Goal: Task Accomplishment & Management: Manage account settings

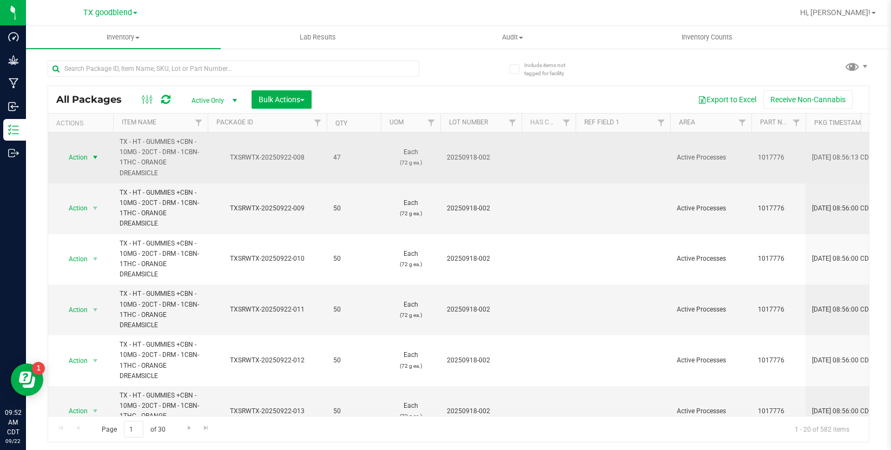
click at [76, 157] on span "Action" at bounding box center [73, 157] width 29 height 15
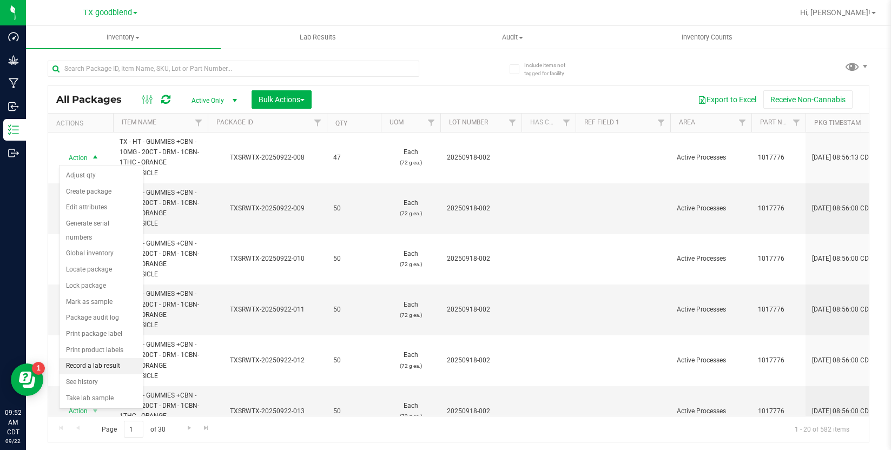
click at [94, 363] on li "Record a lab result" at bounding box center [100, 366] width 83 height 16
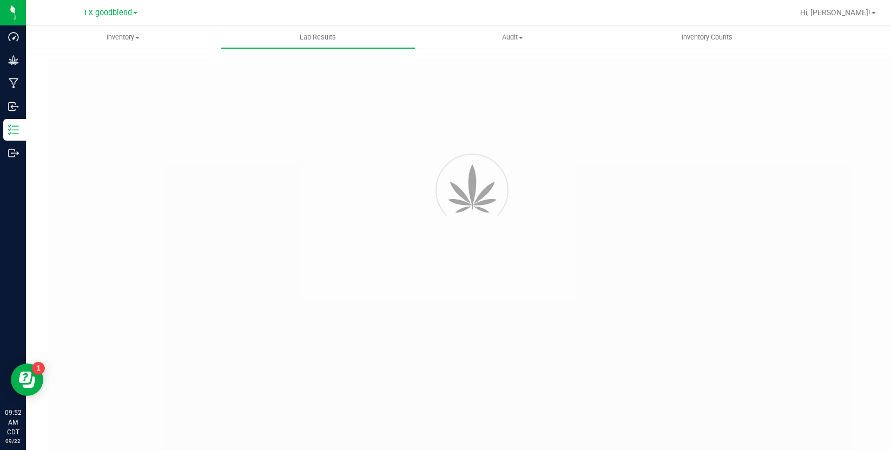
type input "TXSRWTX-20250922-008"
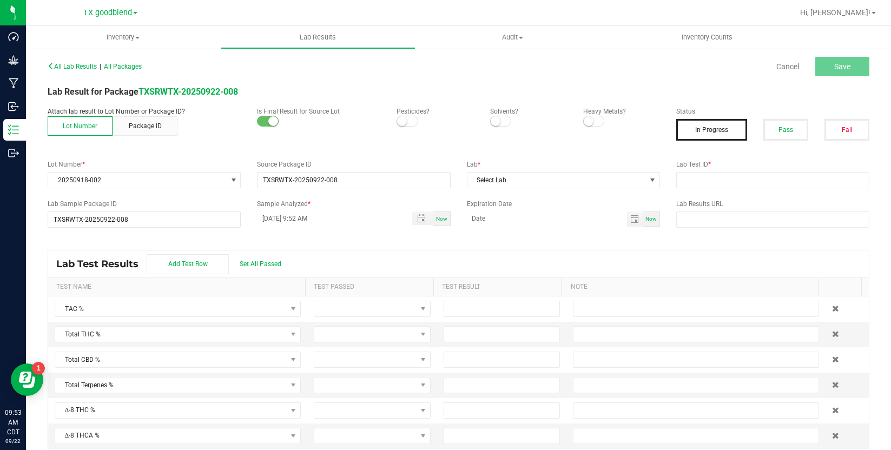
click at [405, 123] on span at bounding box center [407, 121] width 22 height 11
click at [490, 121] on small at bounding box center [495, 121] width 10 height 10
click at [584, 123] on small at bounding box center [589, 121] width 10 height 10
click at [780, 132] on button "Pass" at bounding box center [785, 130] width 45 height 22
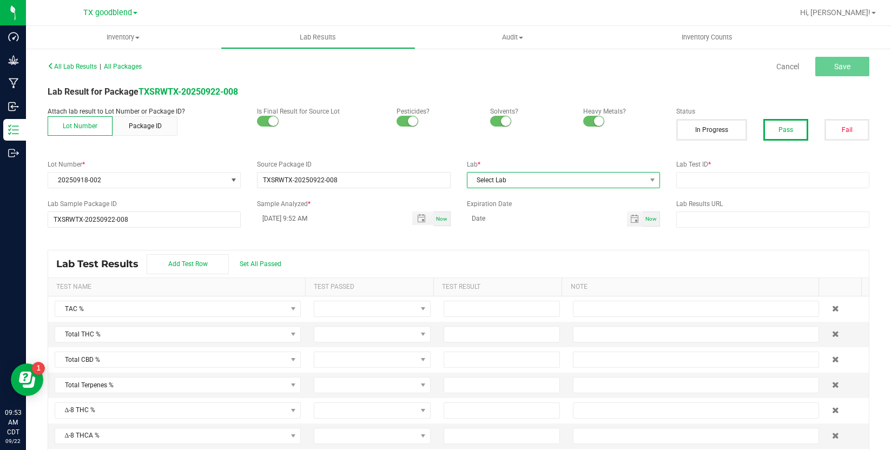
click at [593, 183] on span "Select Lab" at bounding box center [556, 180] width 178 height 15
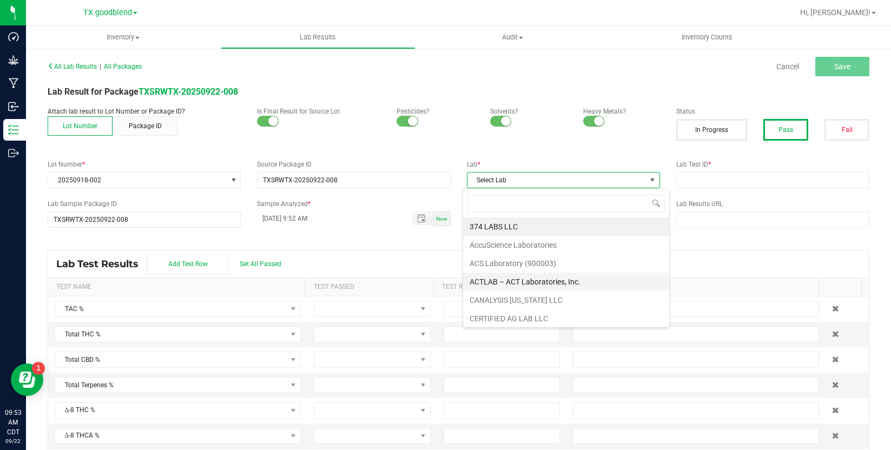
scroll to position [278, 0]
click at [553, 279] on li "Surterra Analytics Austin" at bounding box center [566, 279] width 206 height 18
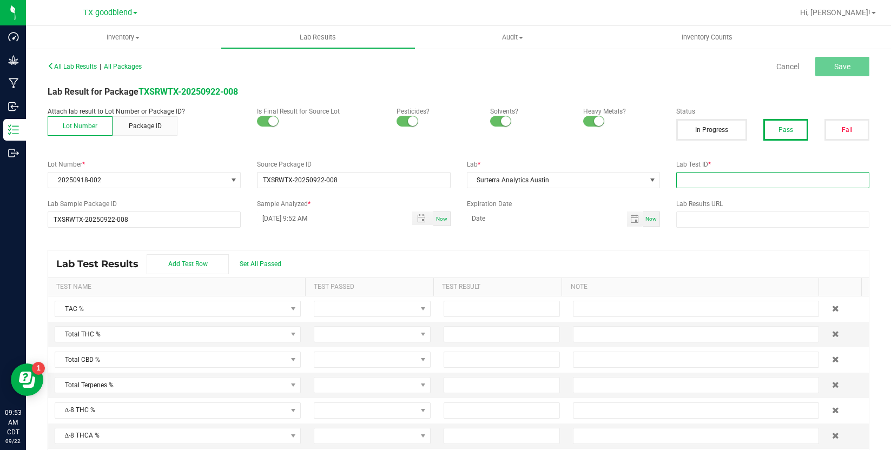
click at [739, 176] on input "text" at bounding box center [772, 180] width 193 height 16
type input "20250918-002"
click at [274, 215] on input "[DATE] 9:52 AM" at bounding box center [328, 218] width 143 height 14
type input "[DATE] 9:52 AM"
click at [253, 266] on span "Set All Passed" at bounding box center [261, 264] width 42 height 8
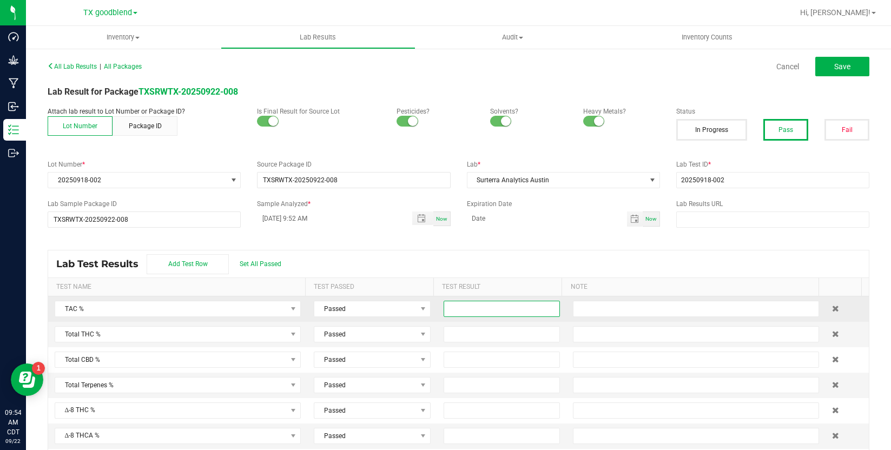
click at [464, 310] on input at bounding box center [502, 308] width 116 height 15
type input "0.5300"
click at [467, 327] on input at bounding box center [502, 334] width 116 height 15
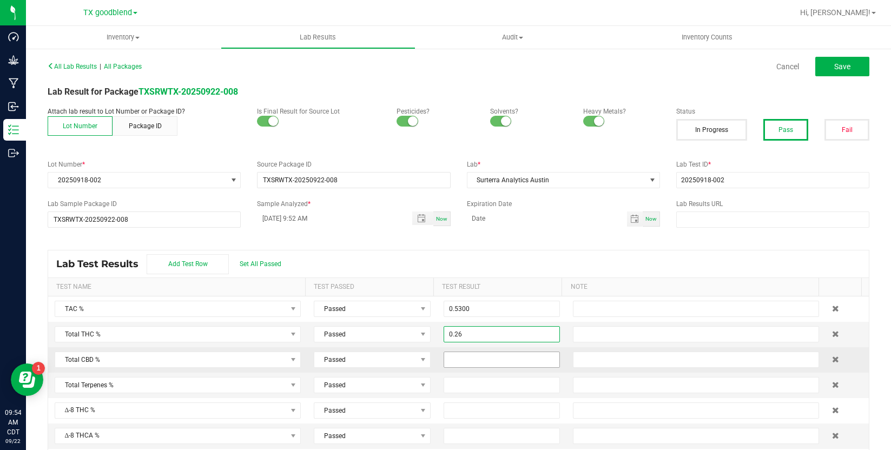
type input "0.2600"
click at [507, 355] on input at bounding box center [502, 359] width 116 height 15
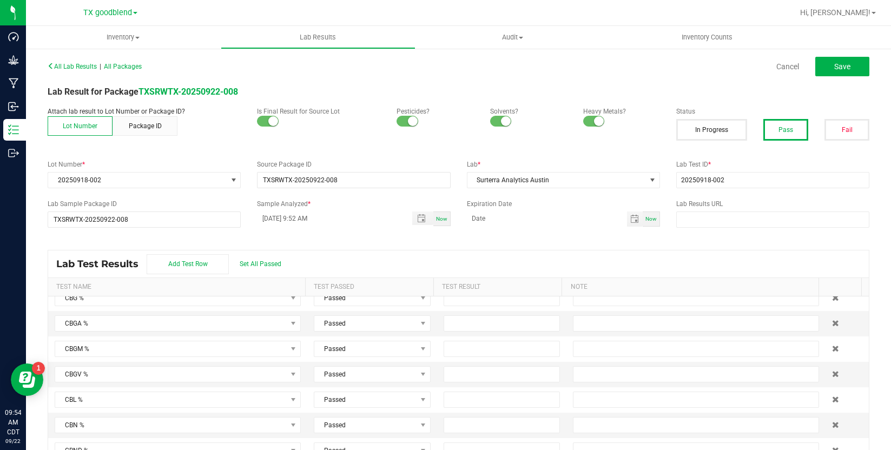
scroll to position [595, 0]
click at [479, 401] on input at bounding box center [502, 400] width 116 height 15
type input "0.2700"
click at [820, 71] on button "Save" at bounding box center [842, 66] width 54 height 19
type input "0.2700"
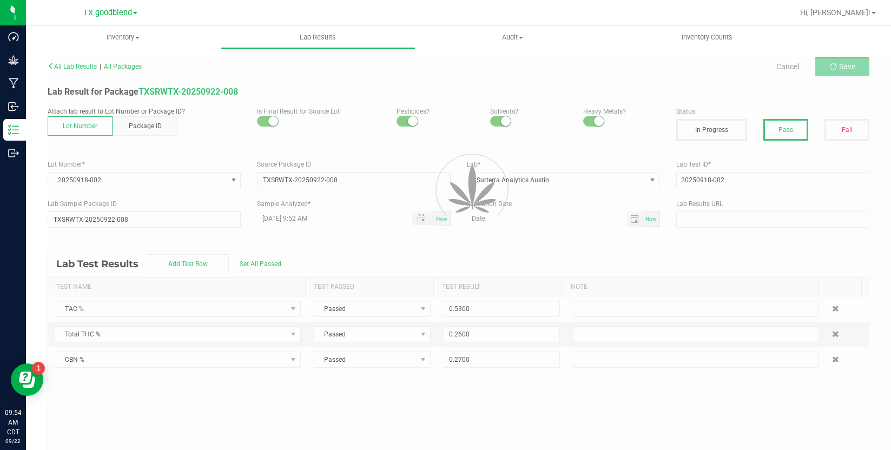
scroll to position [0, 0]
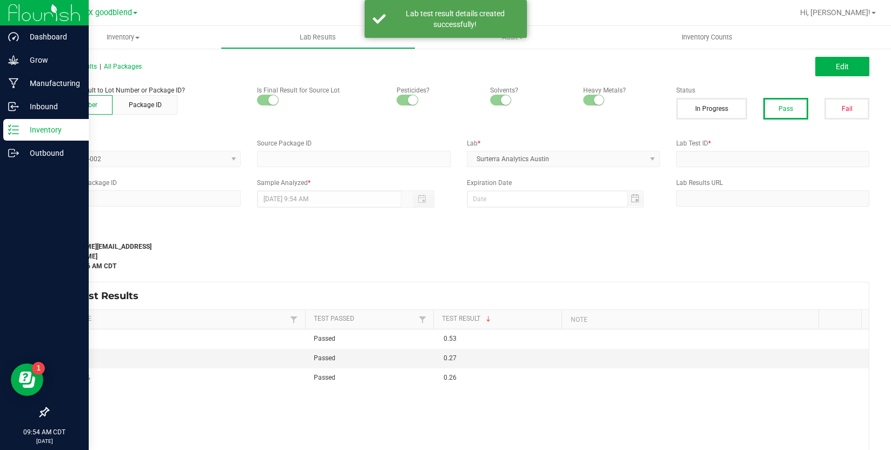
type input "TXSRWTX-20250922-008"
type input "20250918-002"
type input "TXSRWTX-20250922-008"
type input "[DATE] 9:52 AM"
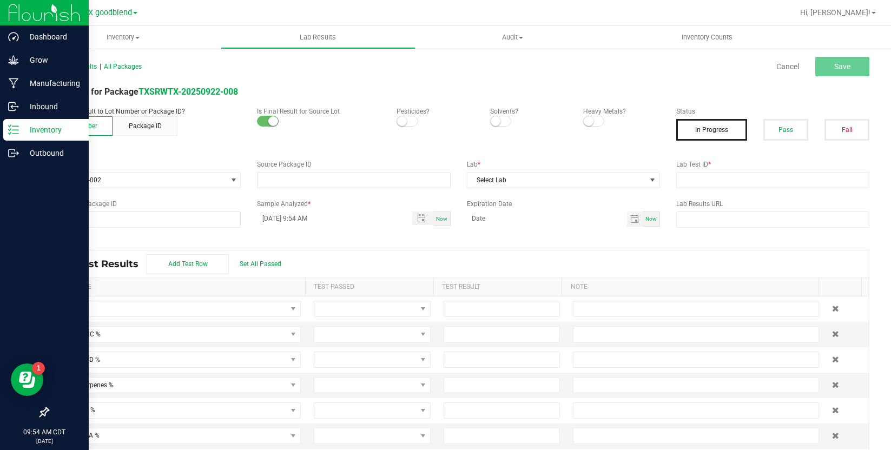
type input "TXSRWTX-20250922-008"
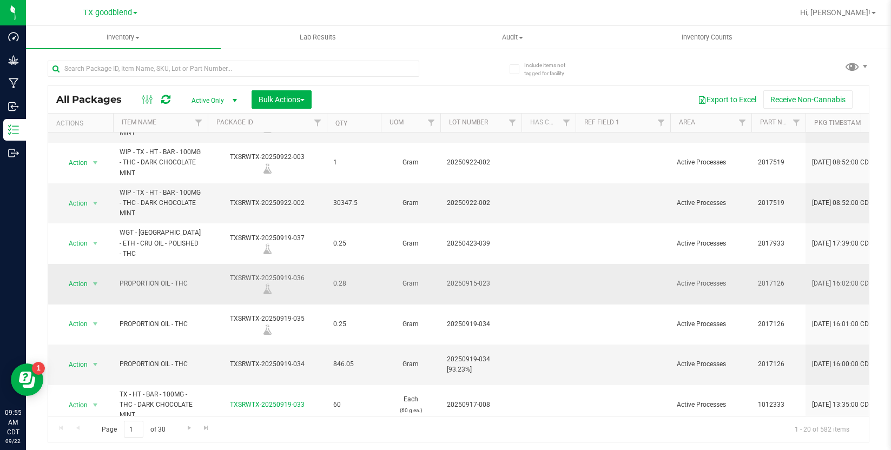
scroll to position [579, 0]
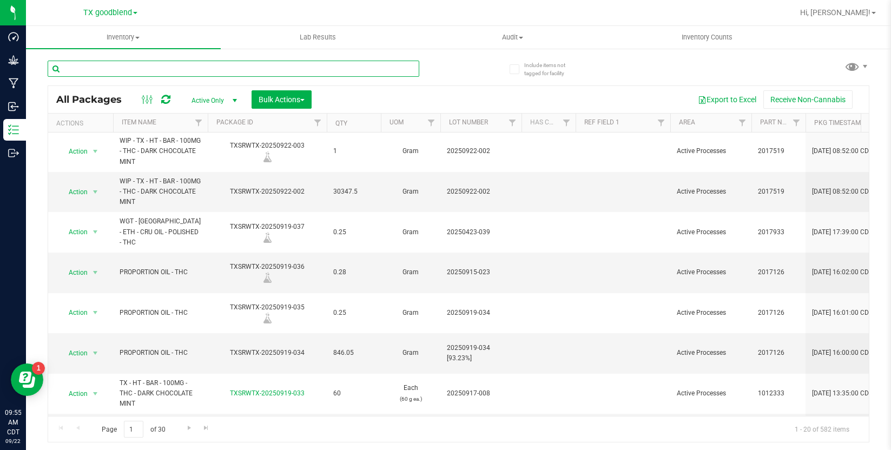
click at [147, 71] on input "text" at bounding box center [234, 69] width 372 height 16
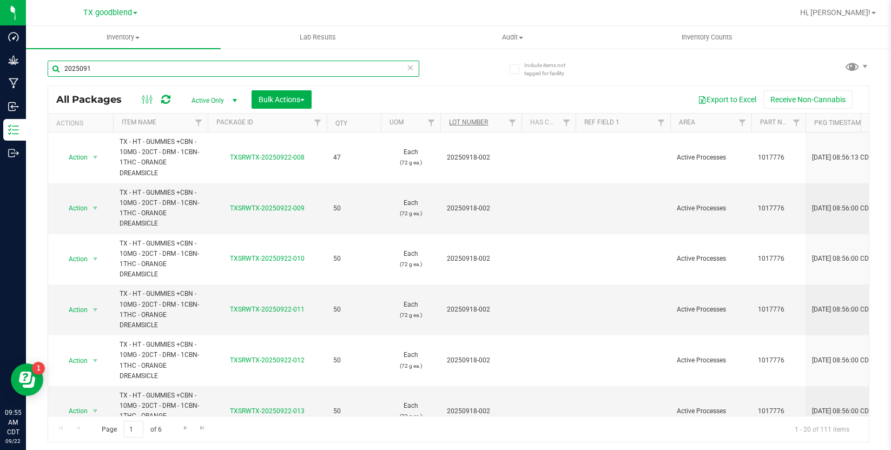
type input "2025091"
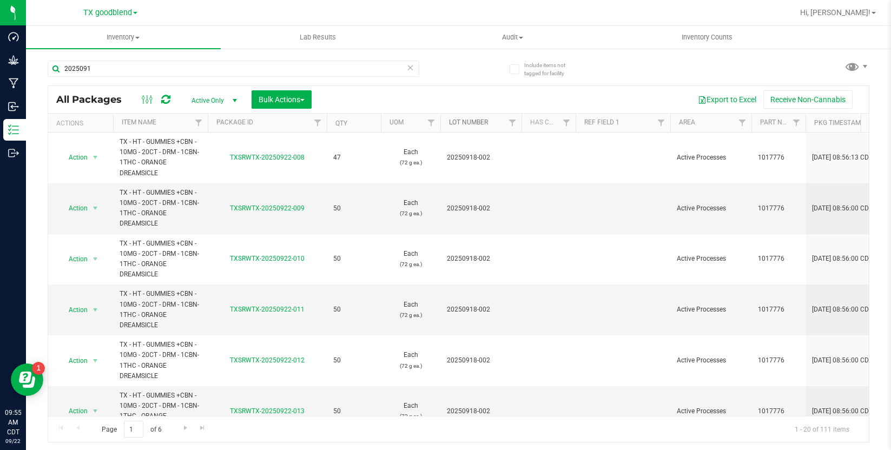
click at [472, 123] on link "Lot Number" at bounding box center [468, 122] width 39 height 8
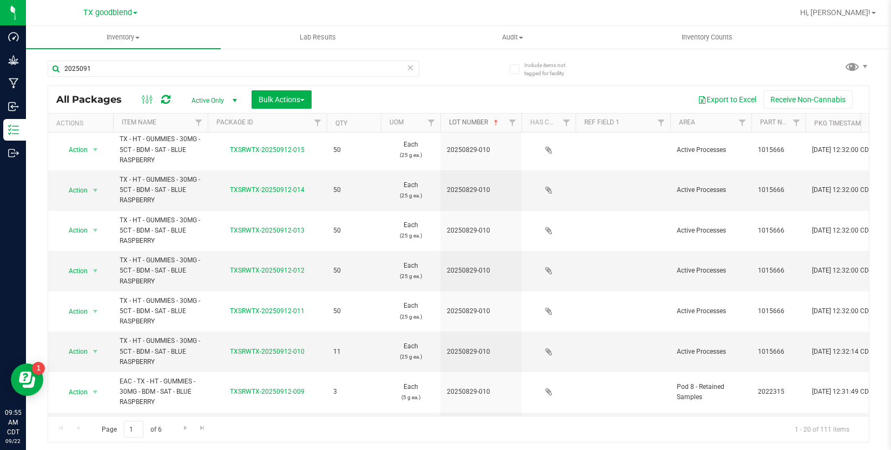
scroll to position [521, 0]
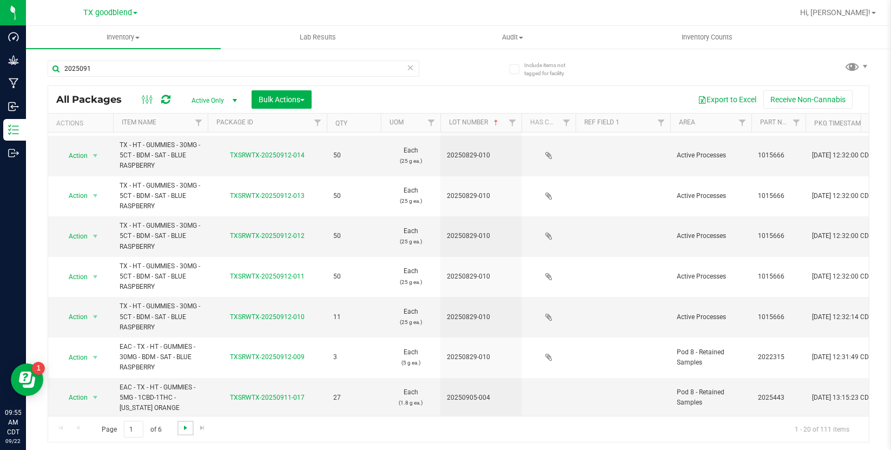
click at [184, 430] on span "Go to the next page" at bounding box center [185, 427] width 9 height 9
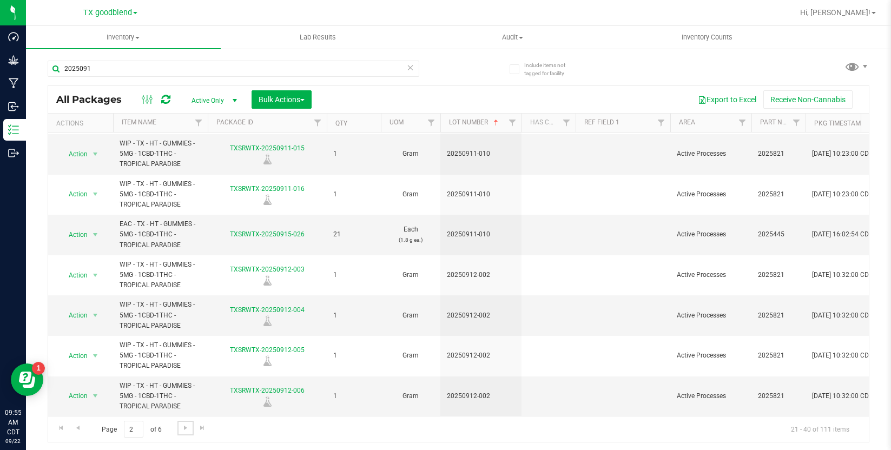
scroll to position [531, 0]
click at [186, 428] on span "Go to the next page" at bounding box center [185, 427] width 9 height 9
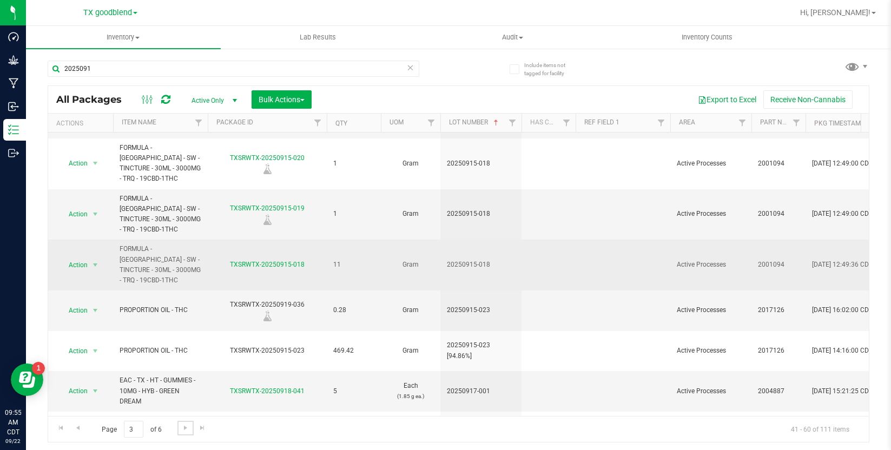
scroll to position [505, 0]
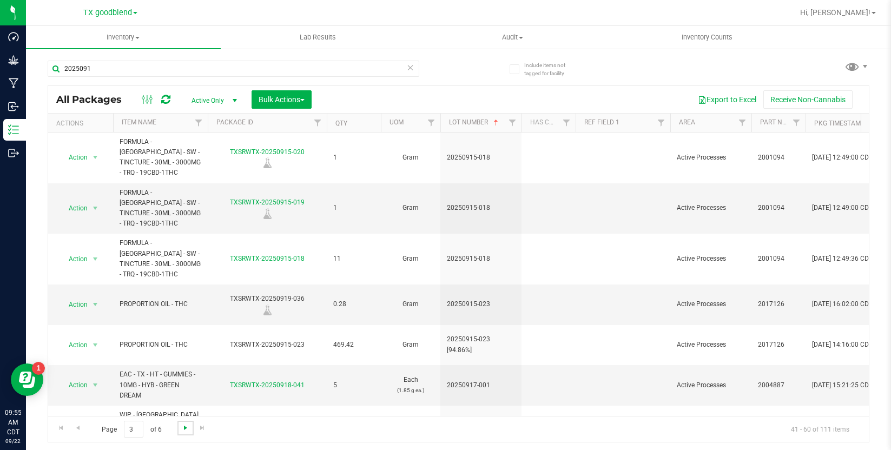
click at [181, 429] on span "Go to the next page" at bounding box center [185, 427] width 9 height 9
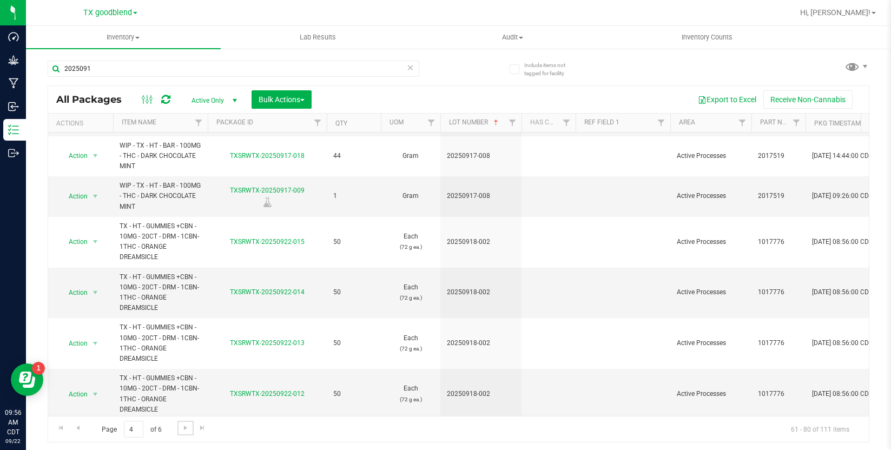
scroll to position [573, 0]
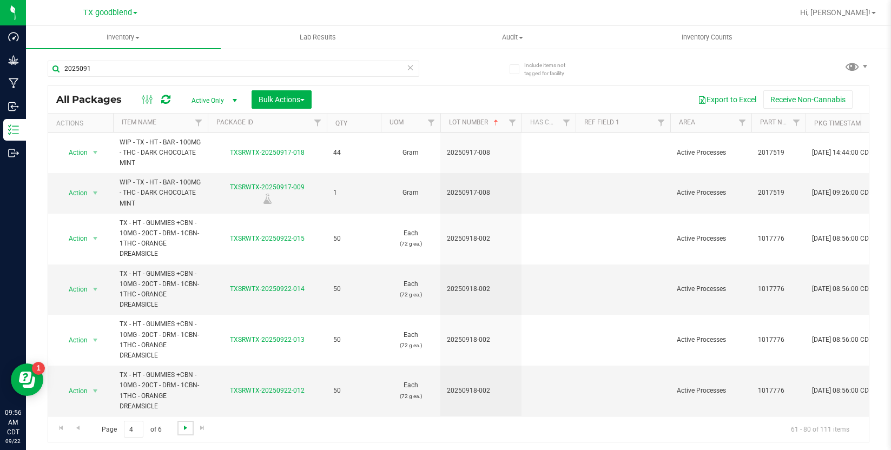
click at [182, 429] on span "Go to the next page" at bounding box center [185, 427] width 9 height 9
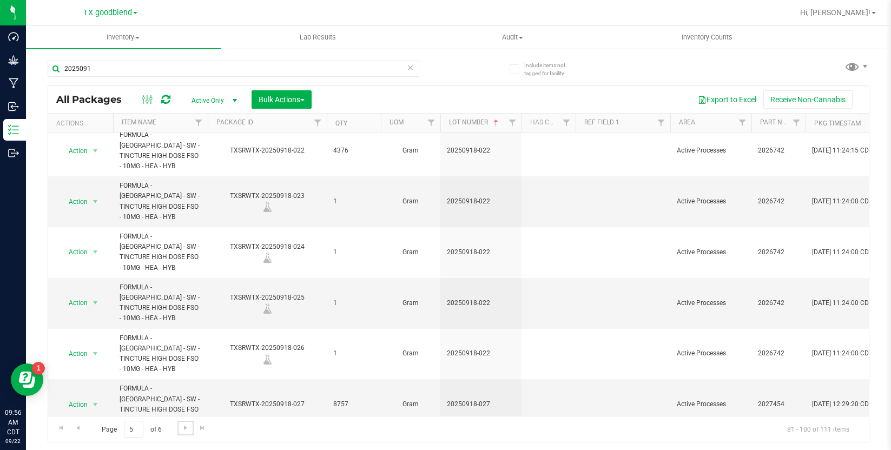
scroll to position [608, 0]
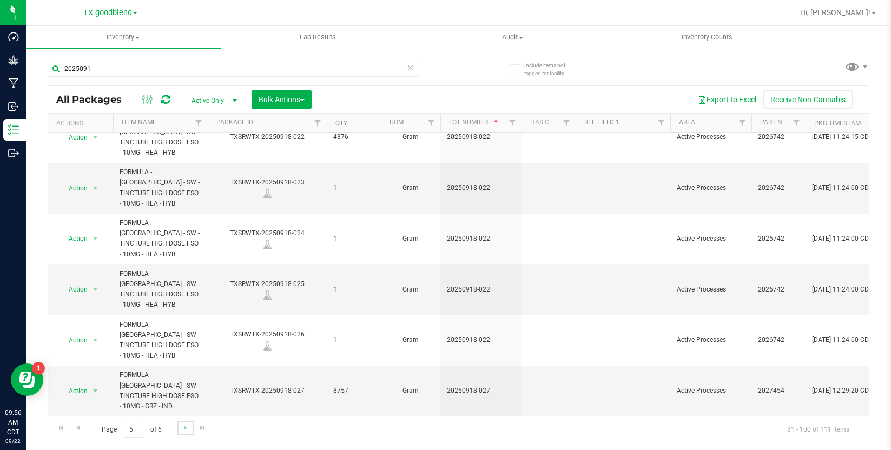
click at [189, 428] on link "Go to the next page" at bounding box center [185, 428] width 16 height 15
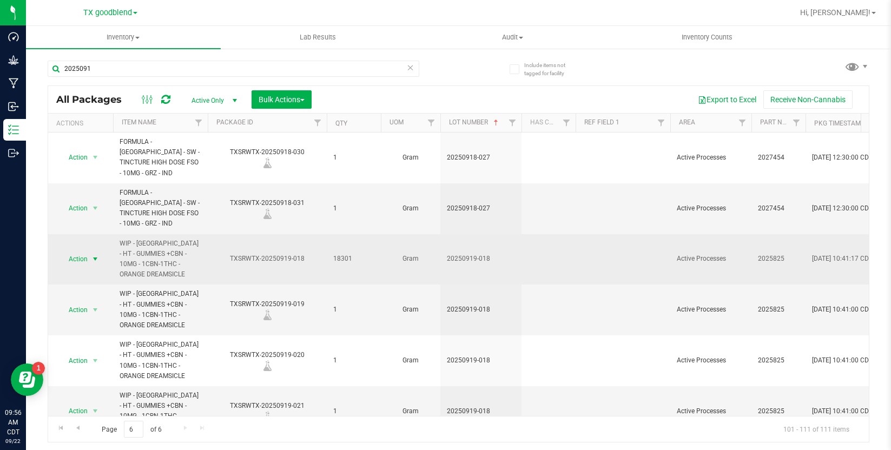
click at [97, 255] on span "select" at bounding box center [95, 259] width 9 height 9
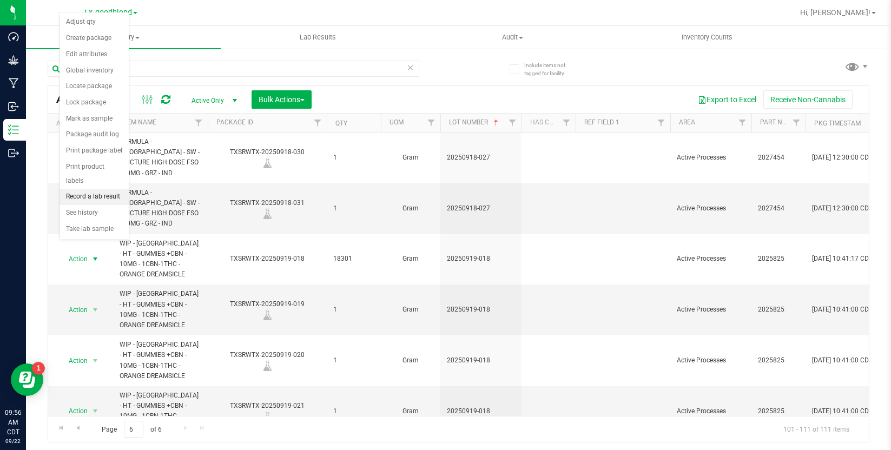
click at [107, 189] on li "Record a lab result" at bounding box center [93, 197] width 69 height 16
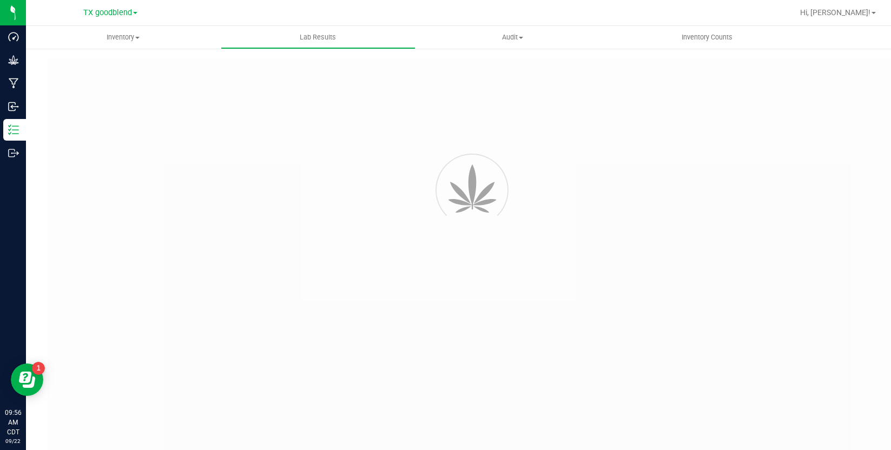
type input "TXSRWTX-20250919-018"
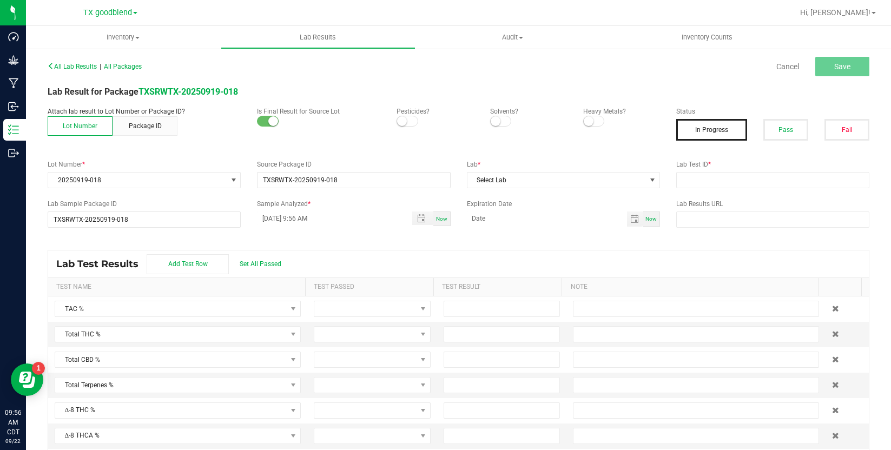
click at [402, 123] on small at bounding box center [402, 121] width 10 height 10
click at [502, 120] on span at bounding box center [501, 121] width 22 height 11
click at [584, 117] on small at bounding box center [589, 121] width 10 height 10
click at [791, 131] on button "Pass" at bounding box center [785, 130] width 45 height 22
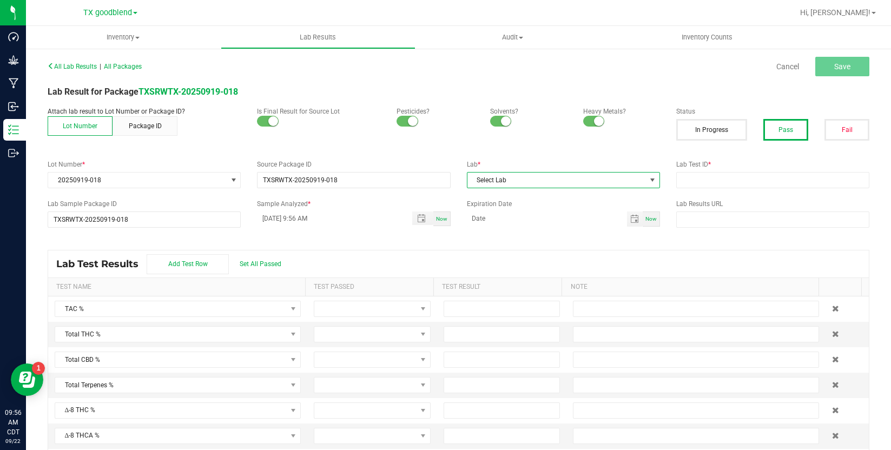
click at [535, 179] on span "Select Lab" at bounding box center [556, 180] width 178 height 15
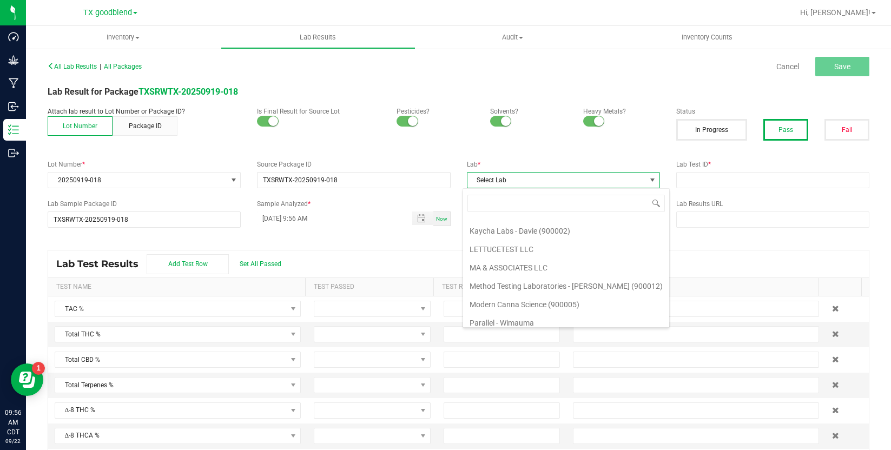
scroll to position [278, 0]
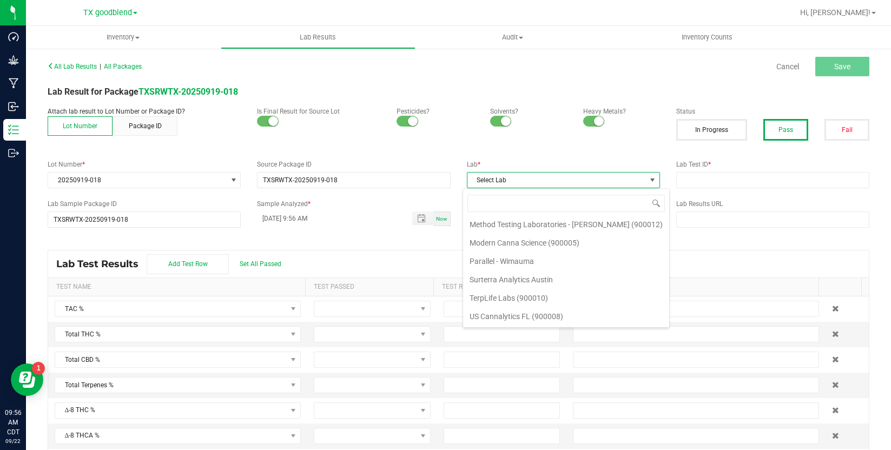
click at [529, 280] on li "Surterra Analytics Austin" at bounding box center [566, 279] width 206 height 18
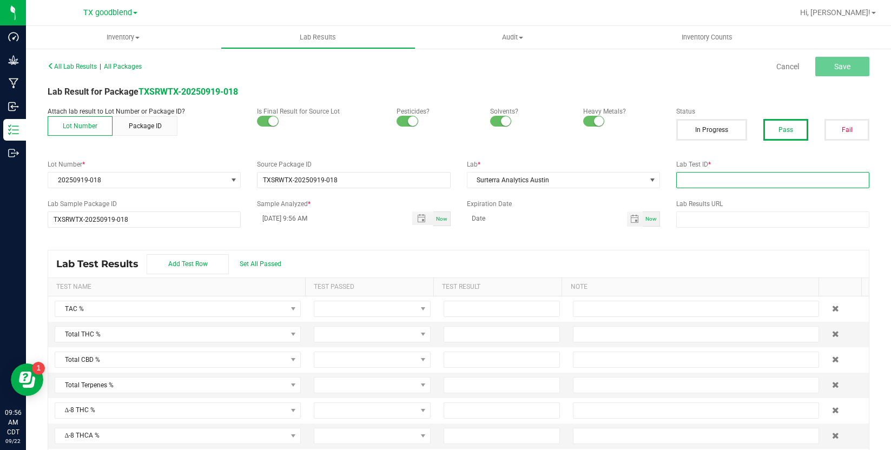
click at [695, 177] on input "text" at bounding box center [772, 180] width 193 height 16
type input "2050919-018"
click at [274, 221] on input "[DATE] 9:56 AM" at bounding box center [328, 218] width 143 height 14
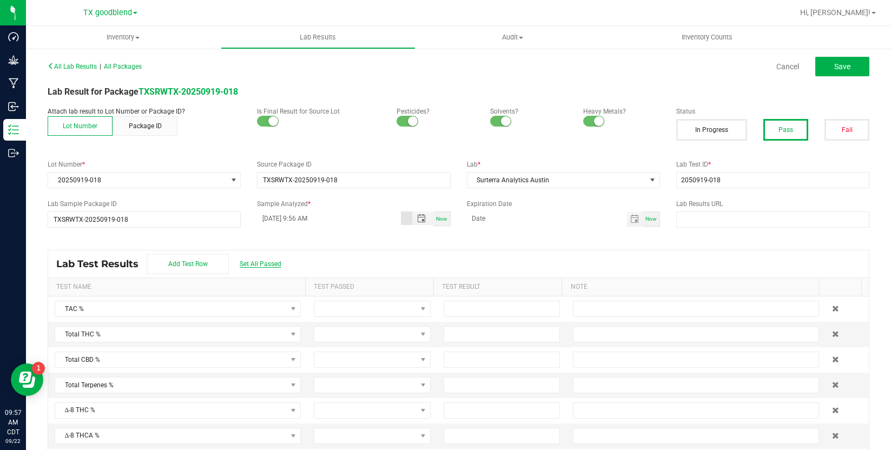
type input "[DATE] 9:56 AM"
click at [267, 263] on span "Set All Passed" at bounding box center [261, 264] width 42 height 8
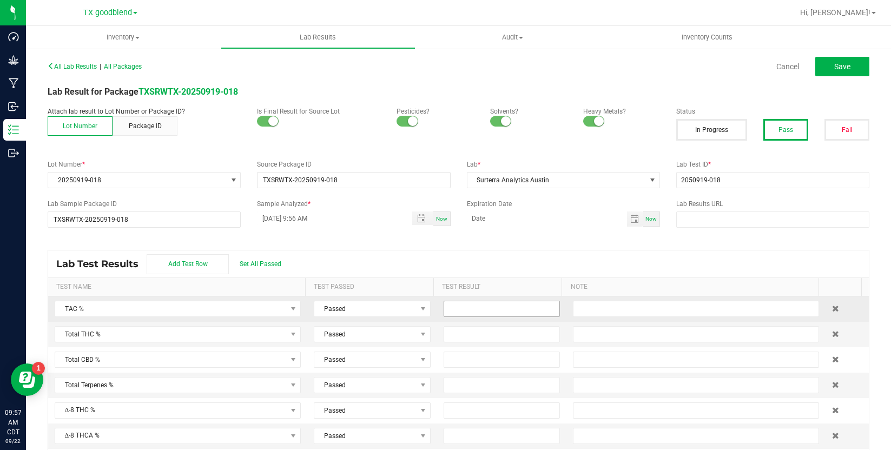
click at [480, 313] on input at bounding box center [502, 308] width 116 height 15
type input "0.5100"
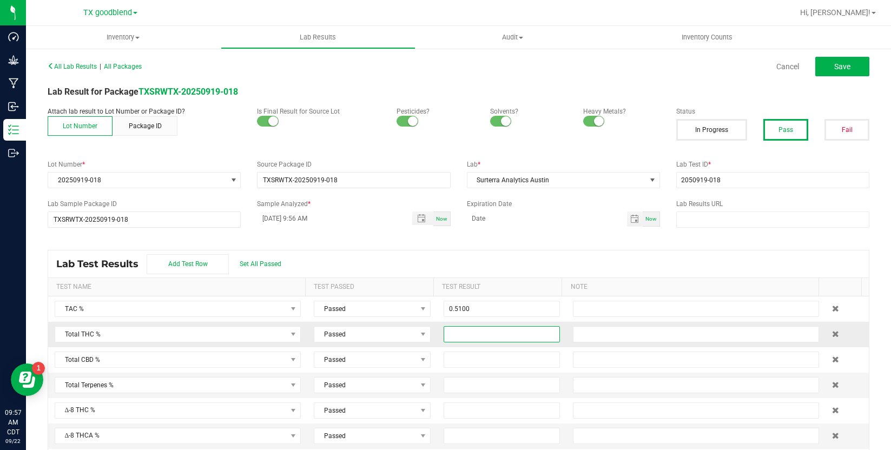
click at [470, 332] on input at bounding box center [502, 334] width 116 height 15
type input "0.2500"
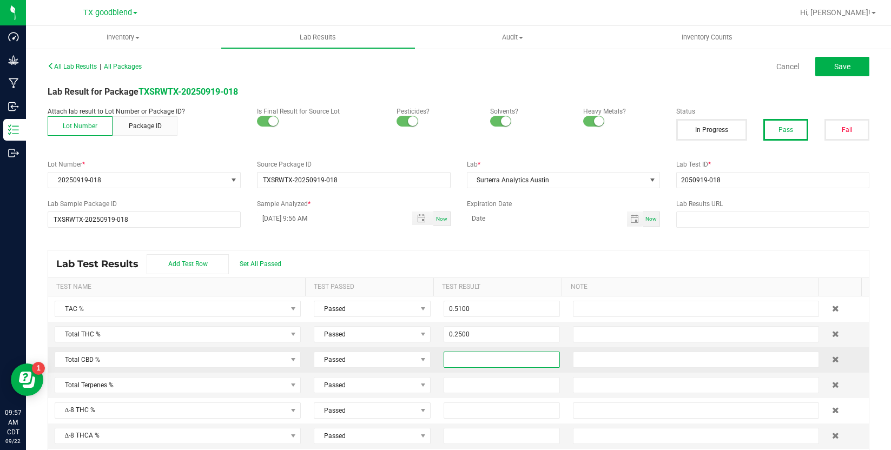
click at [470, 359] on input at bounding box center [502, 359] width 116 height 15
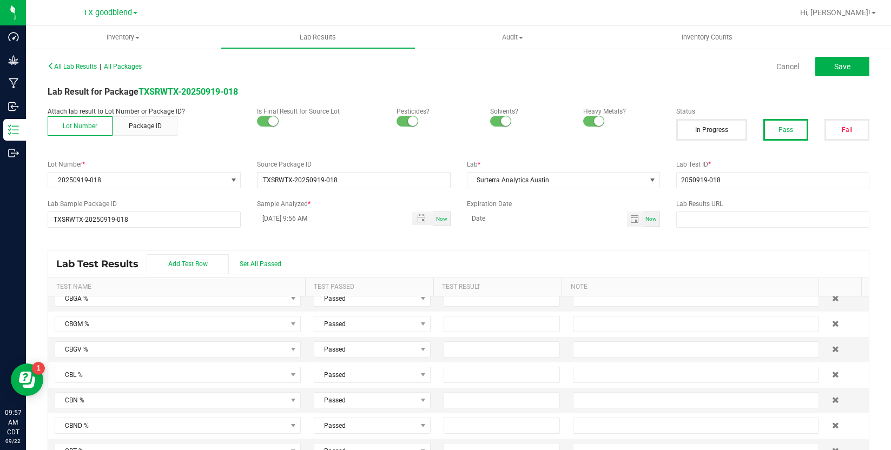
scroll to position [649, 0]
click at [460, 344] on input at bounding box center [502, 346] width 116 height 15
type input "0.2600"
click at [838, 70] on span "Save" at bounding box center [842, 66] width 16 height 9
type input "0.2600"
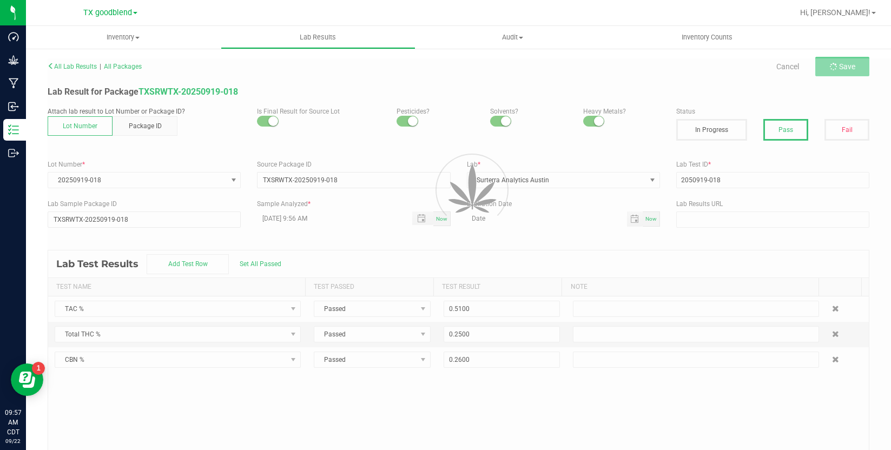
scroll to position [0, 0]
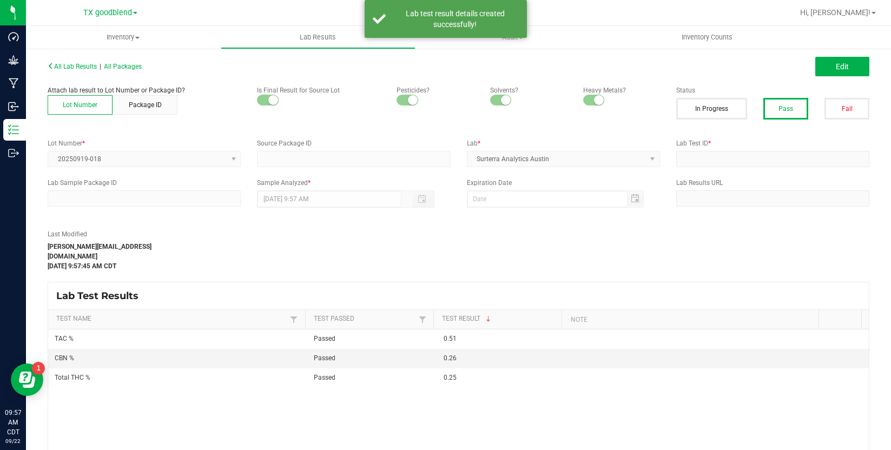
type input "TXSRWTX-20250919-018"
type input "2050919-018"
type input "TXSRWTX-20250919-018"
type input "[DATE] 9:56 AM"
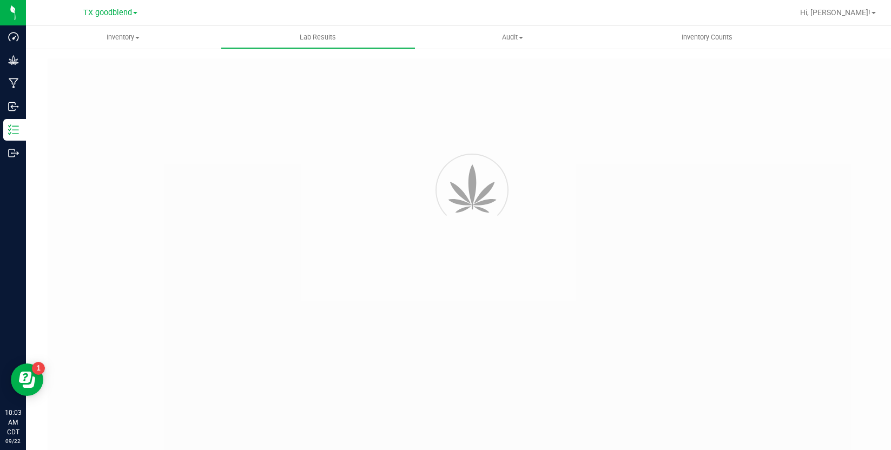
type input "TXSRWTX-20250919-018"
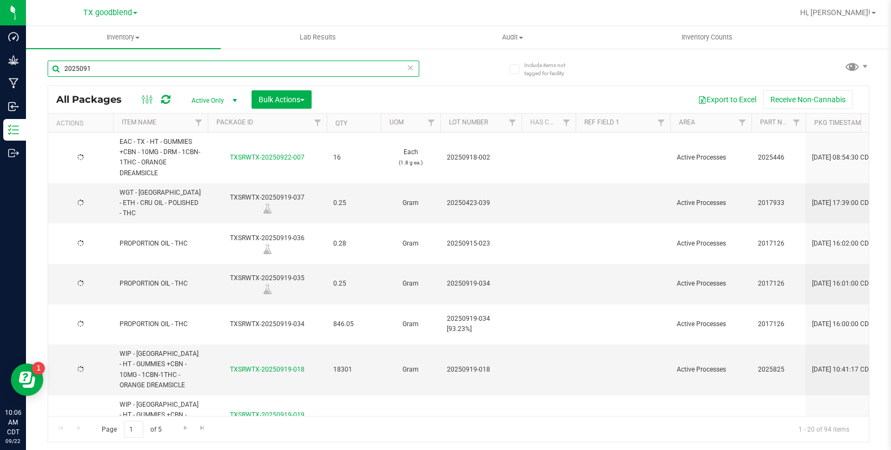
click at [151, 73] on input "2025091" at bounding box center [234, 69] width 372 height 16
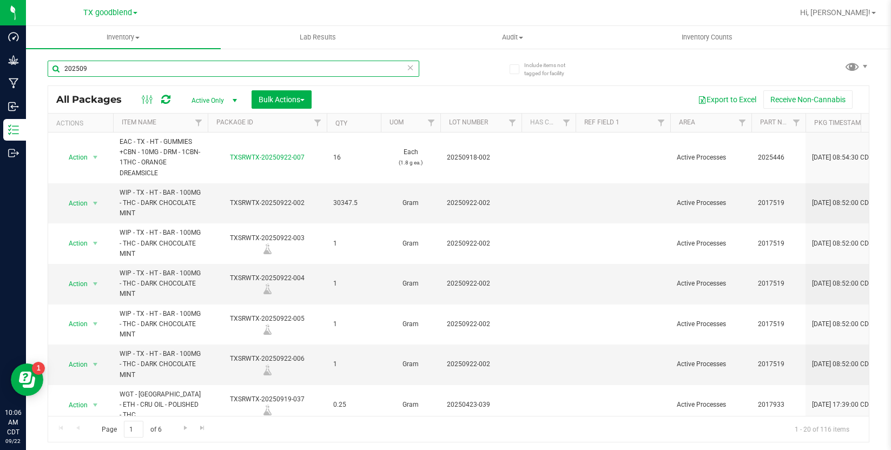
type input "202509"
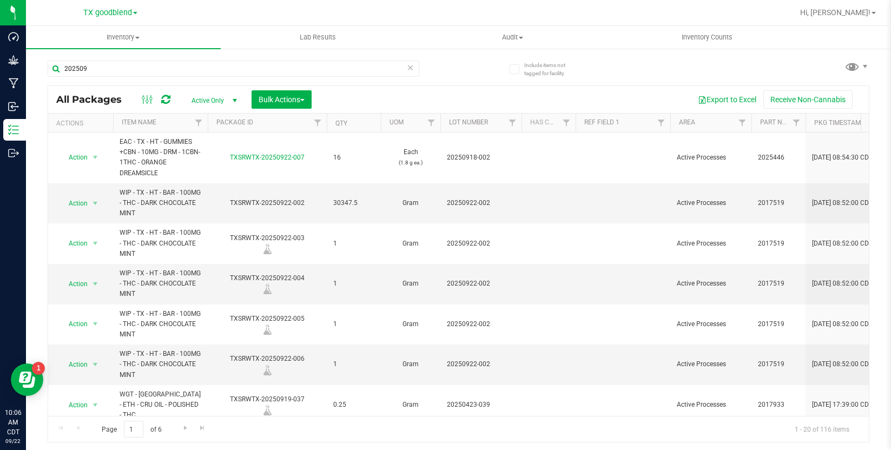
click at [209, 100] on span "Active Only" at bounding box center [211, 100] width 59 height 15
click at [206, 133] on li "Lab Samples" at bounding box center [211, 134] width 58 height 16
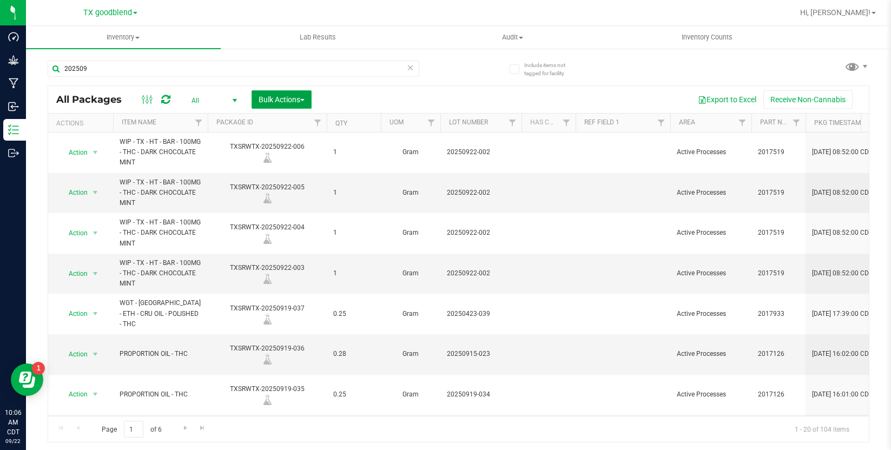
click at [283, 104] on button "Bulk Actions" at bounding box center [281, 99] width 60 height 18
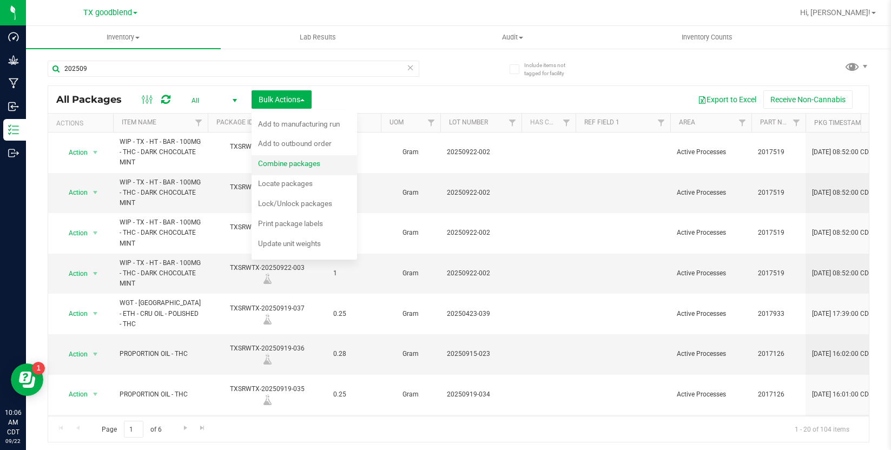
click at [274, 160] on span "Combine packages" at bounding box center [289, 163] width 62 height 9
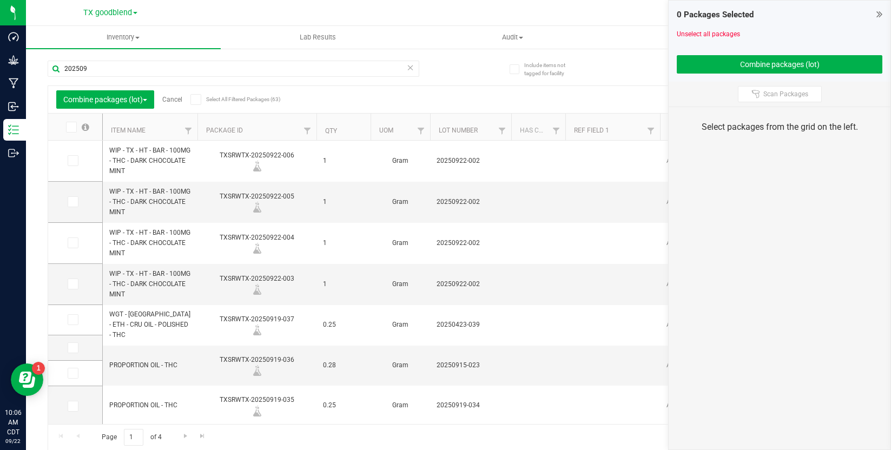
click at [69, 127] on icon at bounding box center [70, 127] width 7 height 0
click at [0, 0] on input "checkbox" at bounding box center [0, 0] width 0 height 0
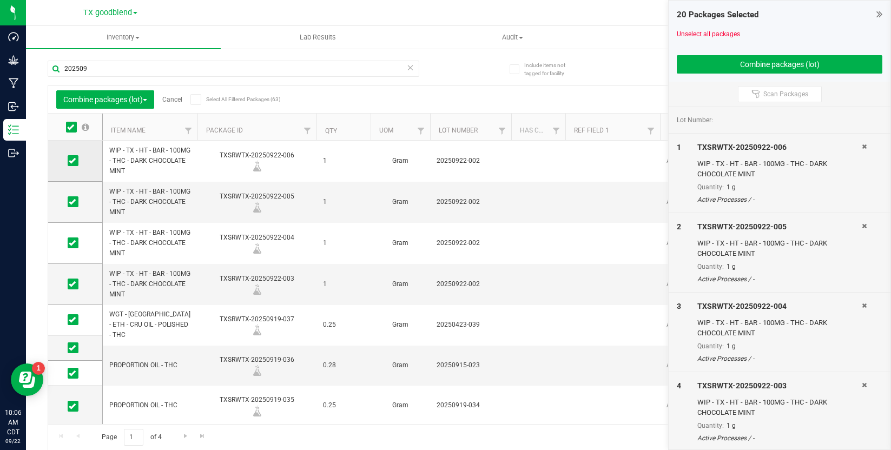
click at [70, 161] on icon at bounding box center [72, 161] width 7 height 0
click at [0, 0] on input "checkbox" at bounding box center [0, 0] width 0 height 0
click at [72, 202] on icon at bounding box center [72, 202] width 7 height 0
click at [0, 0] on input "checkbox" at bounding box center [0, 0] width 0 height 0
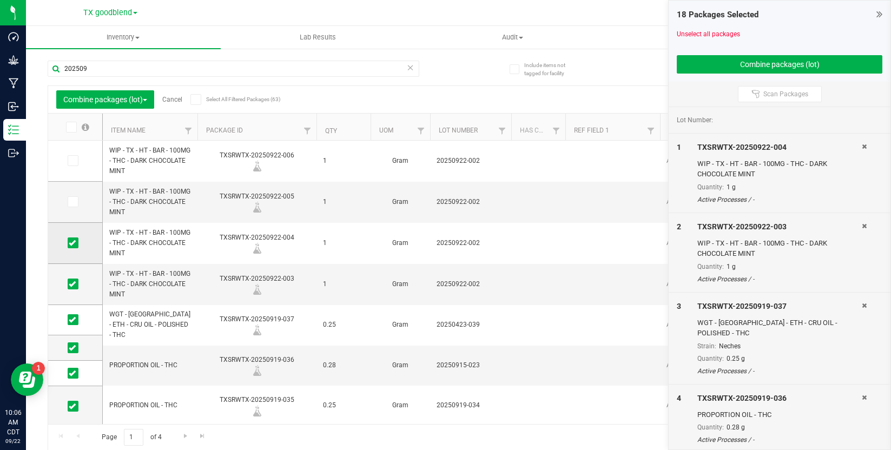
click at [69, 243] on icon at bounding box center [72, 243] width 7 height 0
click at [0, 0] on input "checkbox" at bounding box center [0, 0] width 0 height 0
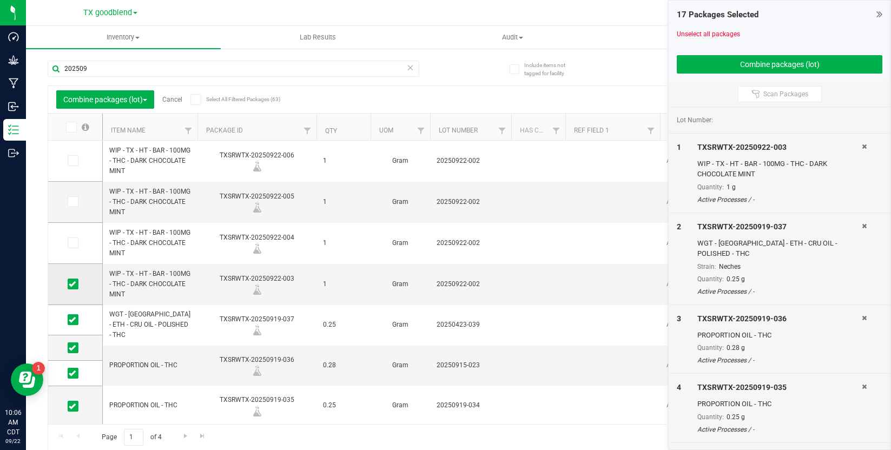
click at [74, 279] on span at bounding box center [73, 284] width 11 height 11
click at [0, 0] on input "checkbox" at bounding box center [0, 0] width 0 height 0
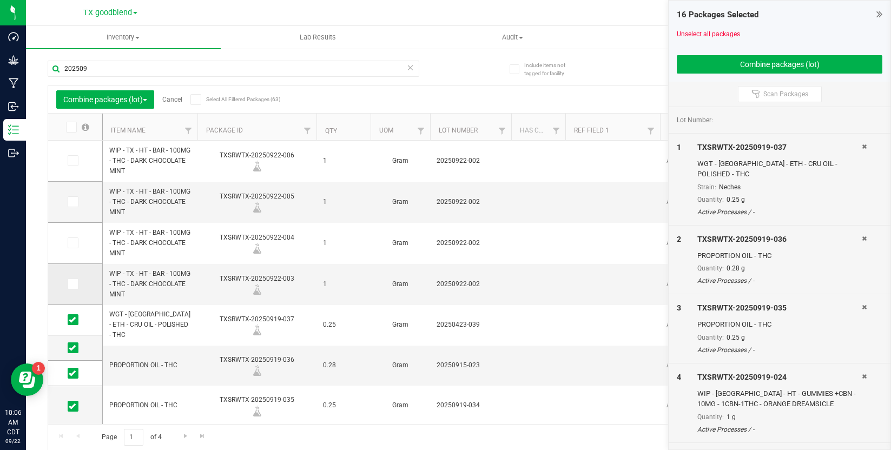
scroll to position [65, 0]
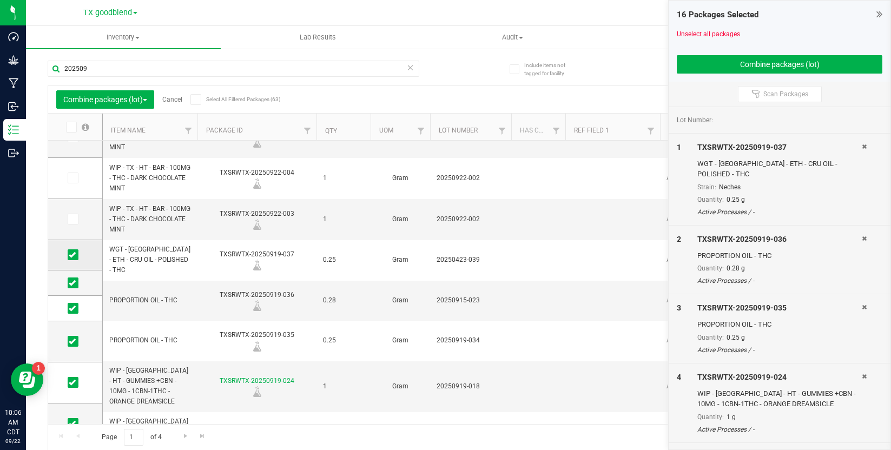
click at [71, 255] on icon at bounding box center [72, 255] width 7 height 0
click at [0, 0] on input "checkbox" at bounding box center [0, 0] width 0 height 0
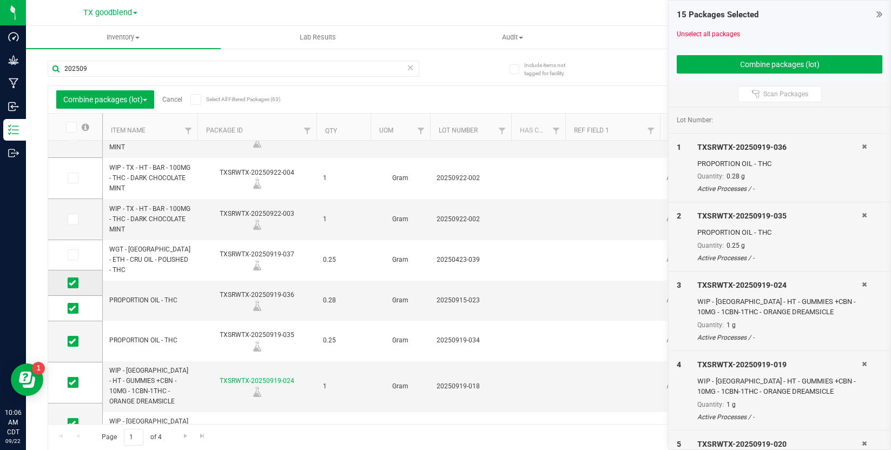
click at [75, 287] on span at bounding box center [73, 282] width 11 height 11
click at [0, 0] on input "checkbox" at bounding box center [0, 0] width 0 height 0
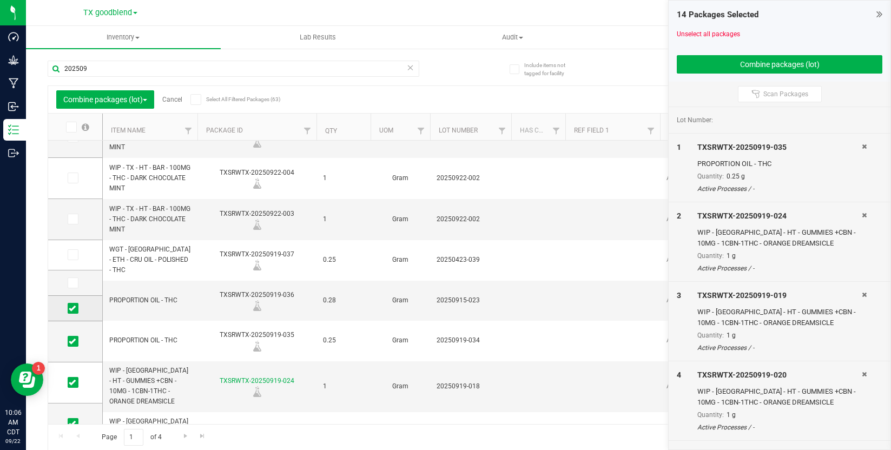
click at [68, 307] on span at bounding box center [73, 308] width 11 height 11
click at [0, 0] on input "checkbox" at bounding box center [0, 0] width 0 height 0
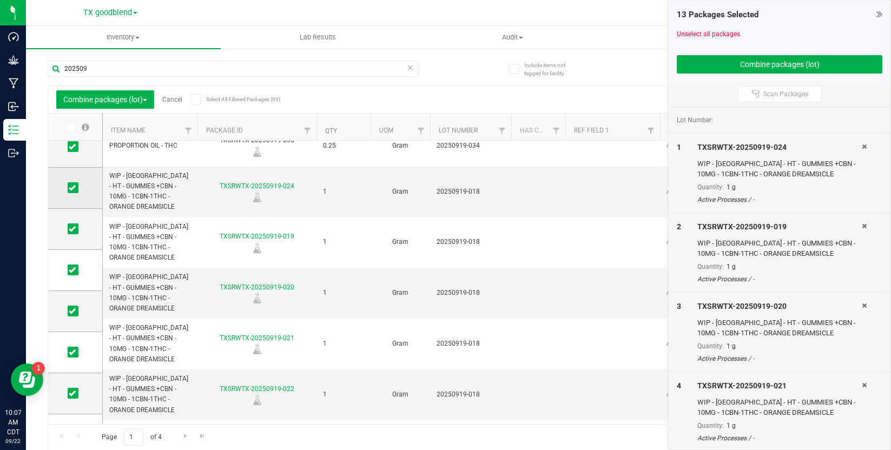
scroll to position [324, 0]
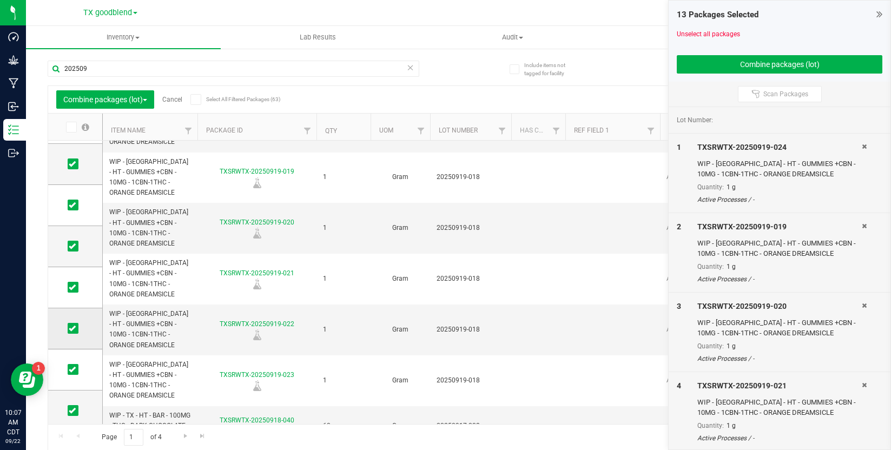
click at [71, 328] on icon at bounding box center [72, 328] width 7 height 0
click at [0, 0] on input "checkbox" at bounding box center [0, 0] width 0 height 0
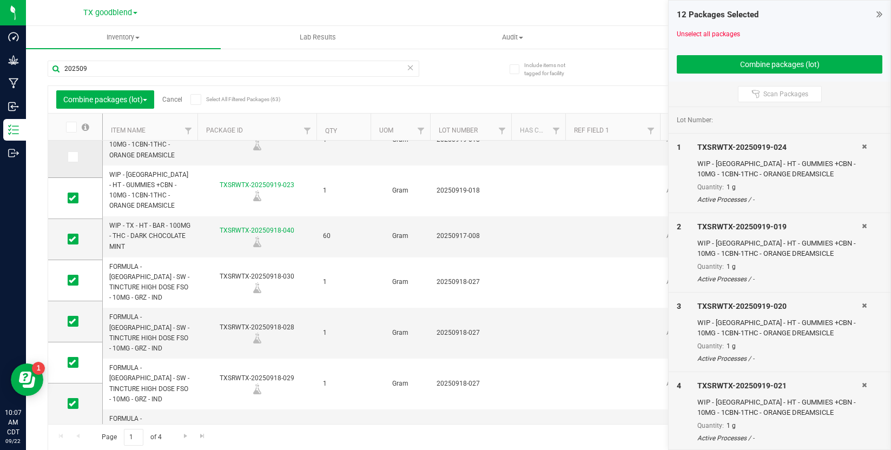
scroll to position [1, 0]
click at [185, 435] on span "Go to the next page" at bounding box center [185, 435] width 9 height 9
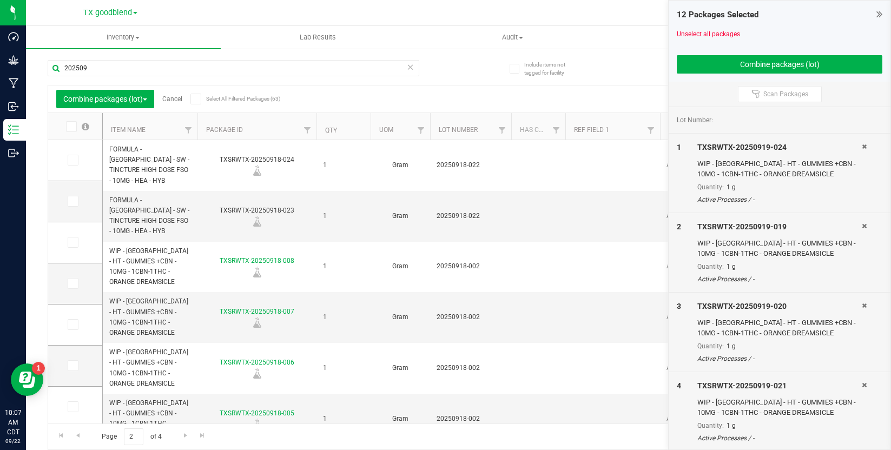
click at [71, 132] on th at bounding box center [75, 126] width 54 height 27
click at [71, 127] on icon at bounding box center [70, 127] width 7 height 0
click at [0, 0] on input "checkbox" at bounding box center [0, 0] width 0 height 0
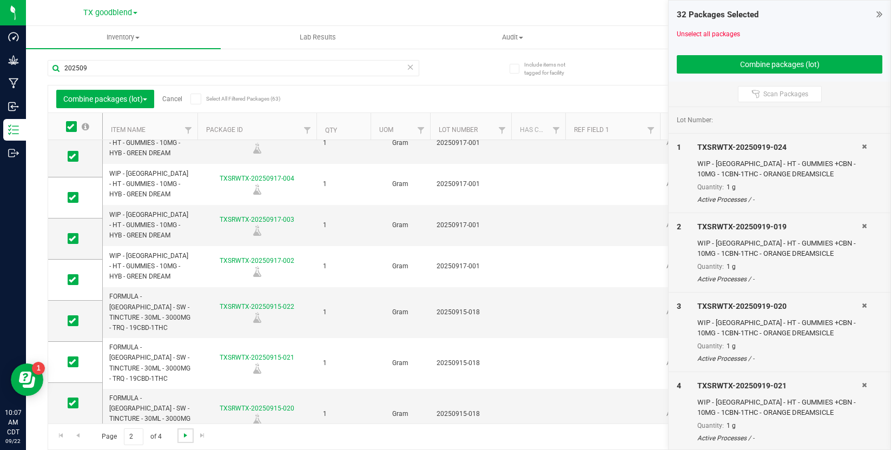
click at [187, 439] on span "Go to the next page" at bounding box center [185, 435] width 9 height 9
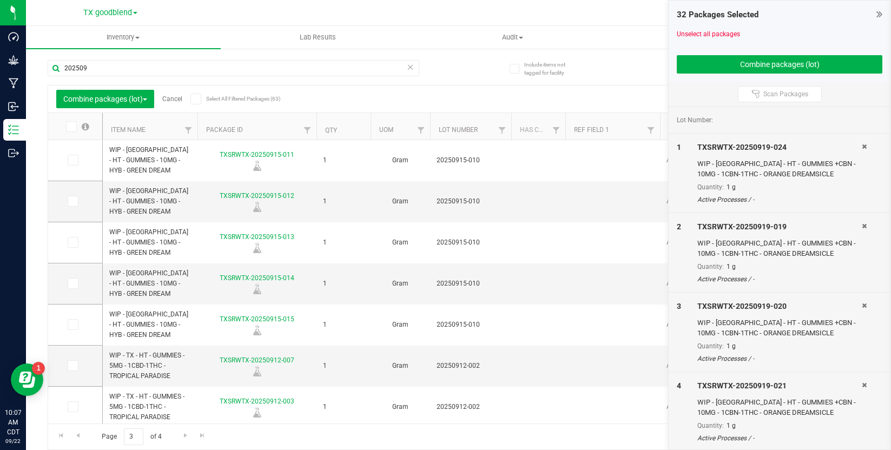
click at [73, 127] on icon at bounding box center [70, 127] width 7 height 0
click at [0, 0] on input "checkbox" at bounding box center [0, 0] width 0 height 0
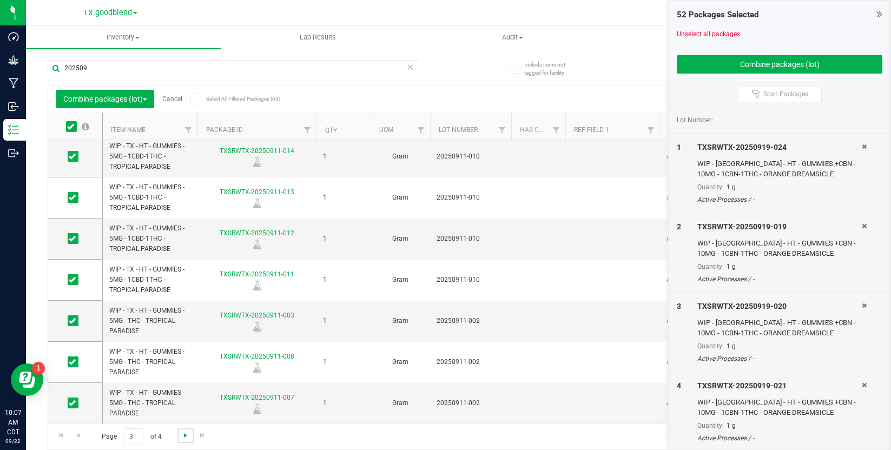
click at [187, 438] on span "Go to the next page" at bounding box center [185, 435] width 9 height 9
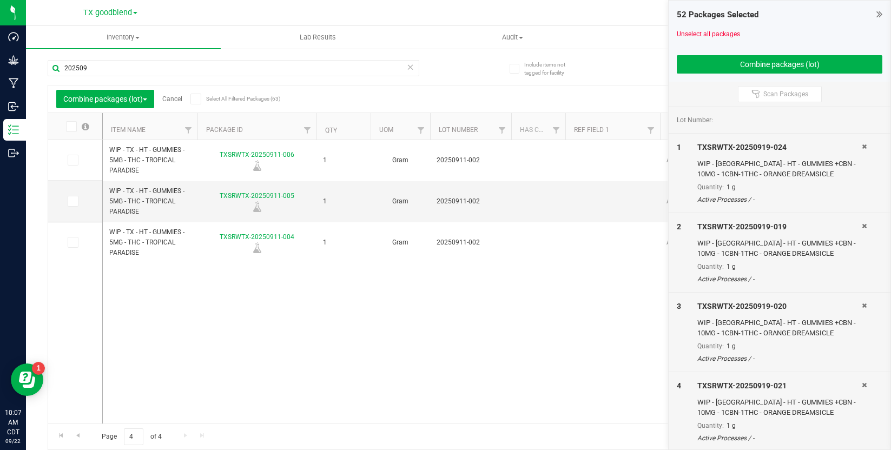
click at [78, 131] on label at bounding box center [77, 126] width 42 height 11
click at [0, 0] on input "checkbox" at bounding box center [0, 0] width 0 height 0
click at [82, 434] on link "Go to the previous page" at bounding box center [78, 435] width 16 height 15
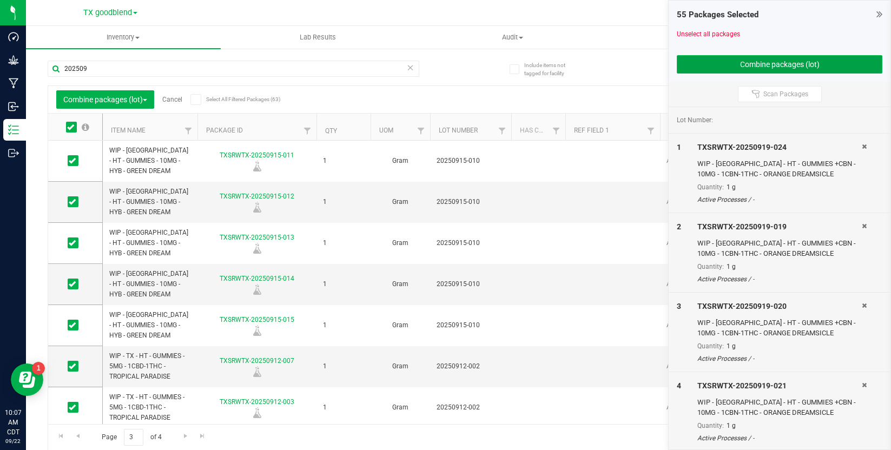
click at [747, 70] on button "Combine packages (lot)" at bounding box center [780, 64] width 206 height 18
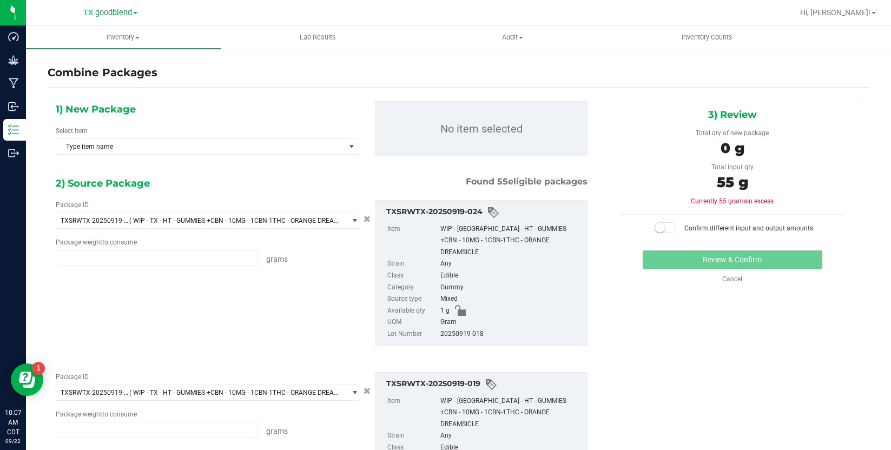
type input "1.0000 g"
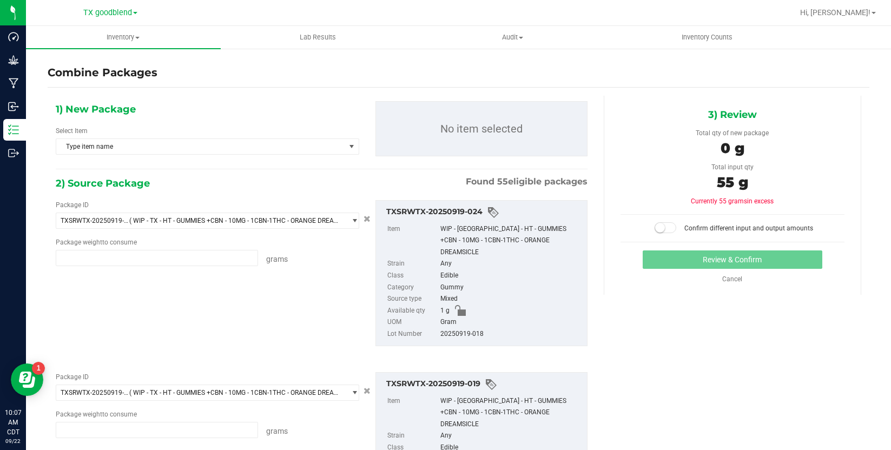
type input "1.0000 g"
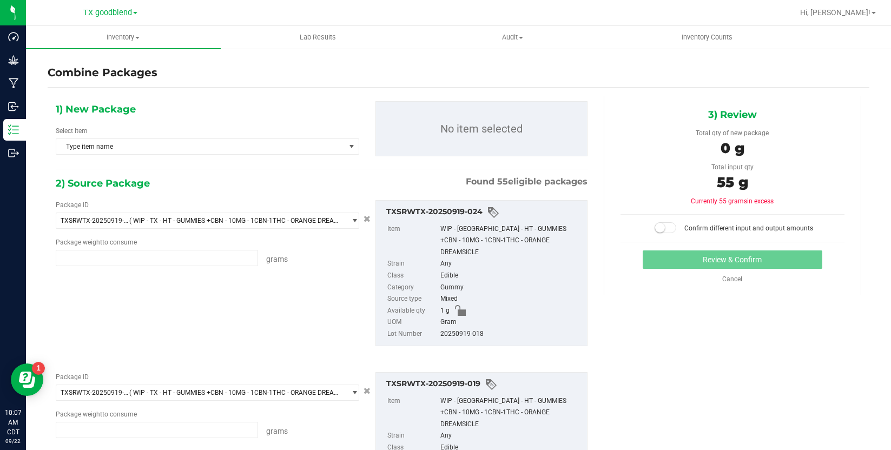
type input "1.0000 g"
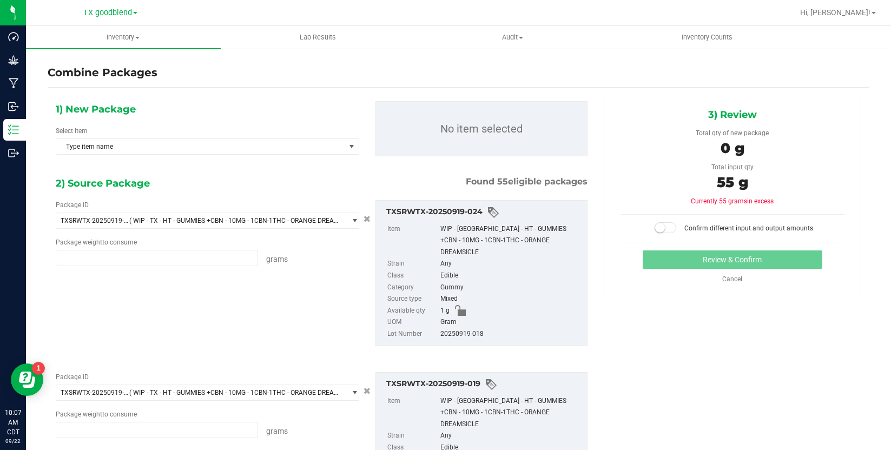
type input "1.0000 g"
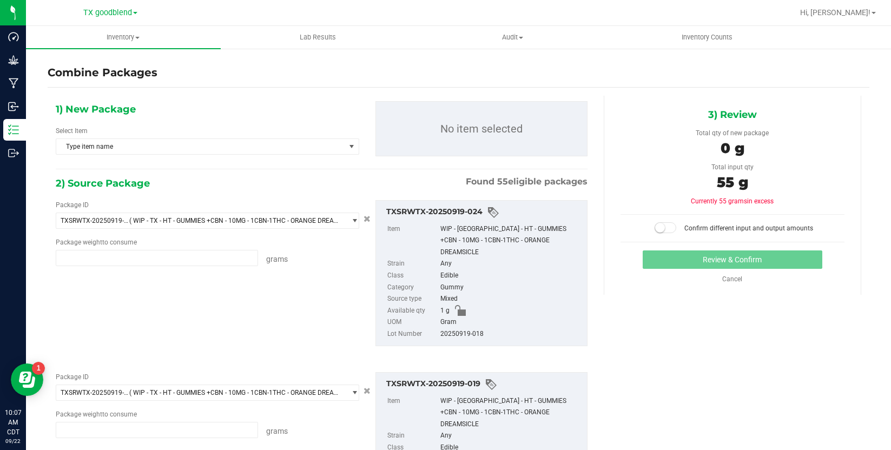
type input "1.0000 g"
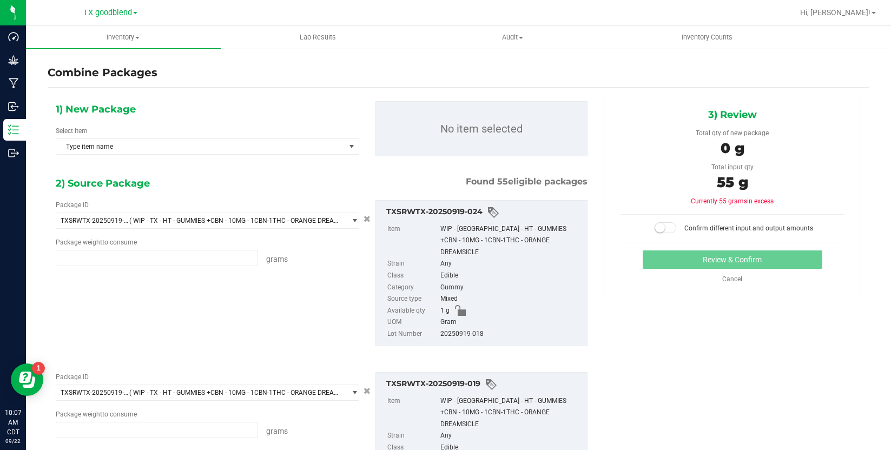
type input "1.0000 g"
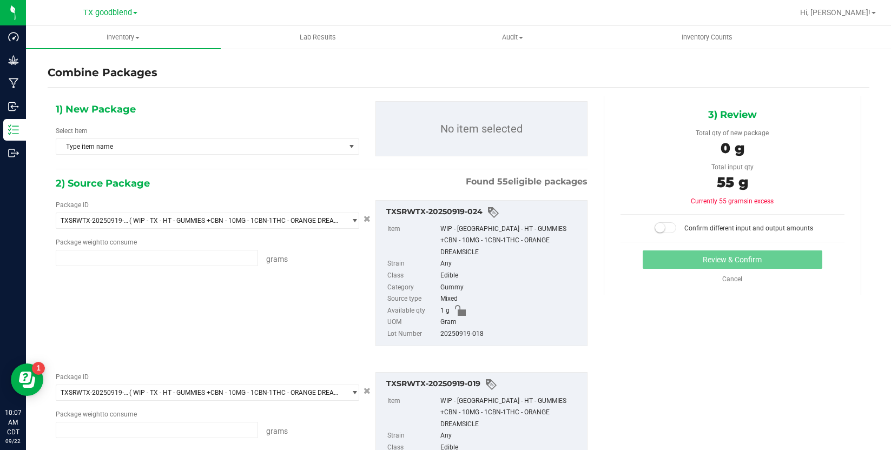
type input "1.0000 g"
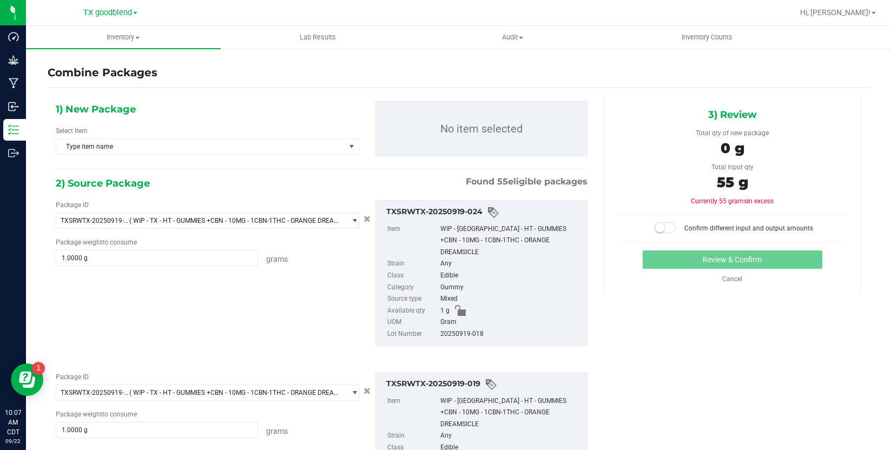
type input "1.0000 g"
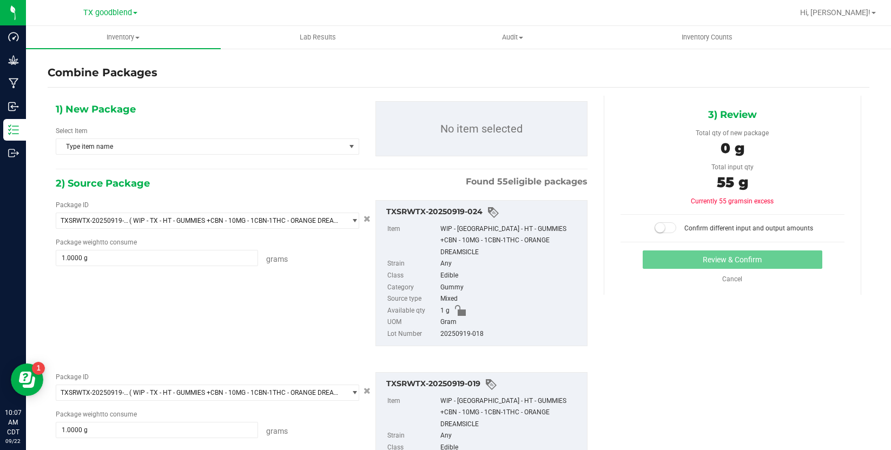
type input "1.0000 g"
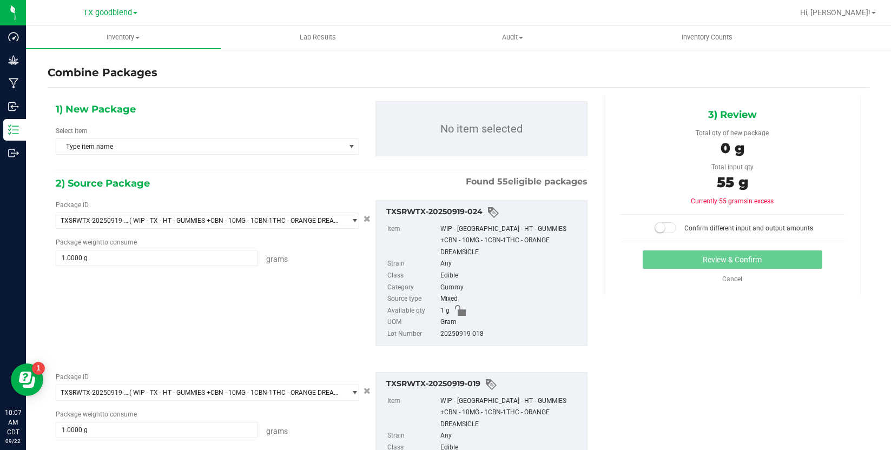
type input "1.0000 g"
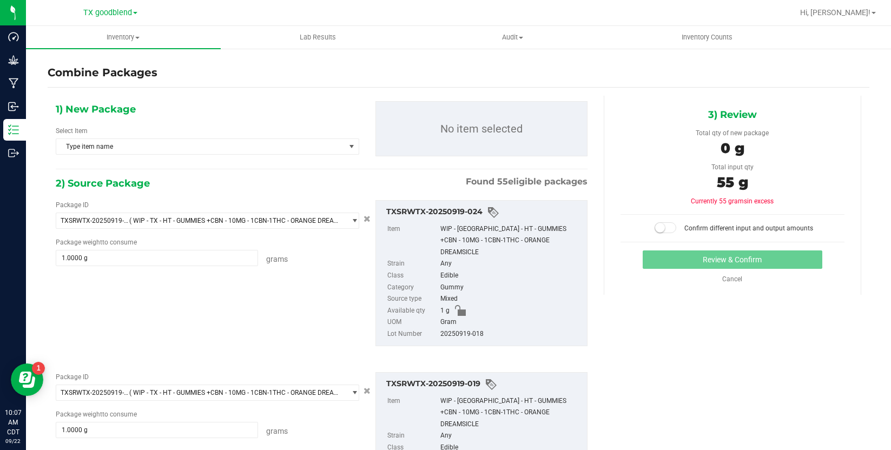
type input "1.0000 g"
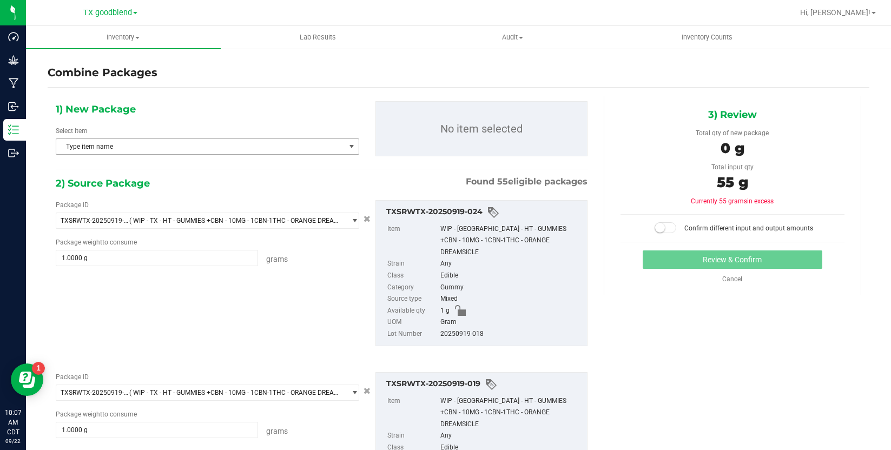
click at [174, 150] on span "Type item name" at bounding box center [200, 146] width 289 height 15
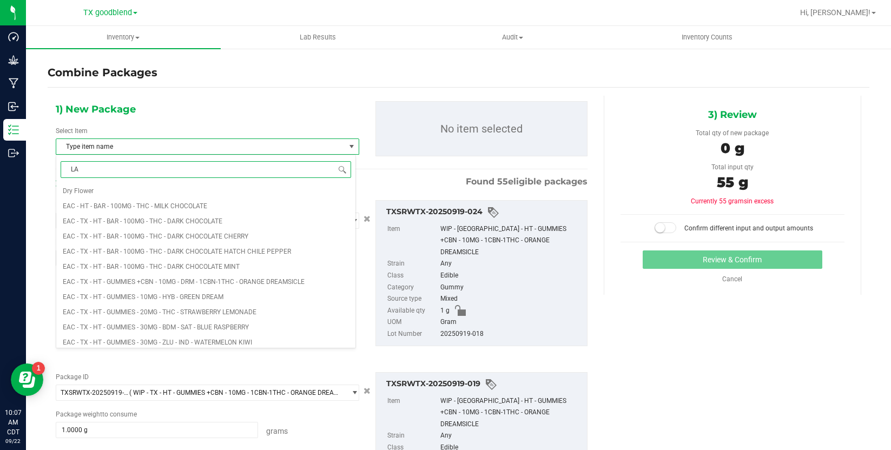
type input "LAB"
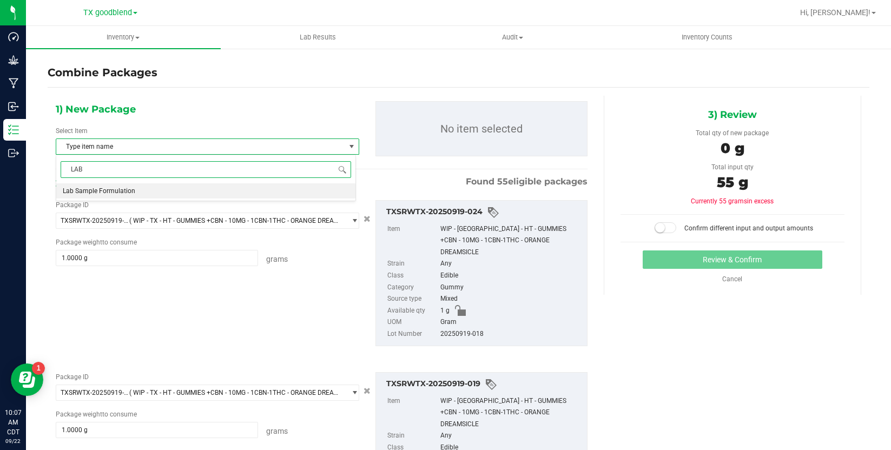
click at [153, 190] on li "Lab Sample Formulation" at bounding box center [205, 190] width 299 height 15
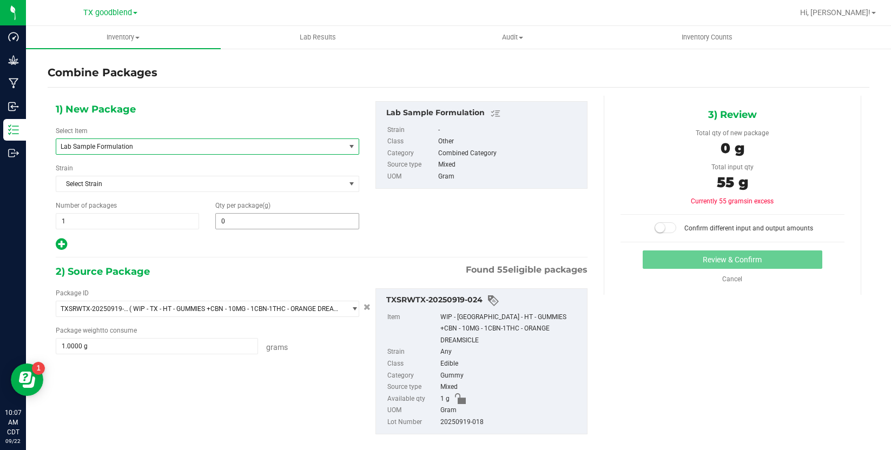
click at [262, 224] on span "0 0" at bounding box center [286, 221] width 143 height 16
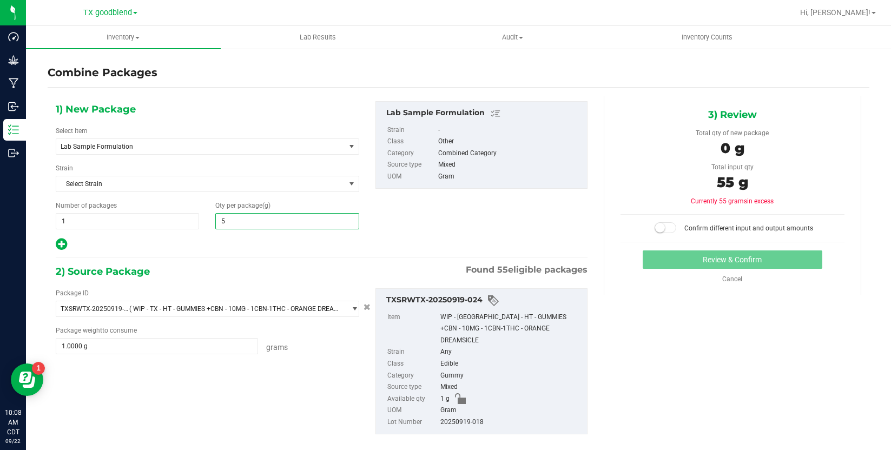
type input "55"
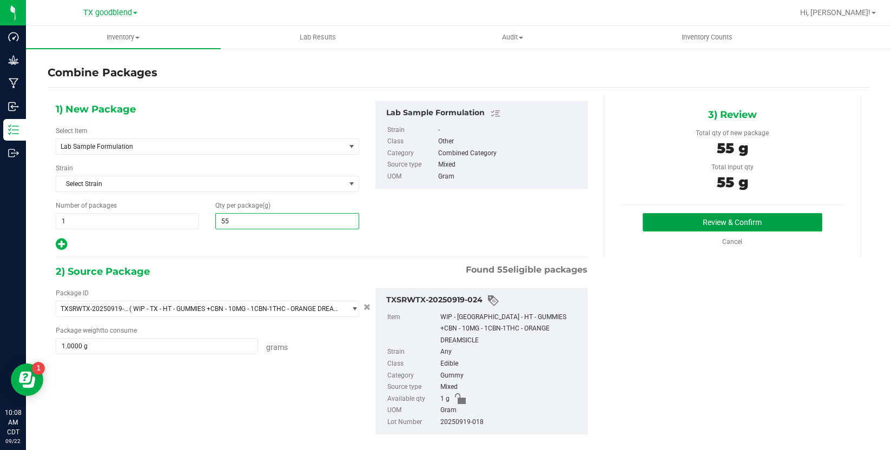
type input "55"
click at [667, 219] on button "Review & Confirm" at bounding box center [731, 222] width 179 height 18
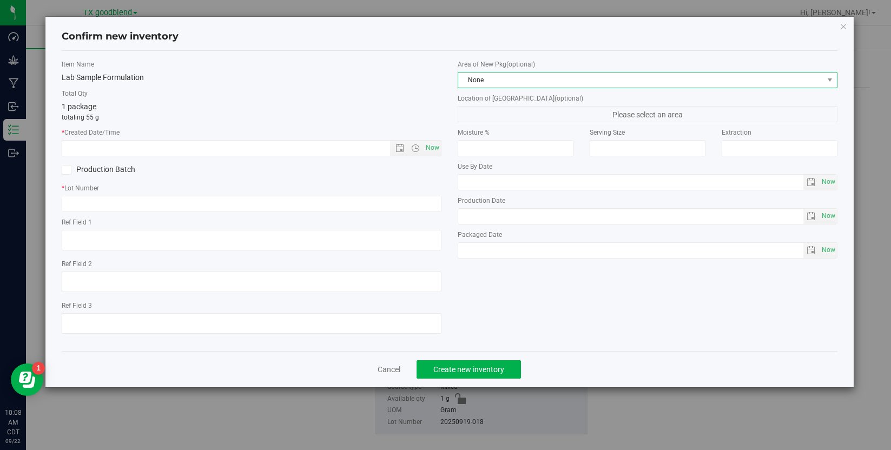
click at [560, 81] on span "None" at bounding box center [640, 79] width 365 height 15
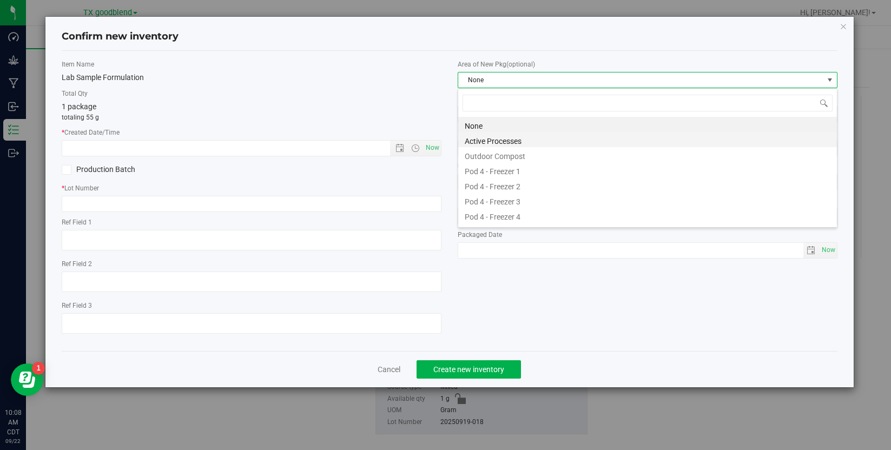
click at [547, 134] on li "Active Processes" at bounding box center [647, 139] width 379 height 15
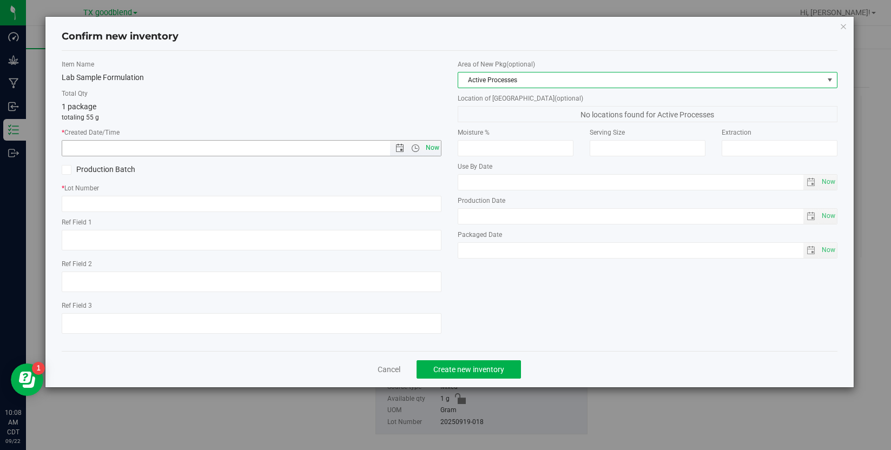
click at [432, 147] on span "Now" at bounding box center [432, 148] width 18 height 16
type input "[DATE] 10:08 AM"
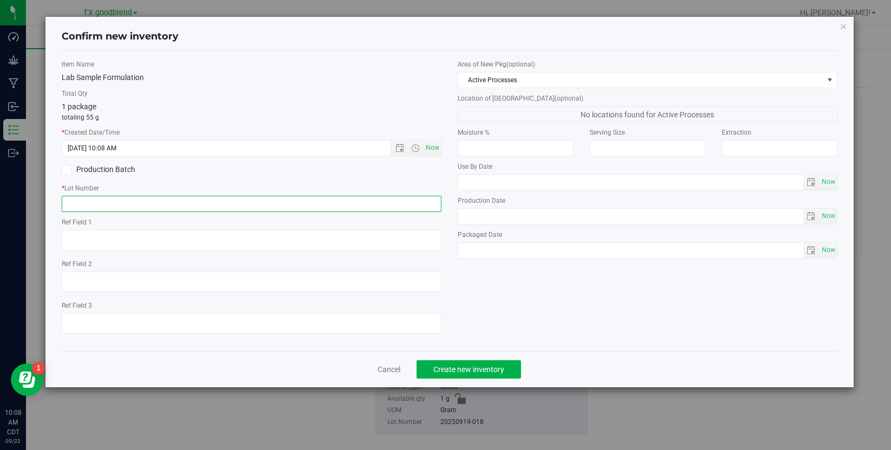
click at [343, 211] on input "text" at bounding box center [252, 204] width 380 height 16
type input "LAB SAMPLE WASTE"
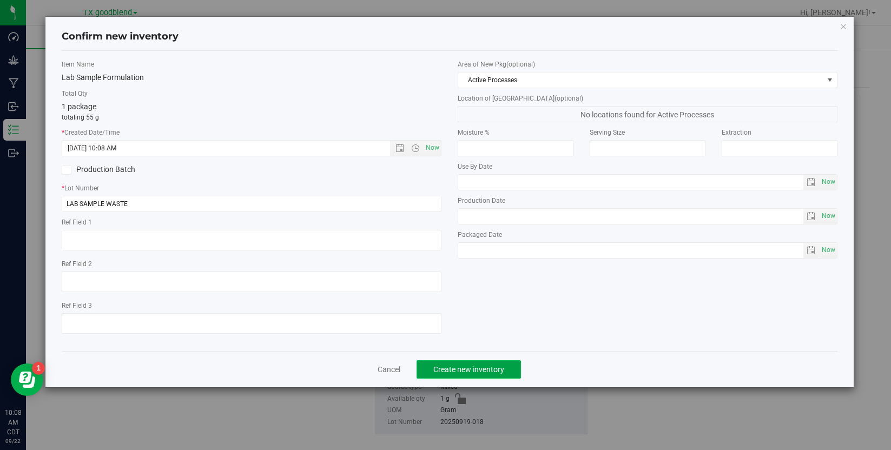
click at [462, 366] on span "Create new inventory" at bounding box center [468, 369] width 71 height 9
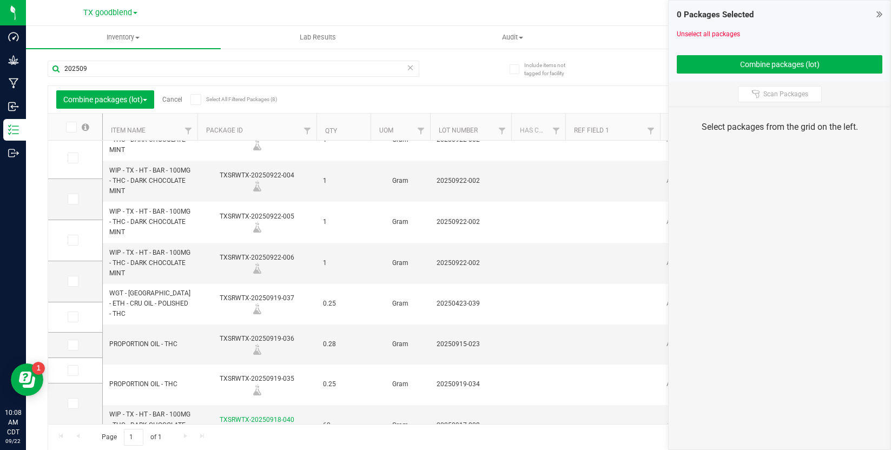
click at [181, 98] on link "Cancel" at bounding box center [172, 100] width 20 height 8
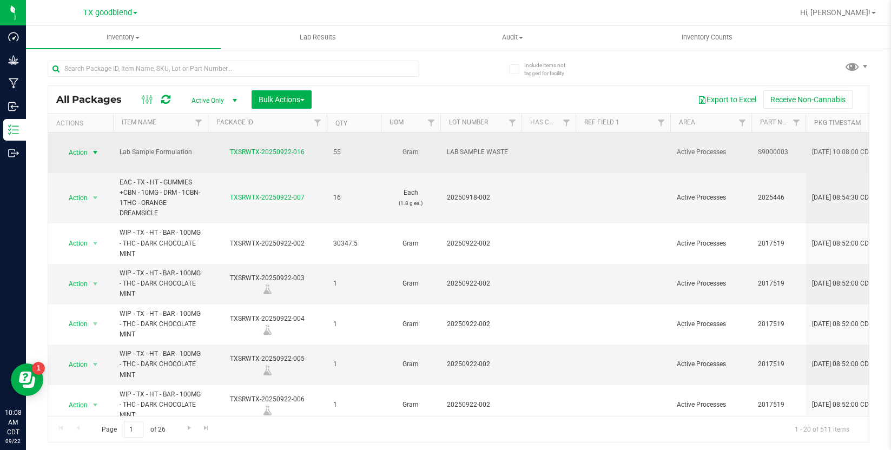
click at [95, 148] on span "select" at bounding box center [95, 152] width 9 height 9
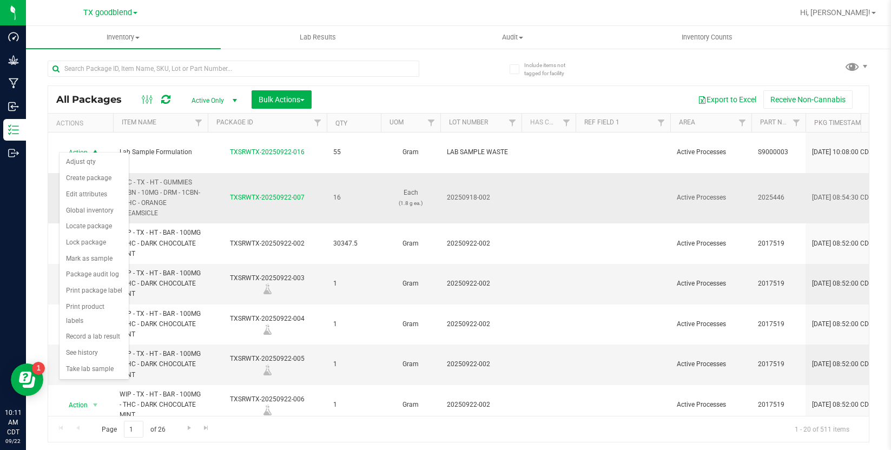
click at [365, 190] on td "16" at bounding box center [354, 198] width 54 height 51
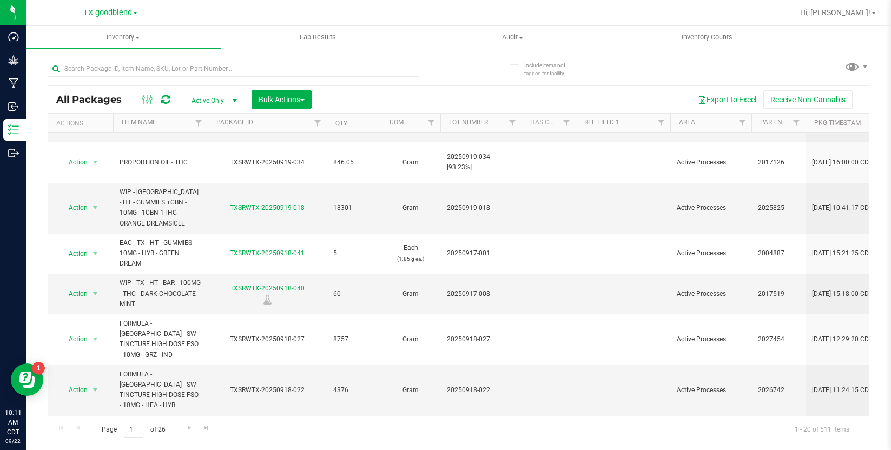
scroll to position [379, 0]
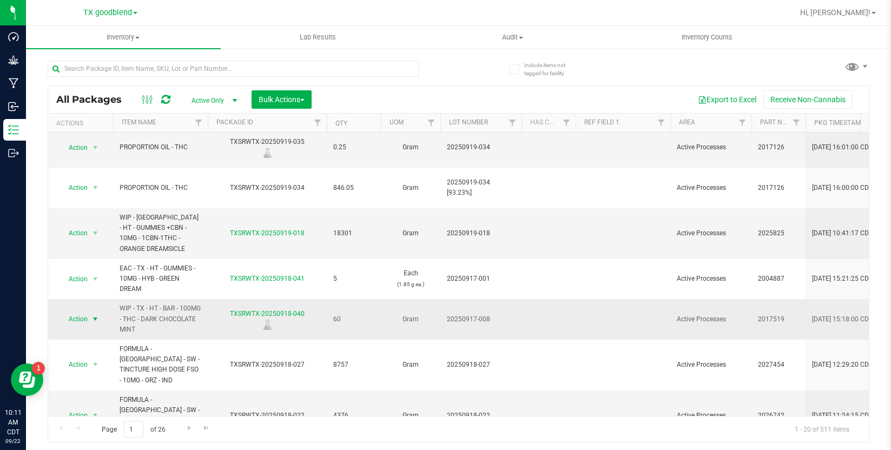
click at [98, 315] on span "select" at bounding box center [95, 319] width 9 height 9
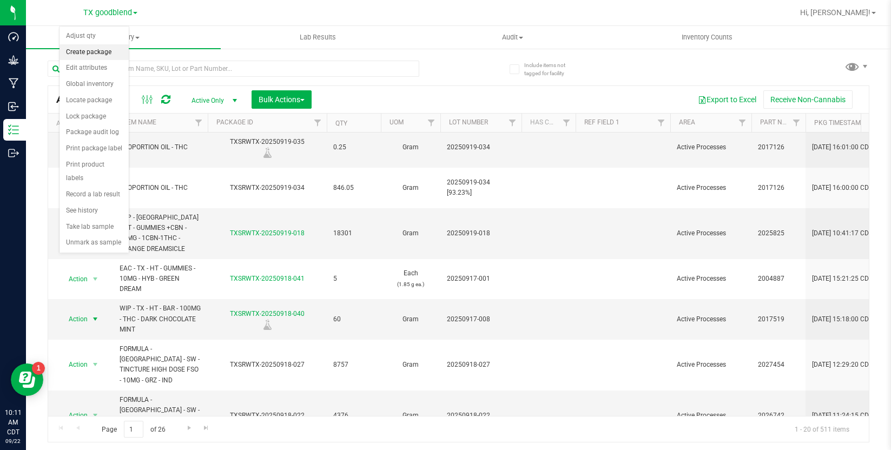
click at [111, 54] on li "Create package" at bounding box center [93, 52] width 69 height 16
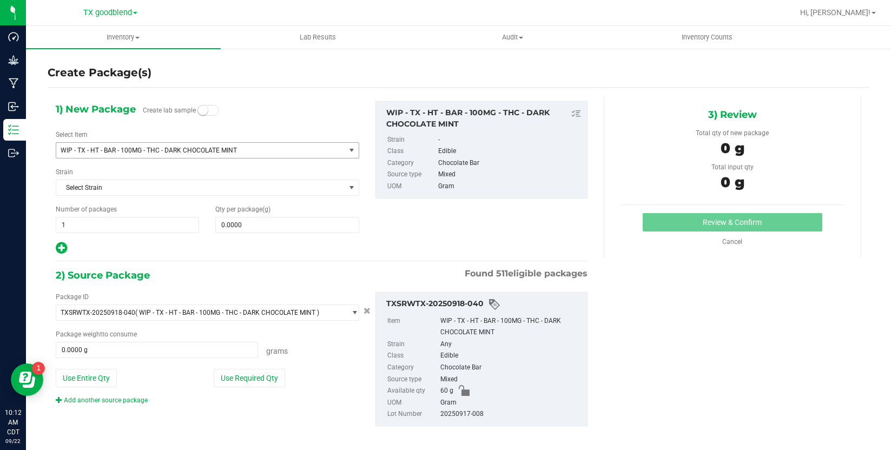
click at [134, 154] on span "WIP - TX - HT - BAR - 100MG - THC - DARK CHOCOLATE MINT" at bounding box center [200, 150] width 289 height 15
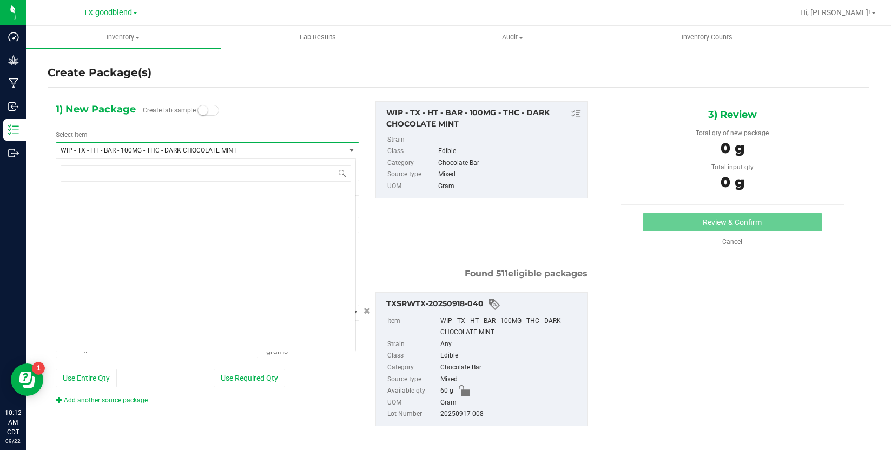
scroll to position [2226, 0]
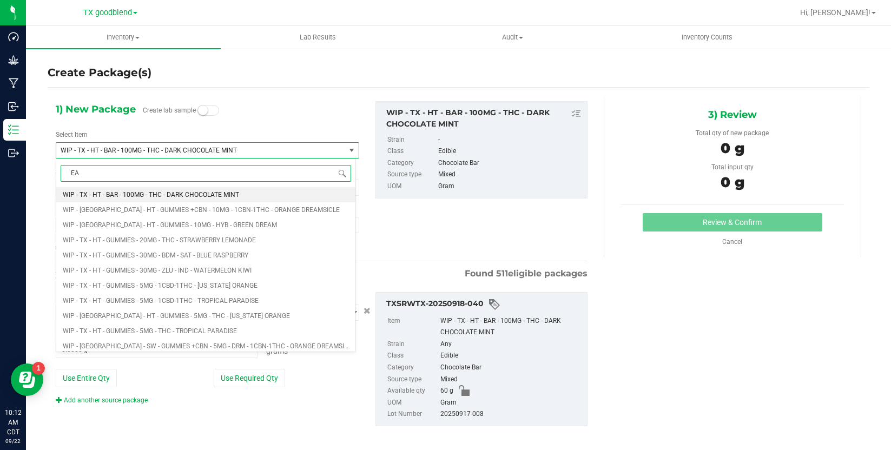
type input "EAC"
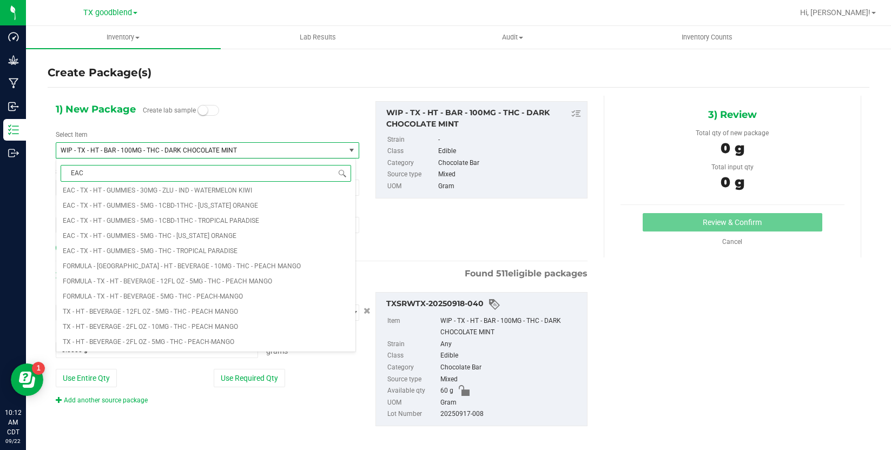
scroll to position [0, 0]
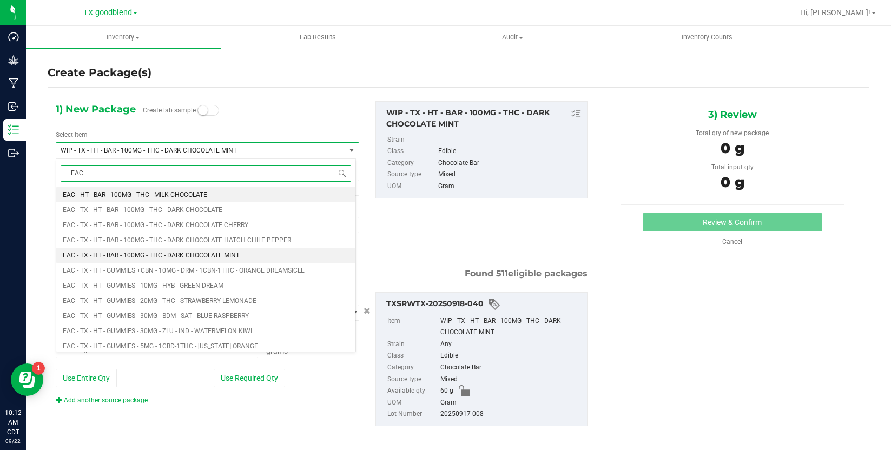
click at [176, 253] on span "EAC - TX - HT - BAR - 100MG - THC - DARK CHOCOLATE MINT" at bounding box center [151, 255] width 177 height 8
type input "0"
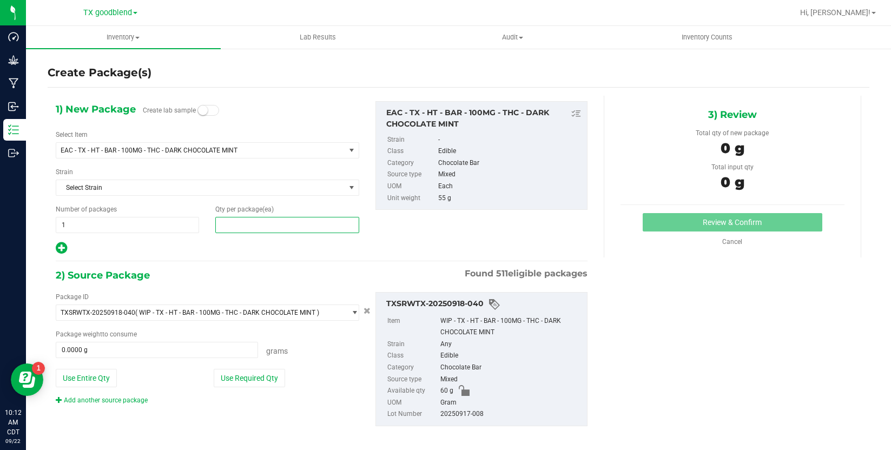
drag, startPoint x: 242, startPoint y: 225, endPoint x: 228, endPoint y: 223, distance: 14.8
click at [228, 223] on span at bounding box center [286, 225] width 143 height 16
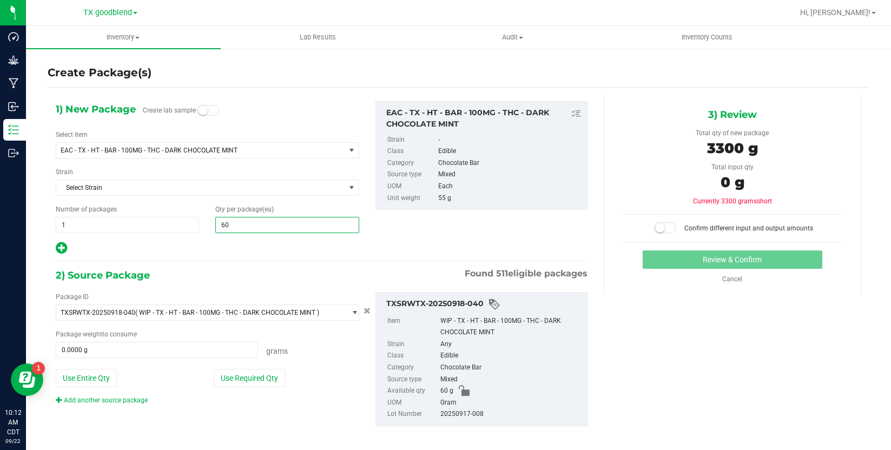
type input "6"
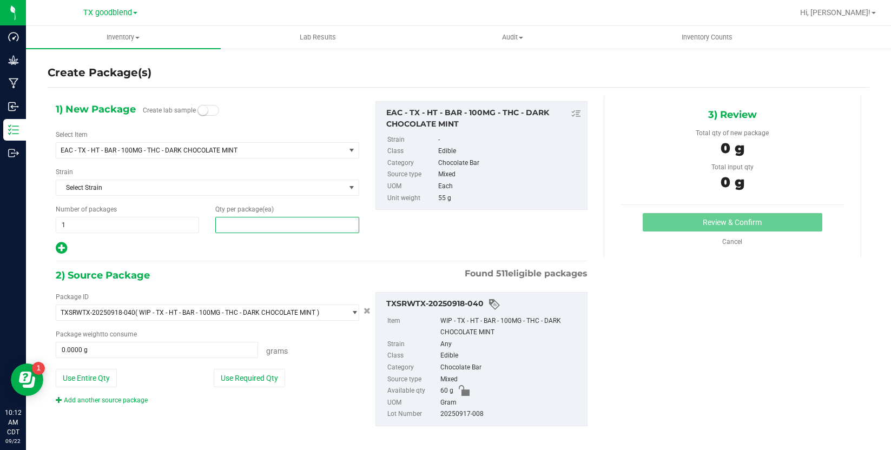
type input "1"
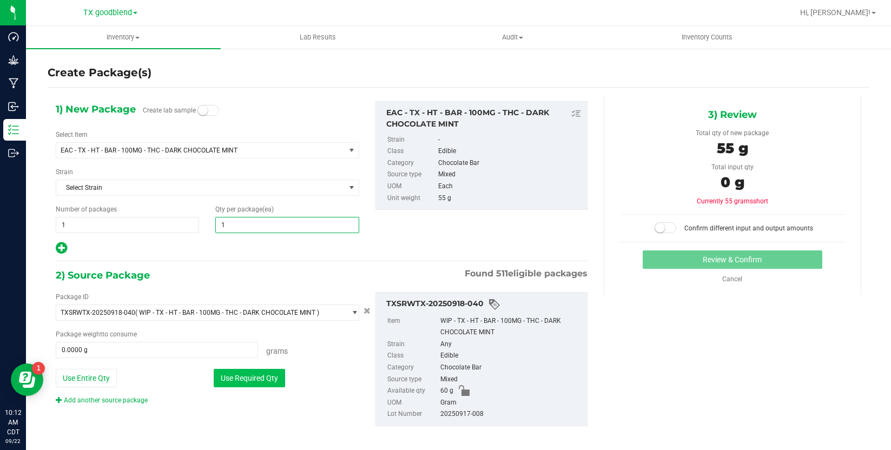
type input "1"
click at [250, 381] on button "Use Required Qty" at bounding box center [249, 378] width 71 height 18
type input "55.0000 g"
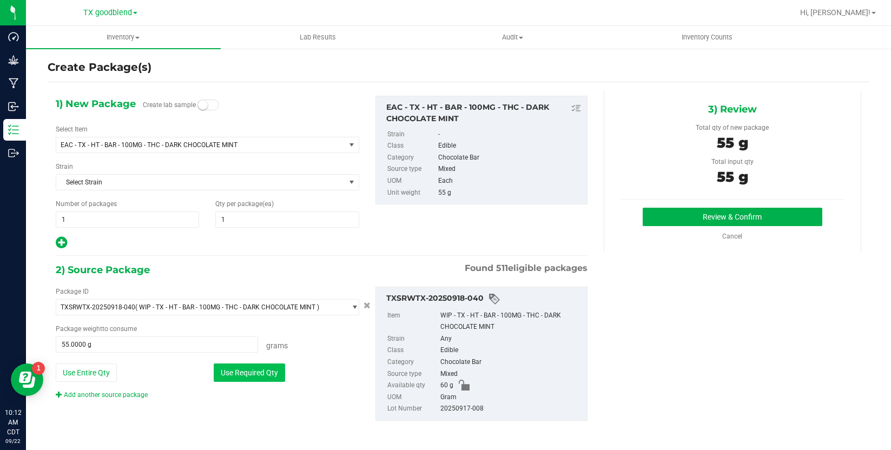
scroll to position [7, 0]
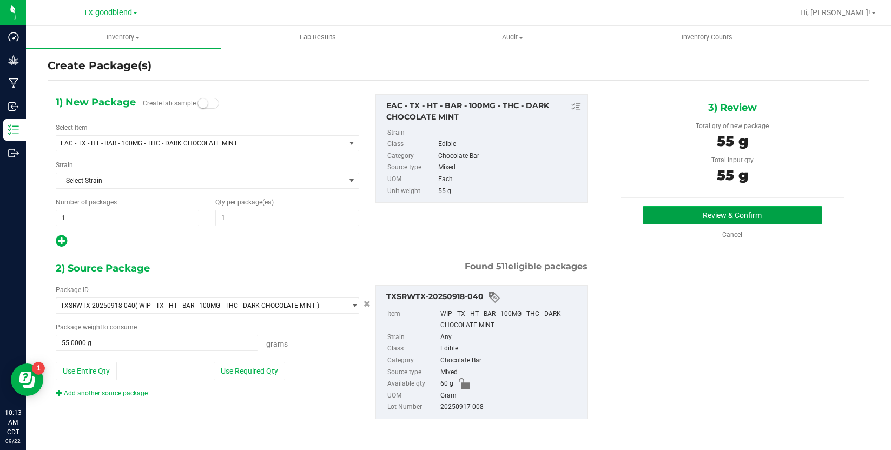
click at [707, 214] on button "Review & Confirm" at bounding box center [731, 215] width 179 height 18
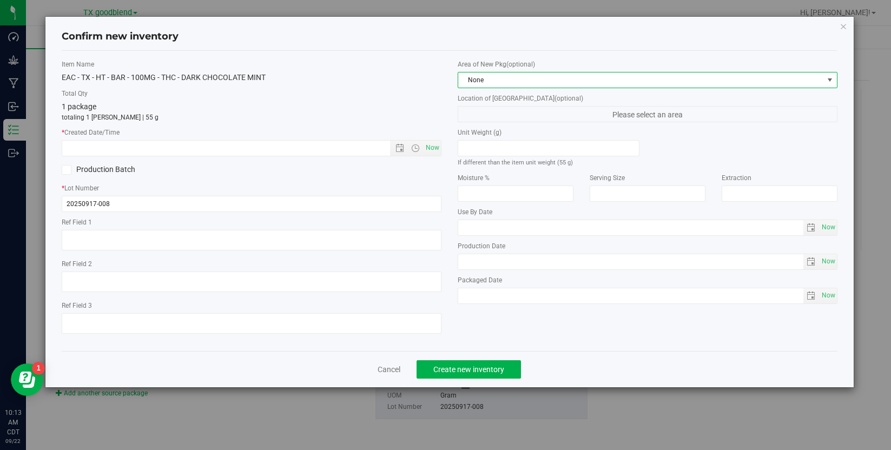
click at [599, 81] on span "None" at bounding box center [640, 79] width 365 height 15
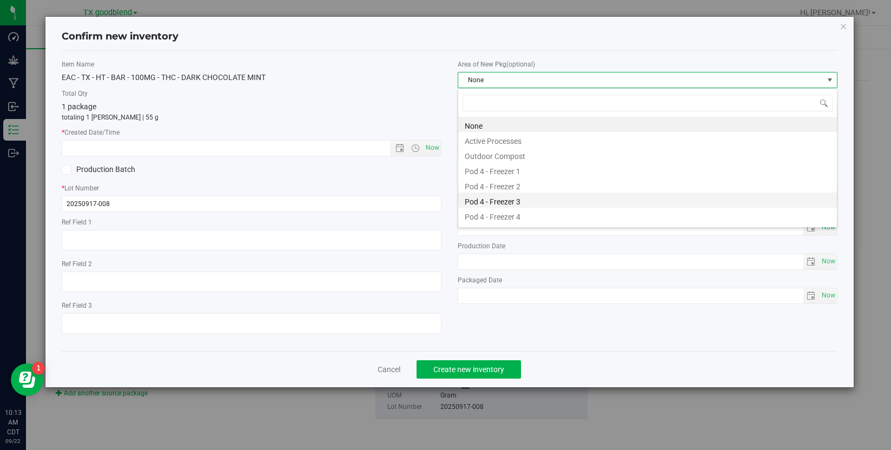
scroll to position [134, 0]
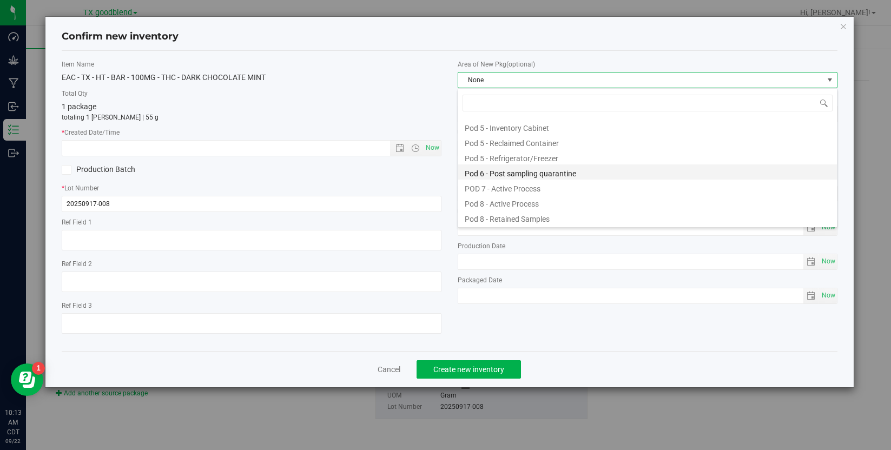
click at [582, 178] on li "Pod 6 - Post sampling quarantine" at bounding box center [647, 171] width 379 height 15
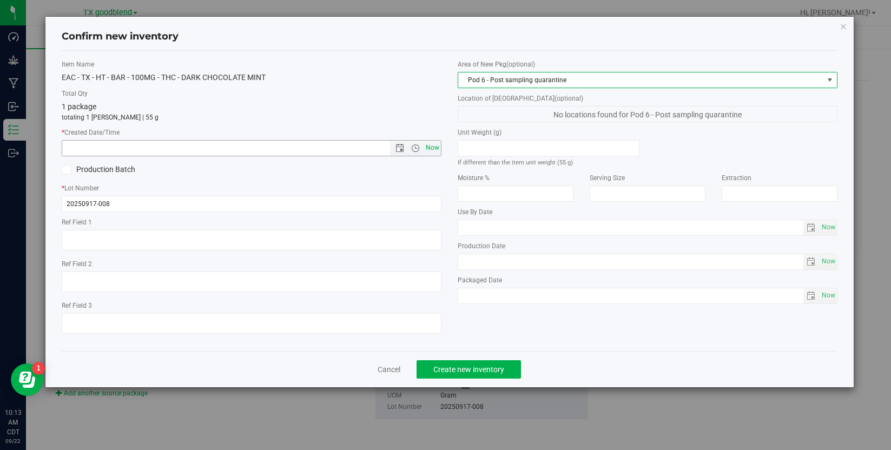
click at [434, 149] on span "Now" at bounding box center [432, 148] width 18 height 16
type input "[DATE] 10:13 AM"
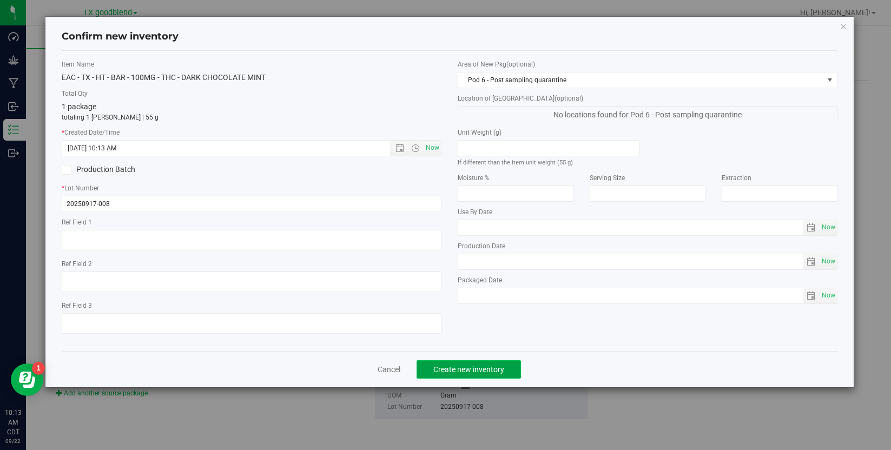
click at [465, 367] on span "Create new inventory" at bounding box center [468, 369] width 71 height 9
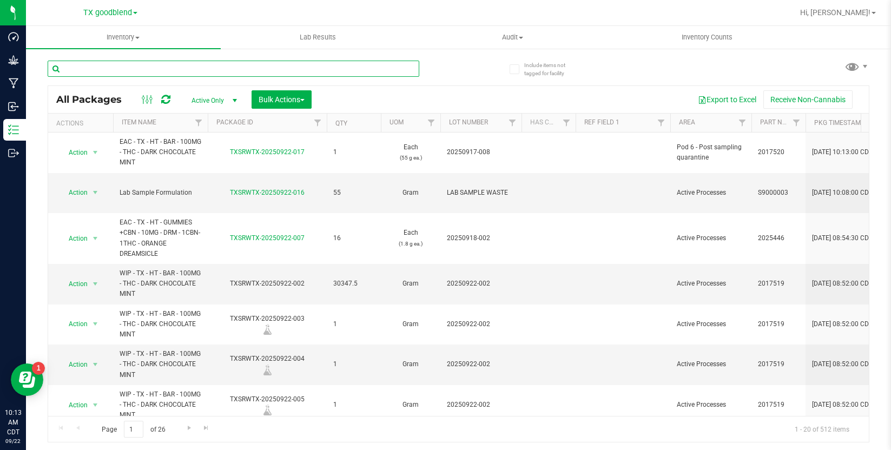
click at [188, 73] on input "text" at bounding box center [234, 69] width 372 height 16
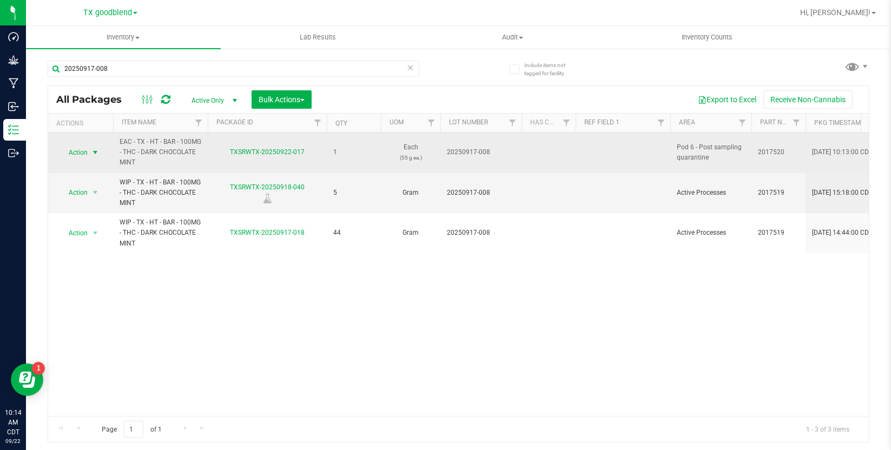
click at [79, 151] on span "Action" at bounding box center [73, 152] width 29 height 15
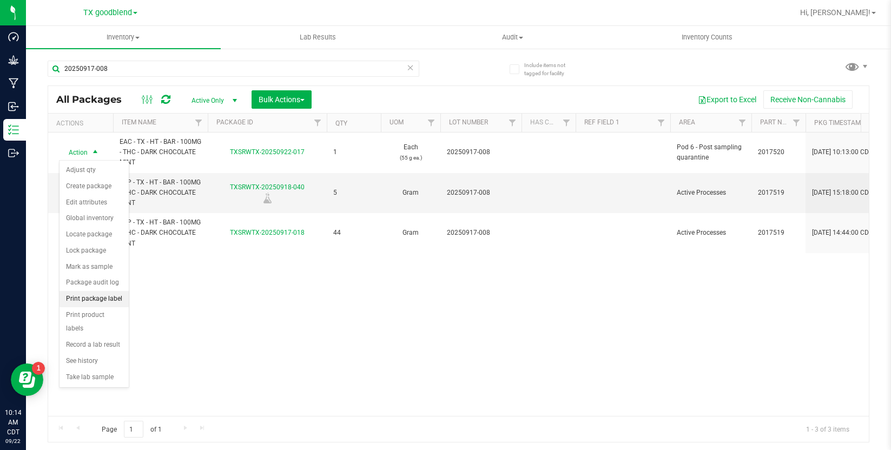
click at [106, 298] on li "Print package label" at bounding box center [93, 299] width 69 height 16
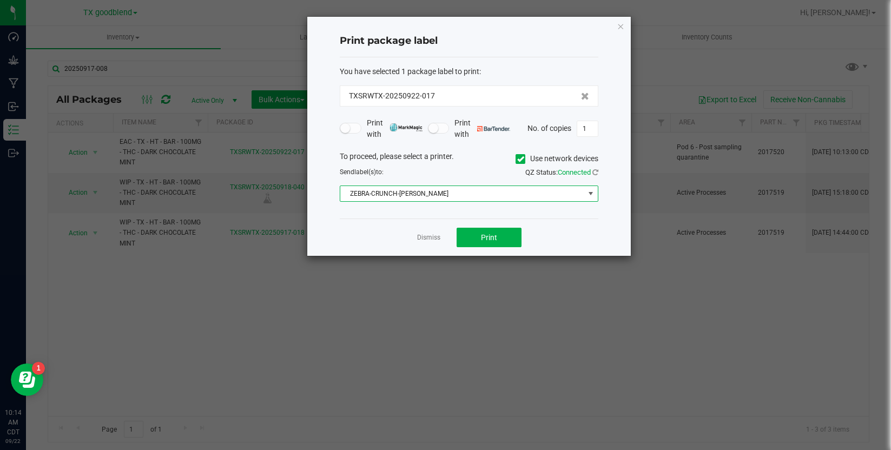
click at [457, 194] on span "ZEBRA-CRUNCH-[PERSON_NAME]" at bounding box center [462, 193] width 244 height 15
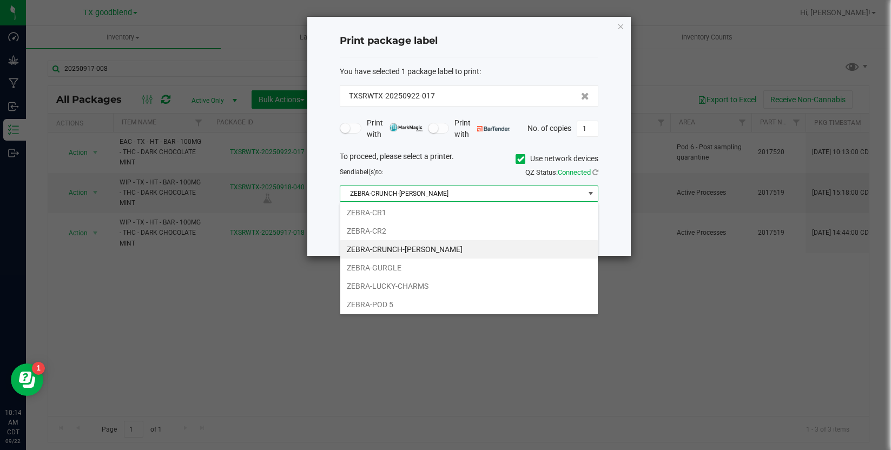
scroll to position [131, 0]
click at [434, 264] on li "ZEBRA-GURGLE" at bounding box center [468, 266] width 257 height 18
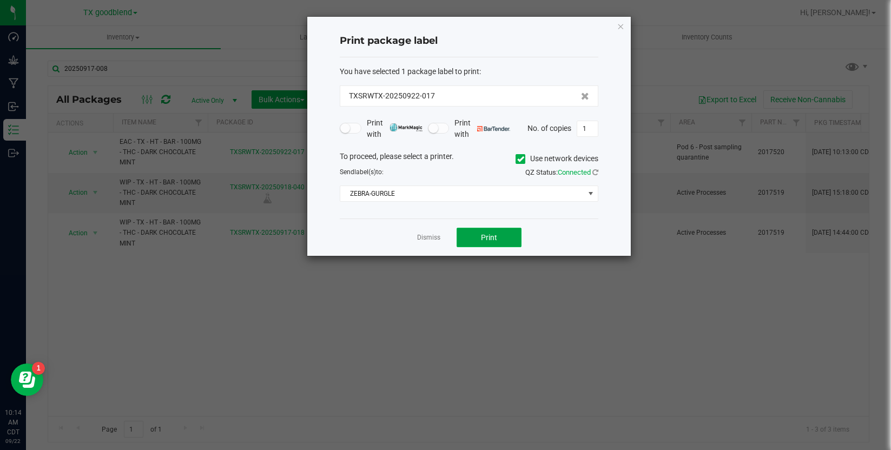
click at [482, 244] on button "Print" at bounding box center [488, 237] width 65 height 19
click at [431, 239] on link "Dismiss" at bounding box center [428, 237] width 23 height 9
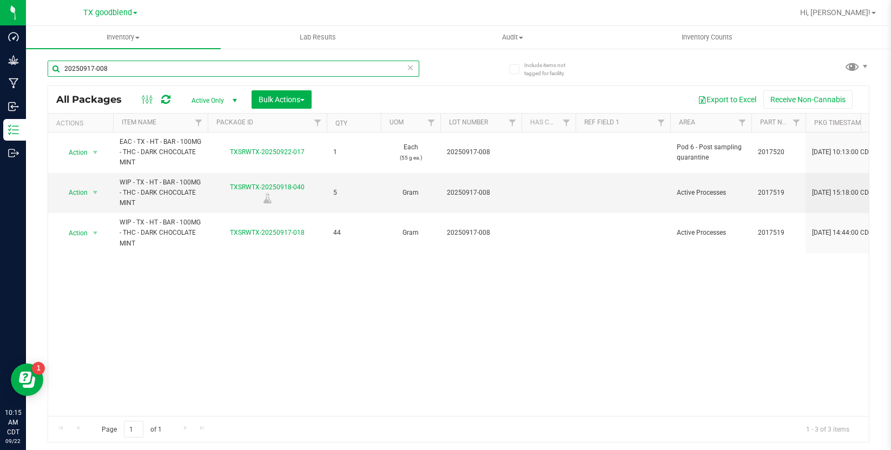
drag, startPoint x: 132, startPoint y: 68, endPoint x: 91, endPoint y: 67, distance: 41.1
click at [87, 67] on input "20250917-008" at bounding box center [234, 69] width 372 height 16
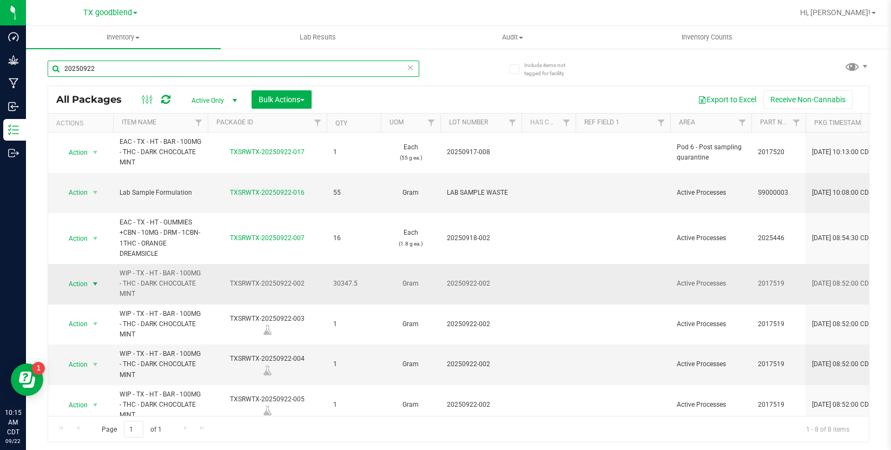
type input "20250922"
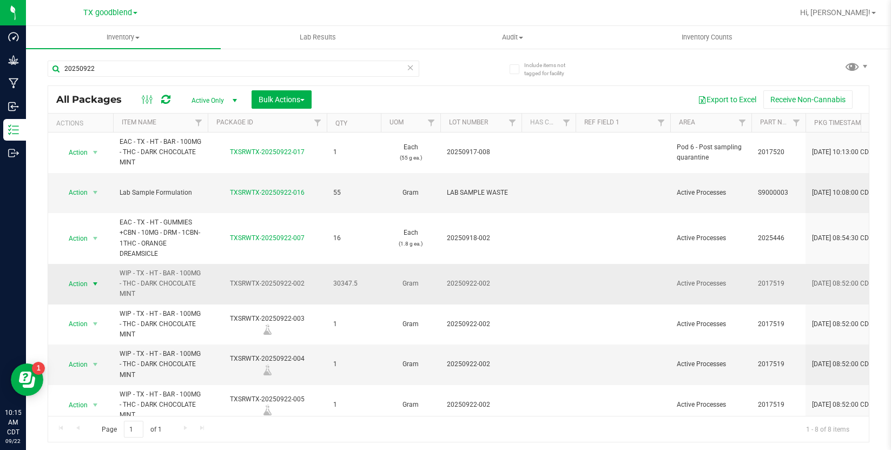
click at [100, 276] on span "select" at bounding box center [96, 283] width 14 height 15
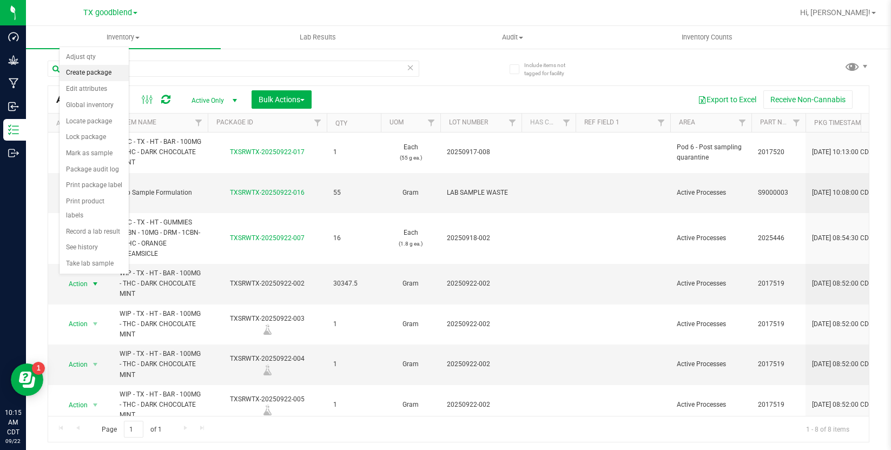
click at [103, 79] on li "Create package" at bounding box center [93, 73] width 69 height 16
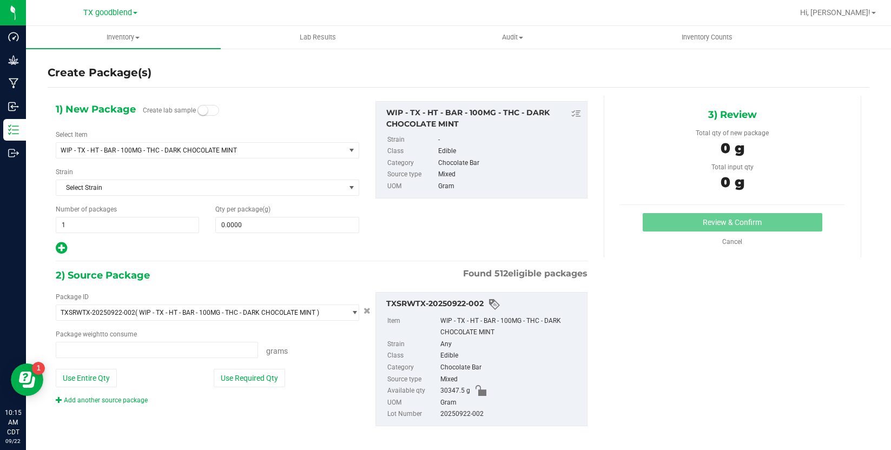
type input "0.0000 g"
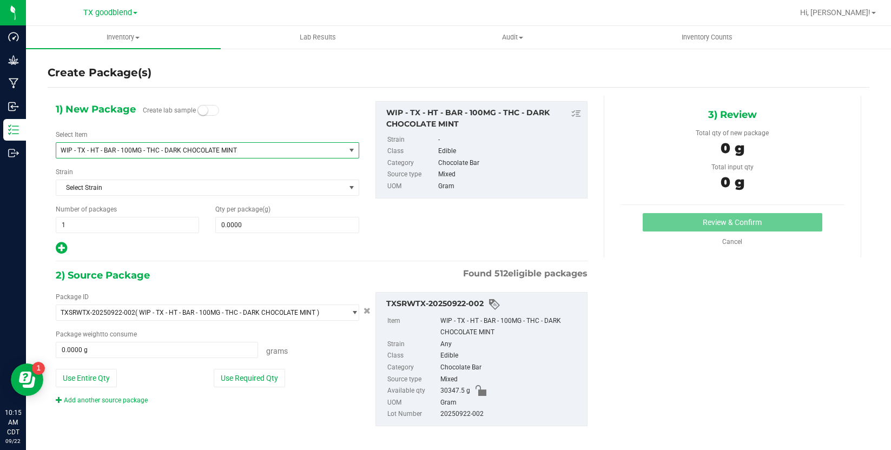
click at [124, 149] on span "WIP - TX - HT - BAR - 100MG - THC - DARK CHOCOLATE MINT" at bounding box center [195, 151] width 269 height 8
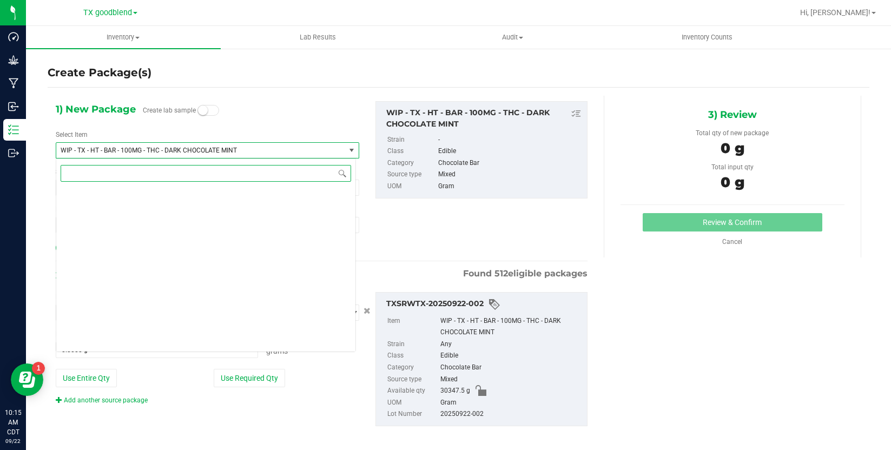
scroll to position [2226, 0]
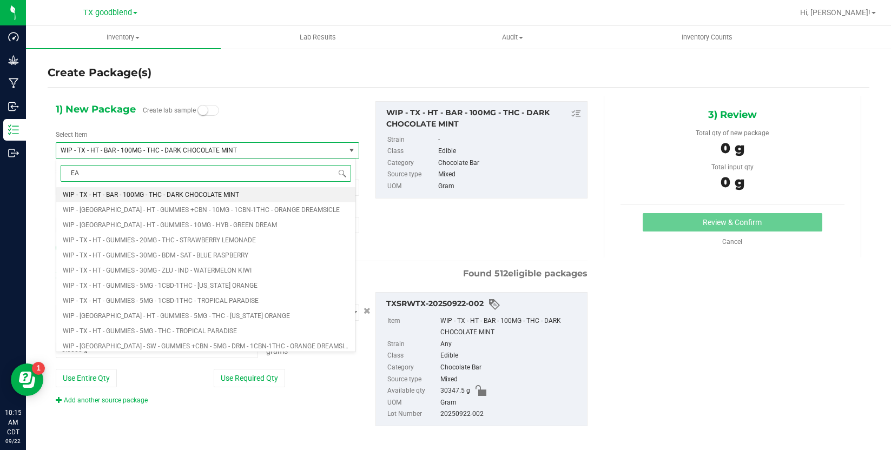
type input "EAC"
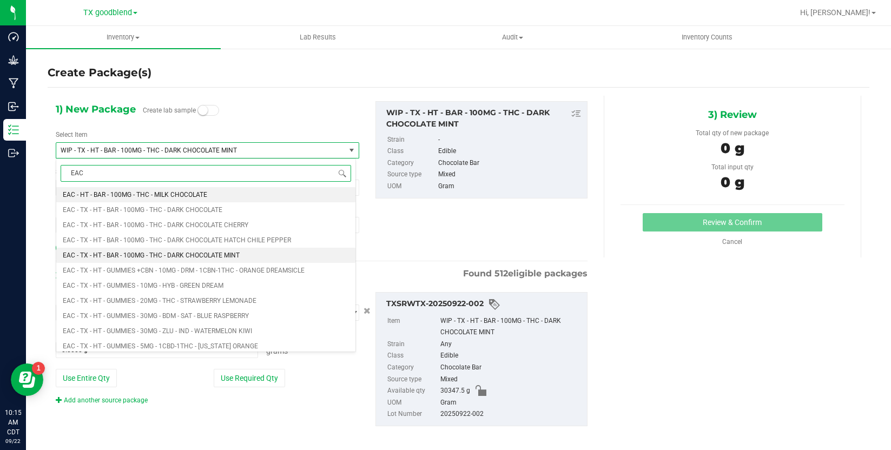
click at [116, 256] on span "EAC - TX - HT - BAR - 100MG - THC - DARK CHOCOLATE MINT" at bounding box center [151, 255] width 177 height 8
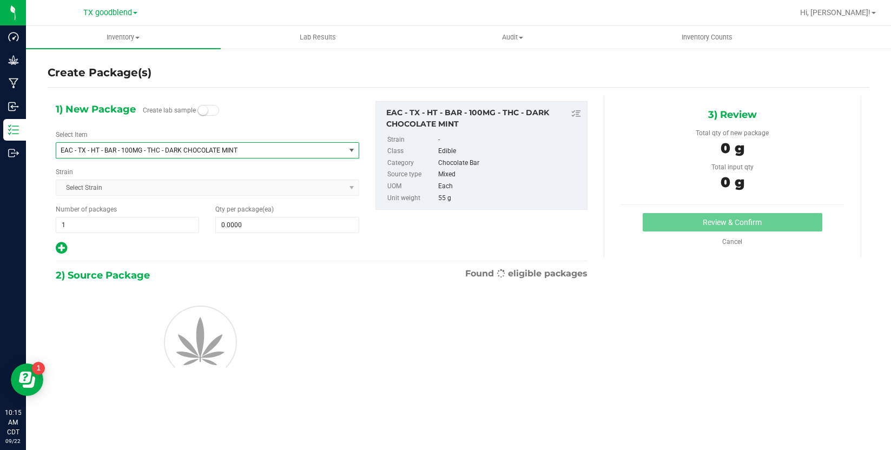
type input "0"
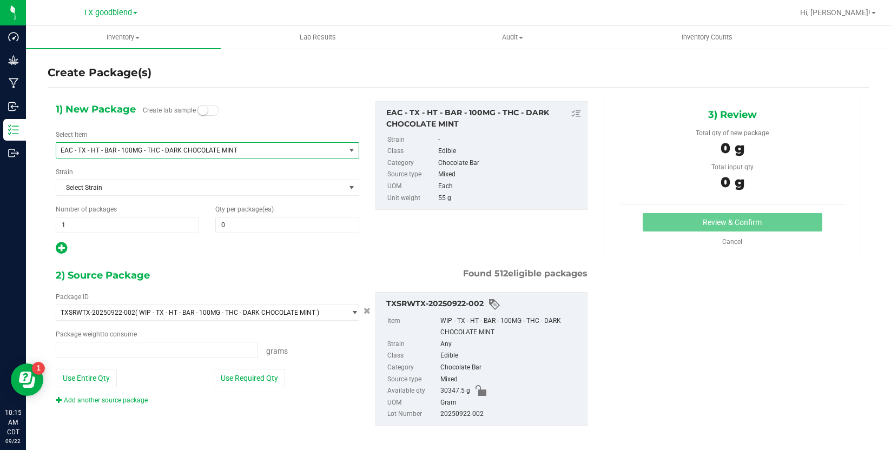
type input "0.0000 g"
click at [236, 223] on span at bounding box center [286, 225] width 143 height 16
type input "1"
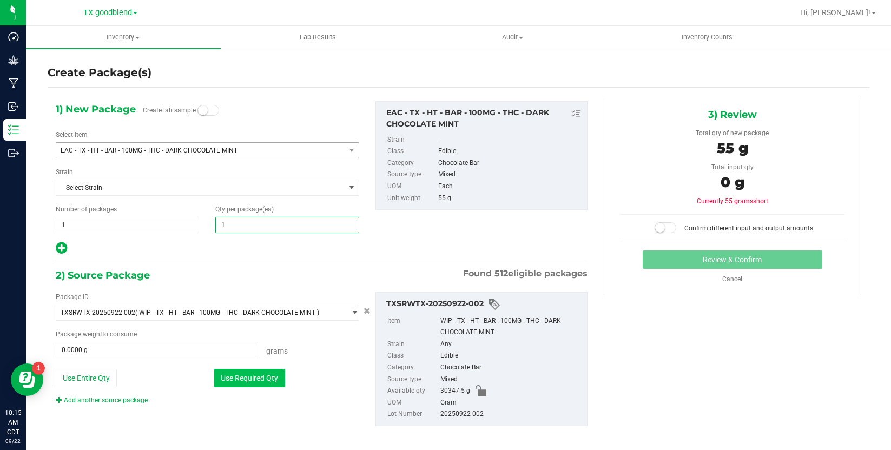
type input "1"
click at [229, 380] on button "Use Required Qty" at bounding box center [249, 378] width 71 height 18
type input "55.0000 g"
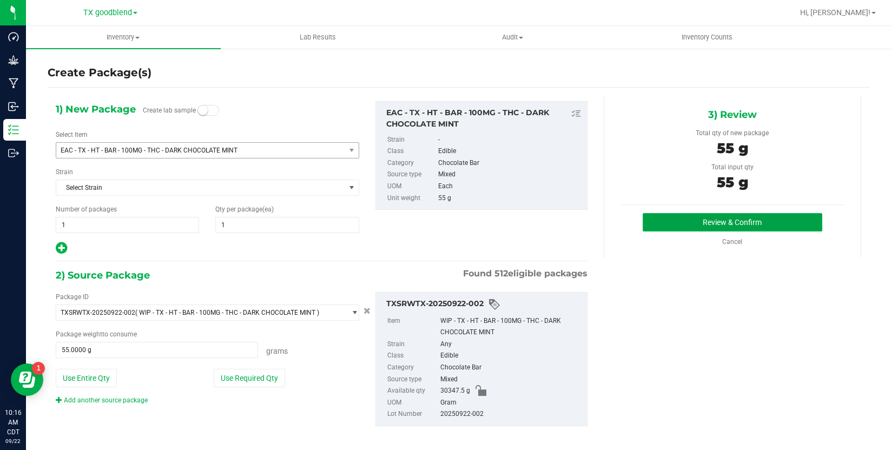
click at [655, 218] on button "Review & Confirm" at bounding box center [731, 222] width 179 height 18
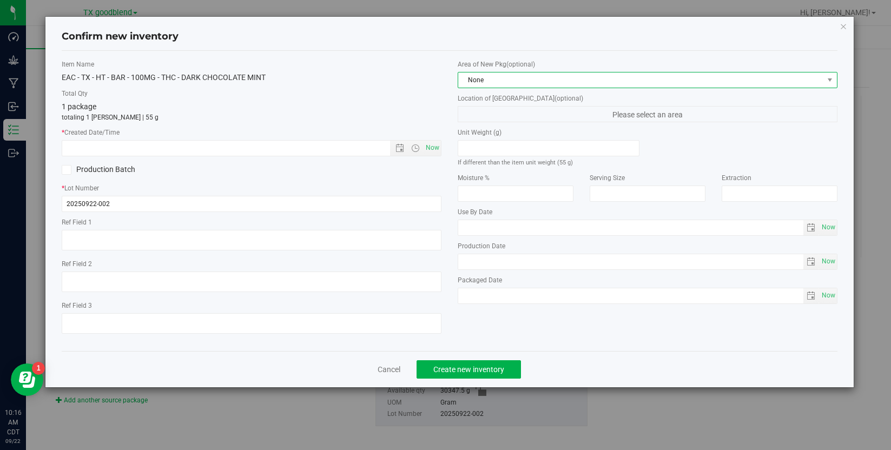
click at [577, 82] on span "None" at bounding box center [640, 79] width 365 height 15
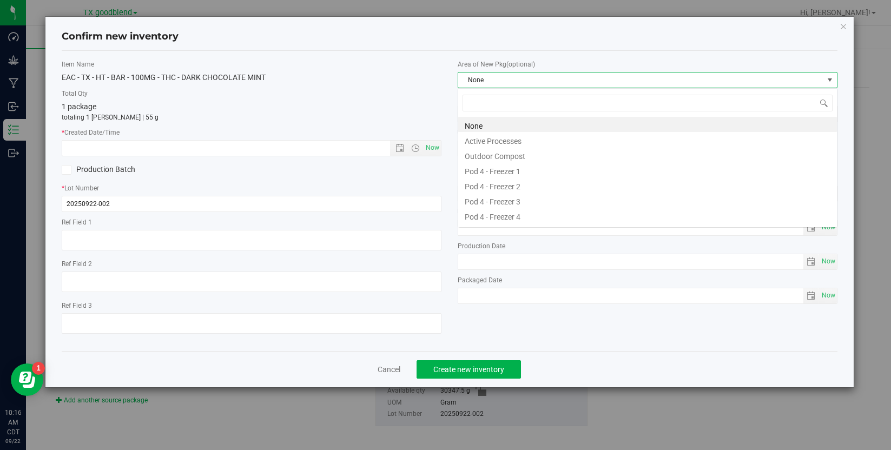
scroll to position [16, 380]
click at [563, 138] on li "Active Processes" at bounding box center [647, 139] width 379 height 15
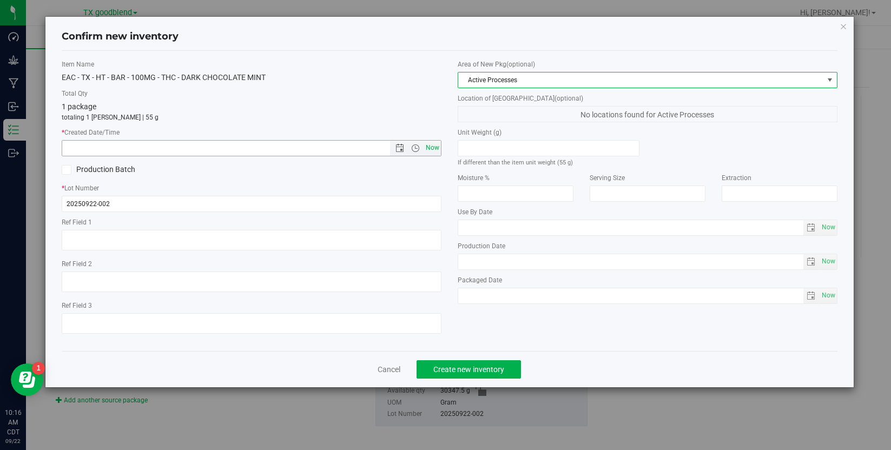
click at [433, 151] on span "Now" at bounding box center [432, 148] width 18 height 16
type input "[DATE] 10:16 AM"
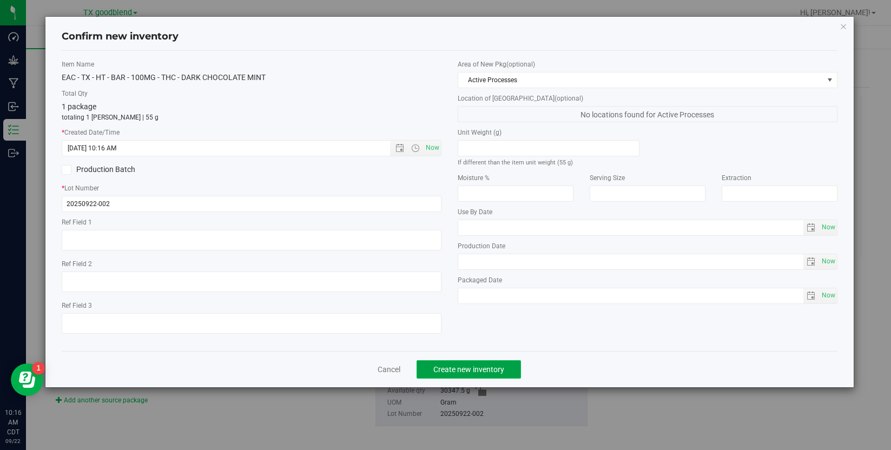
click at [478, 367] on span "Create new inventory" at bounding box center [468, 369] width 71 height 9
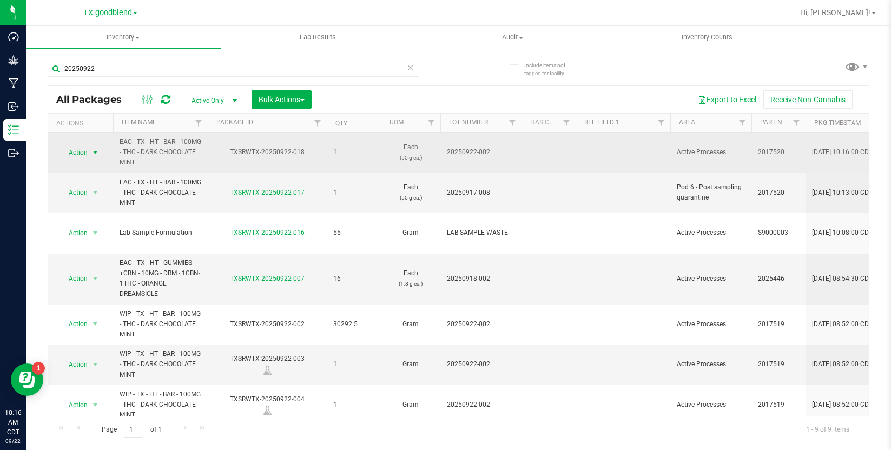
click at [89, 151] on span "select" at bounding box center [96, 152] width 14 height 15
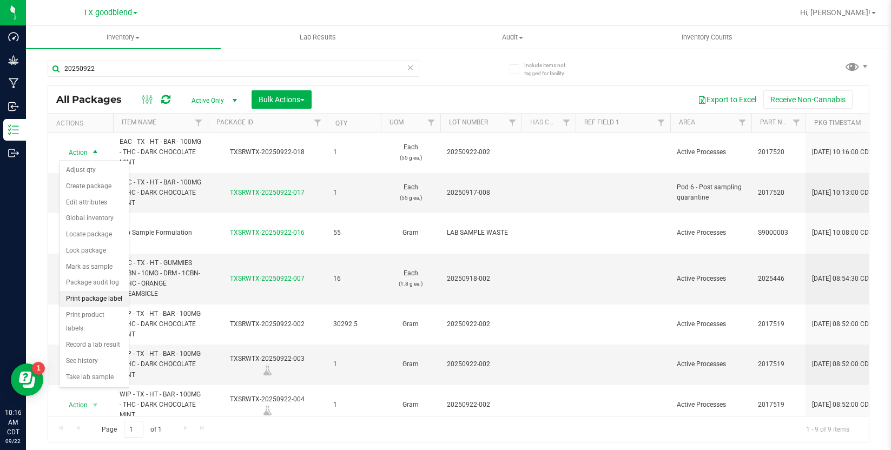
click at [105, 300] on li "Print package label" at bounding box center [93, 299] width 69 height 16
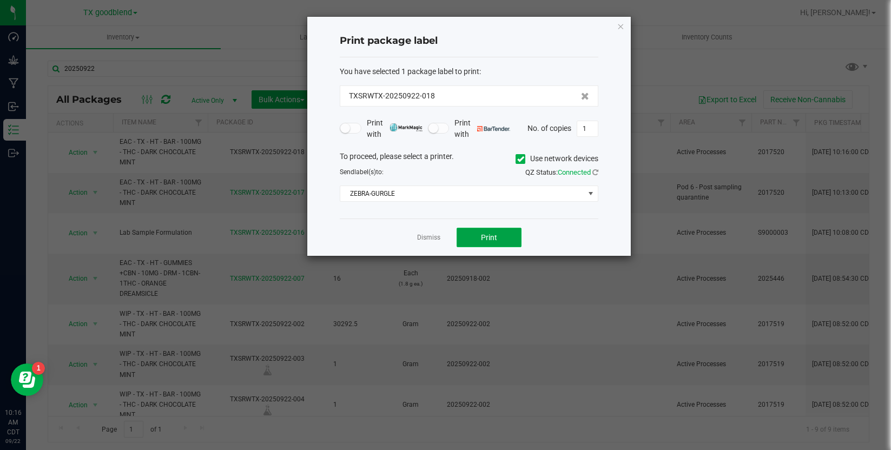
click at [475, 237] on button "Print" at bounding box center [488, 237] width 65 height 19
click at [439, 359] on ngb-modal-window "Print package label You have selected 1 package label to print : TXSRWTX-202509…" at bounding box center [449, 225] width 899 height 450
click at [428, 237] on link "Dismiss" at bounding box center [428, 237] width 23 height 9
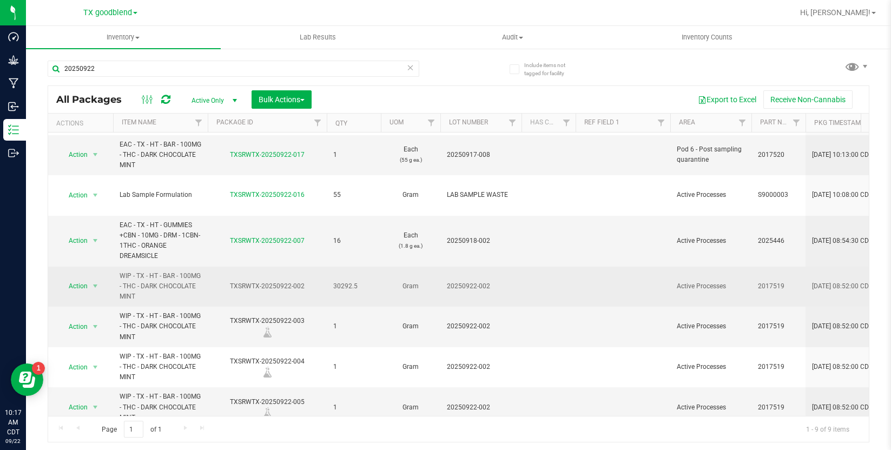
scroll to position [82, 0]
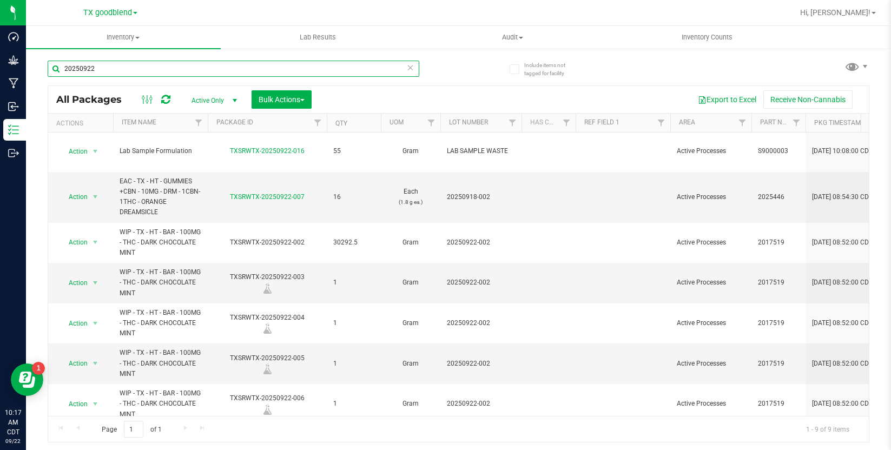
click at [160, 72] on input "20250922" at bounding box center [234, 69] width 372 height 16
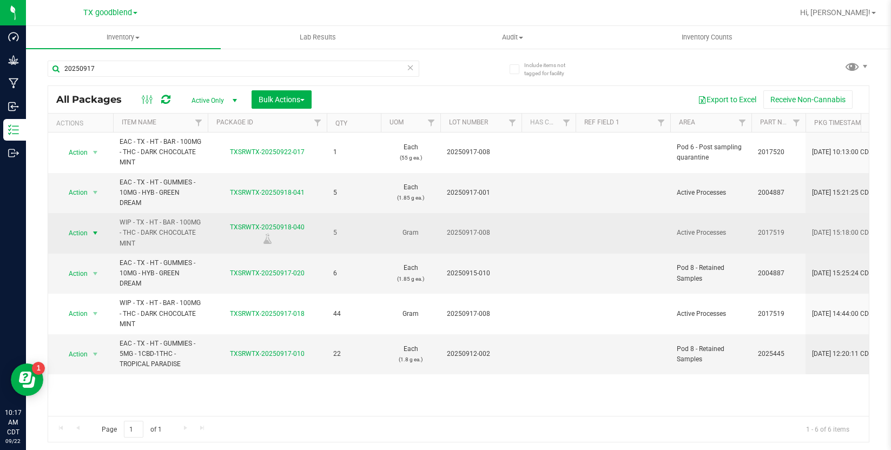
click at [94, 235] on span "select" at bounding box center [95, 233] width 9 height 9
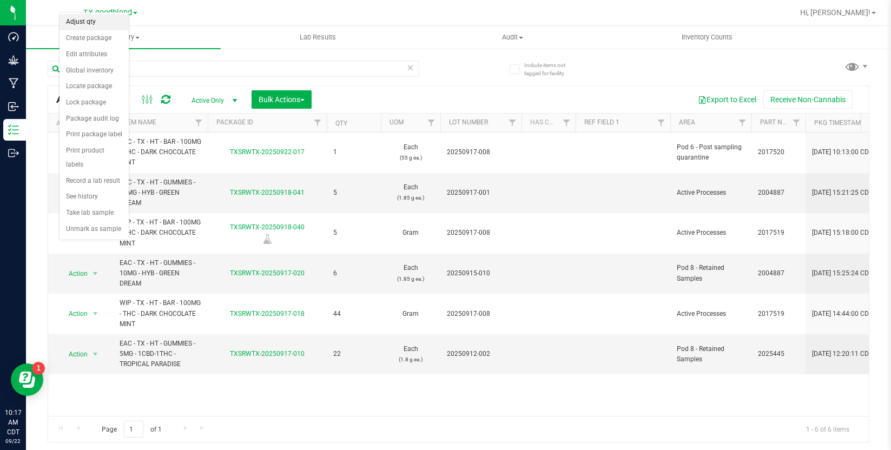
click at [85, 20] on li "Adjust qty" at bounding box center [93, 22] width 69 height 16
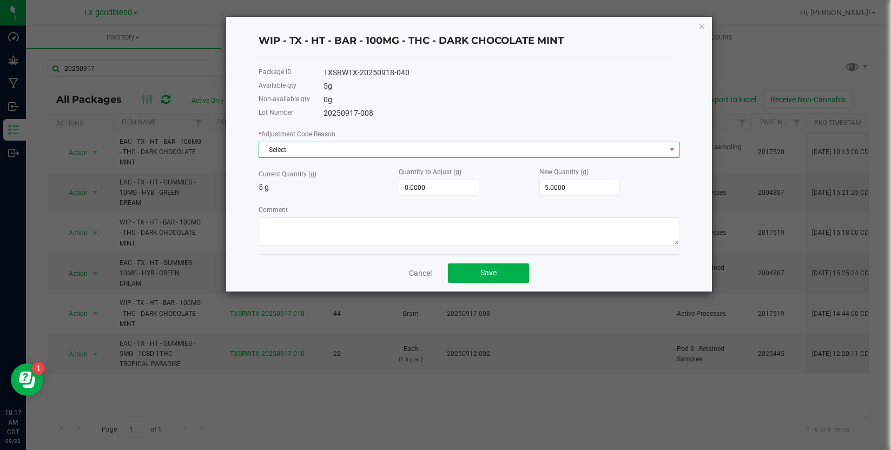
click at [368, 156] on span "Select" at bounding box center [462, 149] width 406 height 15
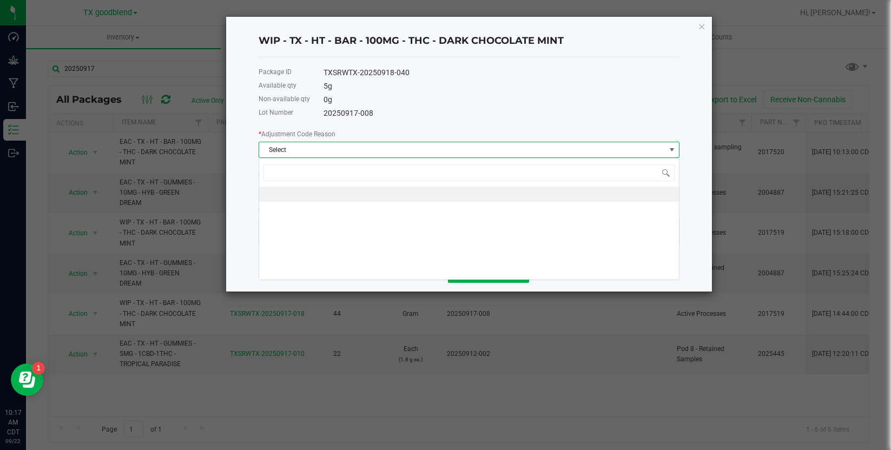
scroll to position [16, 421]
click at [368, 156] on span "Select" at bounding box center [462, 149] width 406 height 15
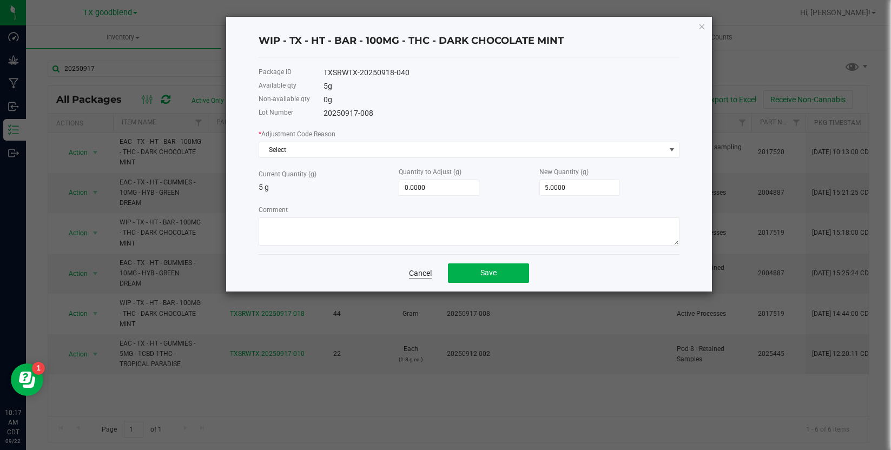
click at [415, 274] on link "Cancel" at bounding box center [420, 273] width 23 height 11
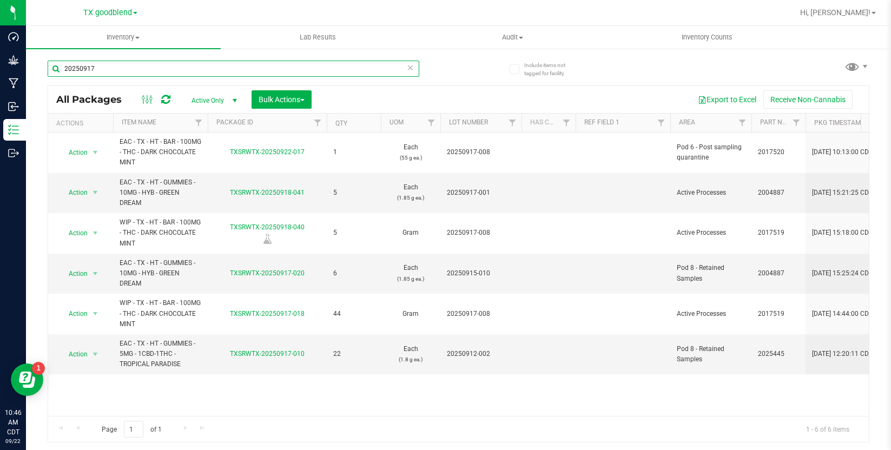
click at [135, 67] on input "20250917" at bounding box center [234, 69] width 372 height 16
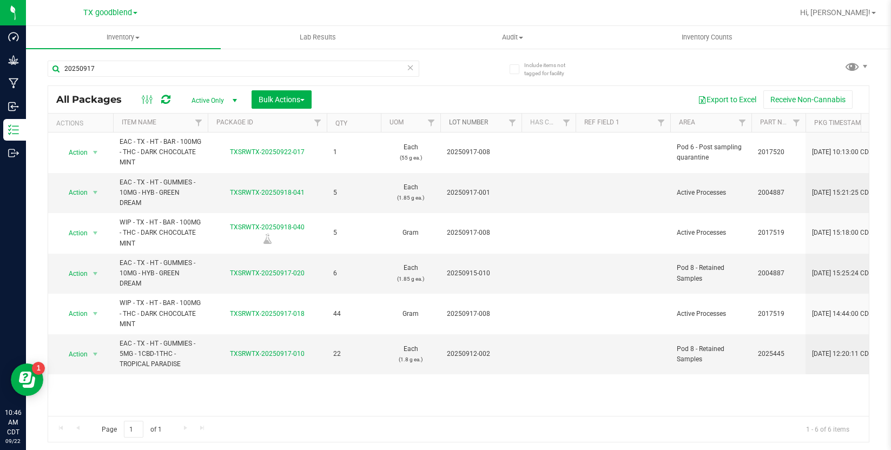
click at [478, 120] on link "Lot Number" at bounding box center [468, 122] width 39 height 8
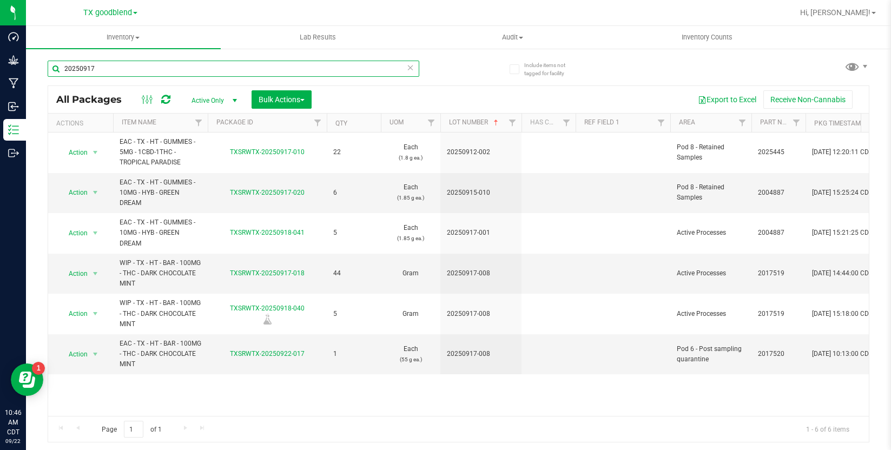
click at [256, 71] on input "20250917" at bounding box center [234, 69] width 372 height 16
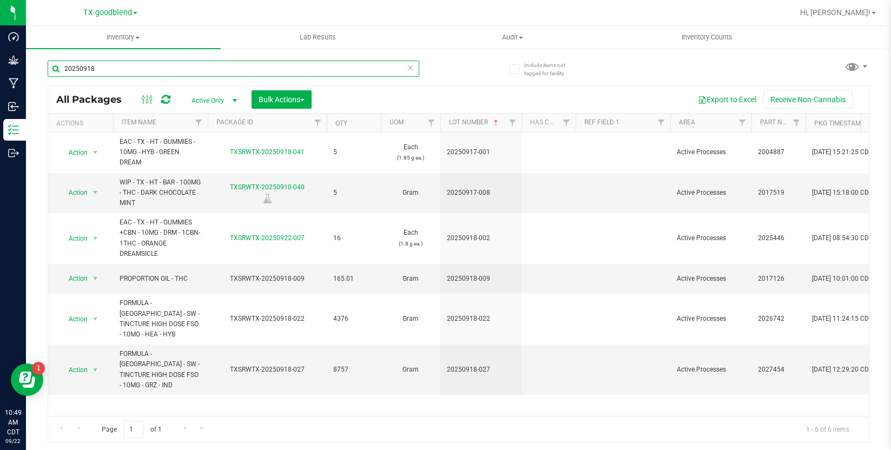
click at [141, 73] on input "20250918" at bounding box center [234, 69] width 372 height 16
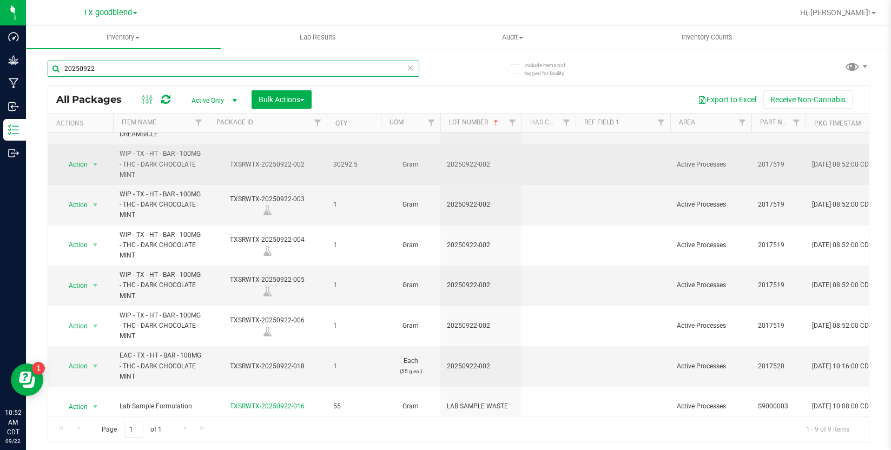
scroll to position [82, 0]
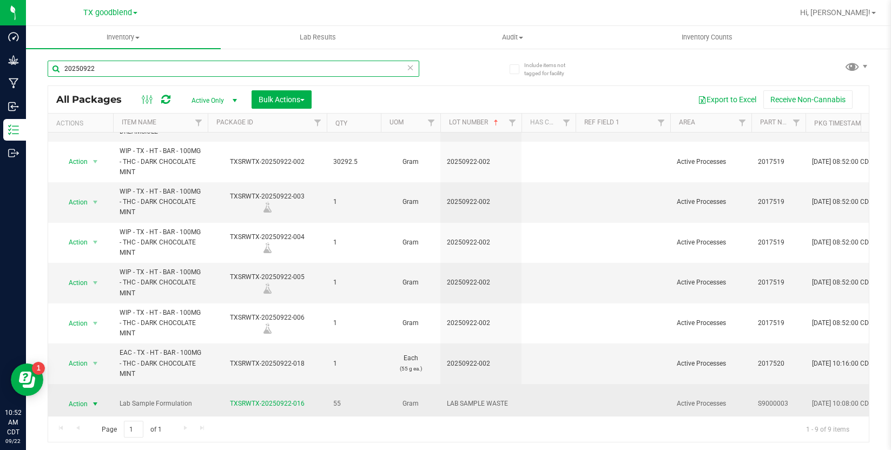
type input "20250922"
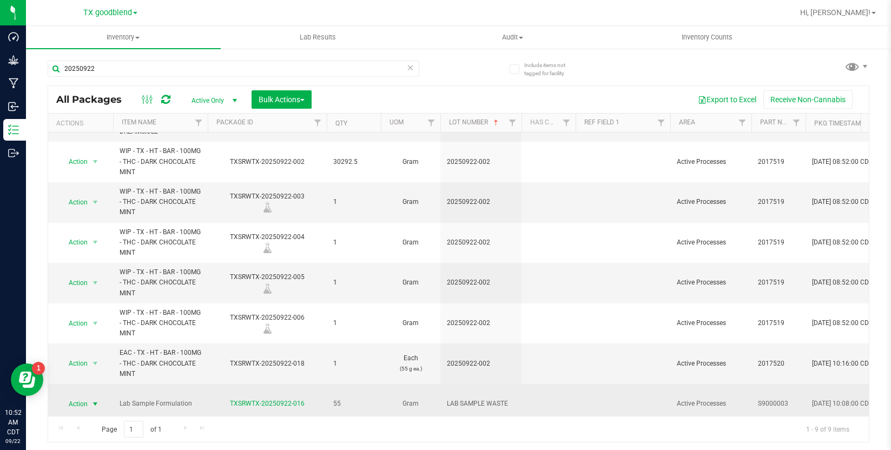
click at [89, 396] on span "select" at bounding box center [96, 403] width 14 height 15
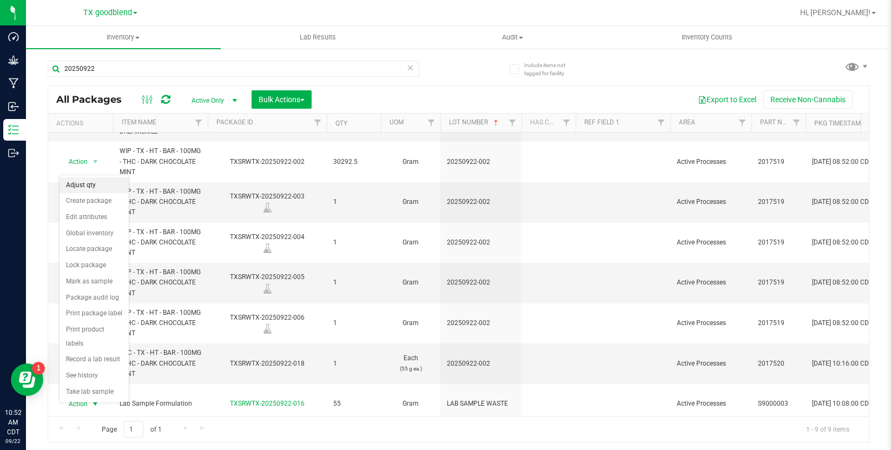
click at [80, 187] on li "Adjust qty" at bounding box center [93, 185] width 69 height 16
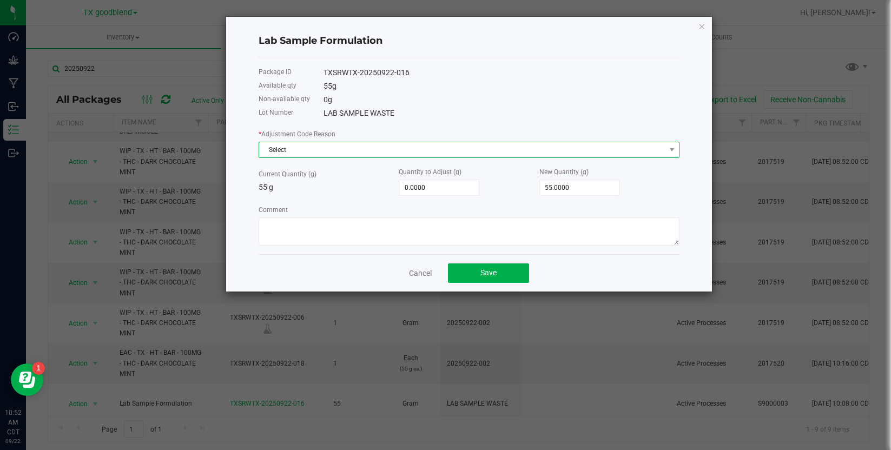
click at [302, 151] on span "Select" at bounding box center [462, 149] width 406 height 15
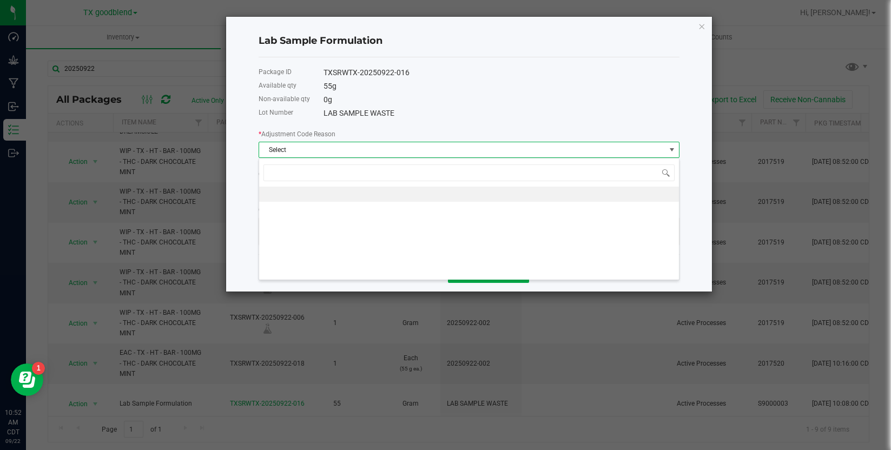
scroll to position [16, 421]
click at [703, 23] on icon "button" at bounding box center [702, 25] width 8 height 13
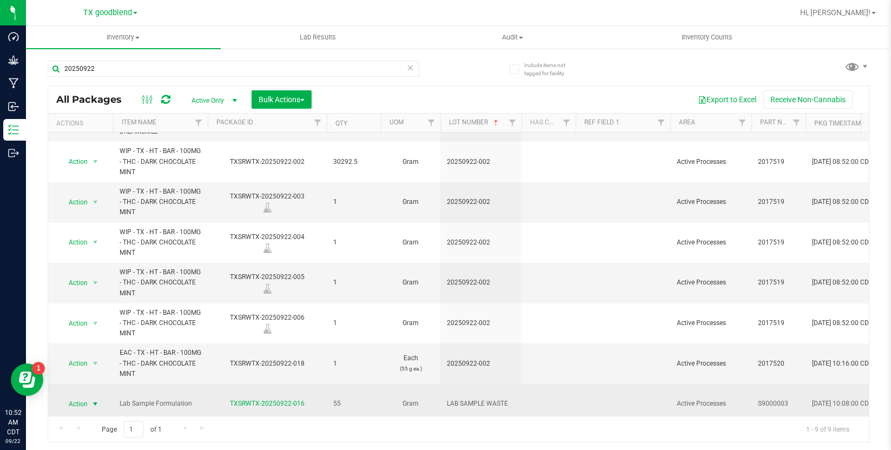
click at [97, 400] on span "select" at bounding box center [95, 404] width 9 height 9
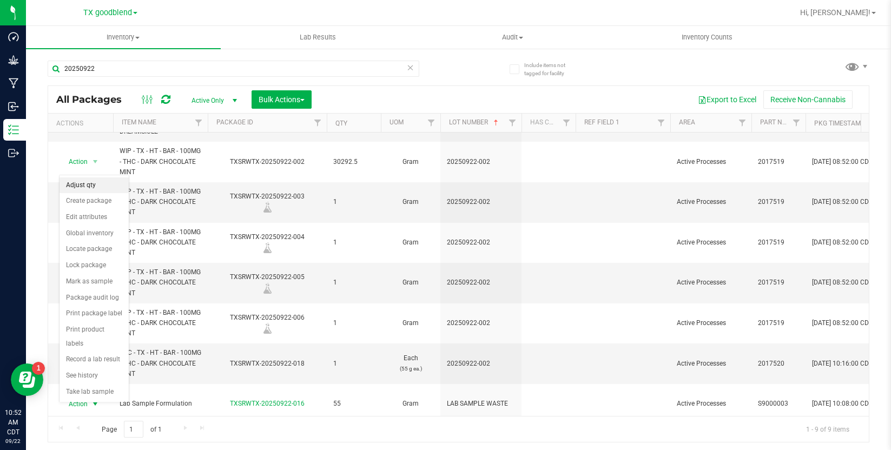
click at [96, 184] on li "Adjust qty" at bounding box center [93, 185] width 69 height 16
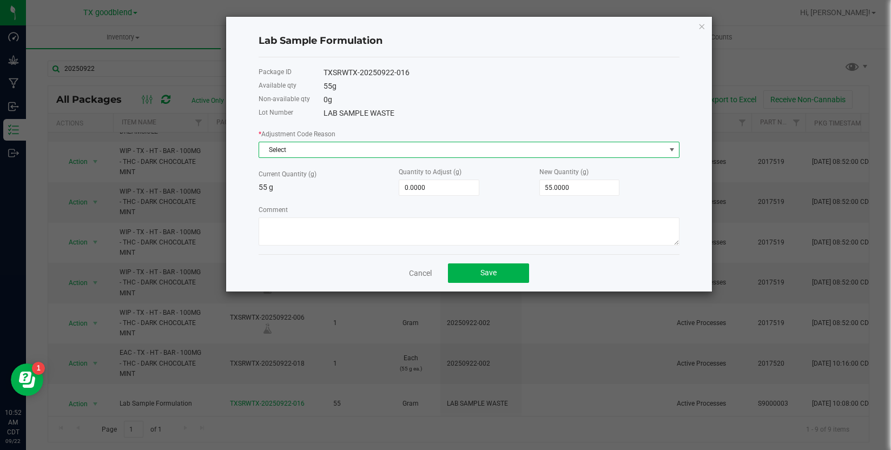
click at [316, 152] on span "Select" at bounding box center [462, 149] width 406 height 15
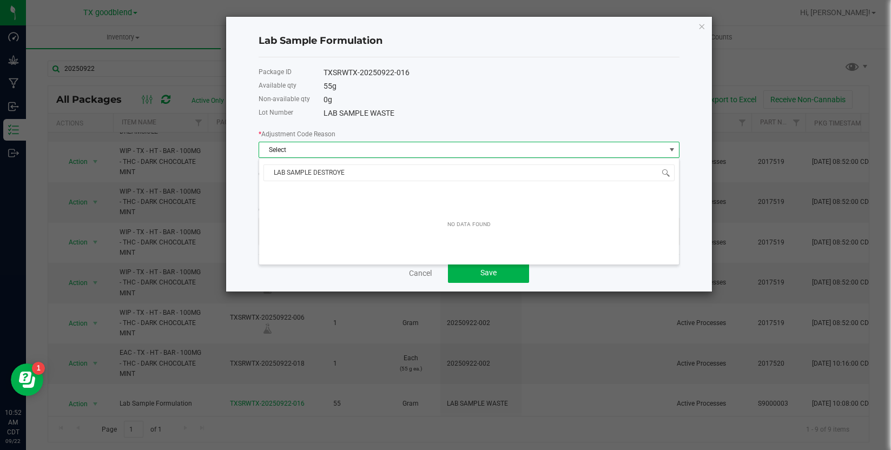
type input "LAB SAMPLE DESTROYED"
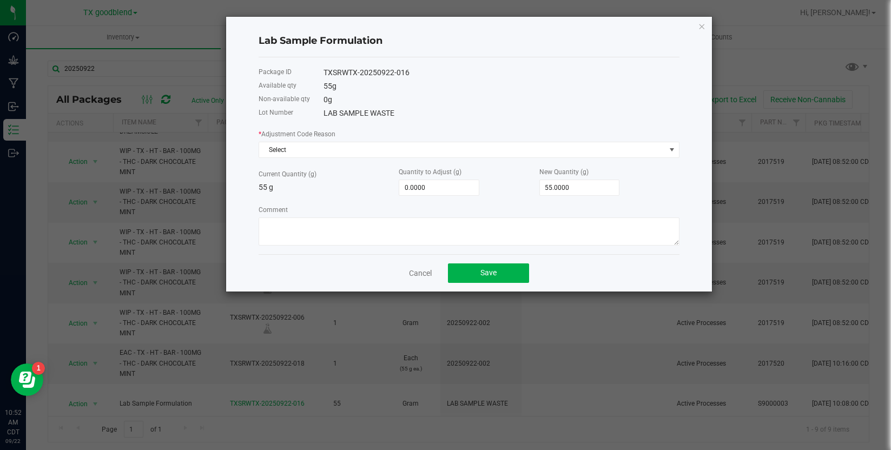
click at [378, 271] on div "Cancel Save" at bounding box center [468, 272] width 421 height 37
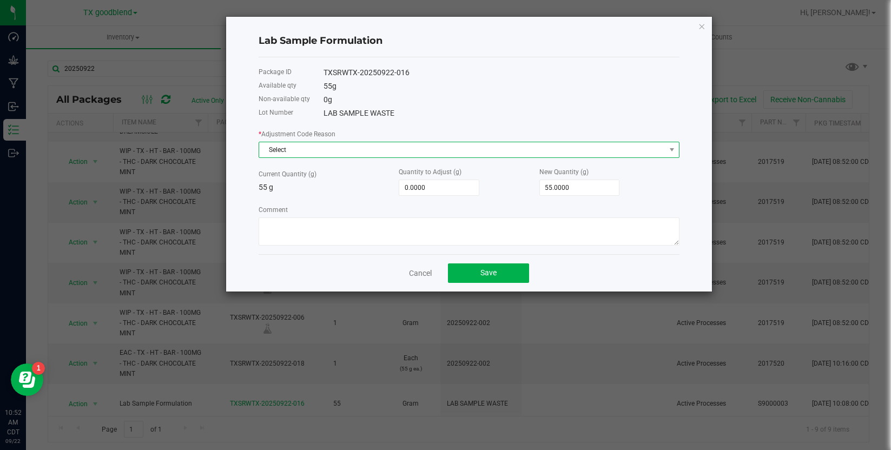
click at [540, 148] on span "Select" at bounding box center [462, 149] width 406 height 15
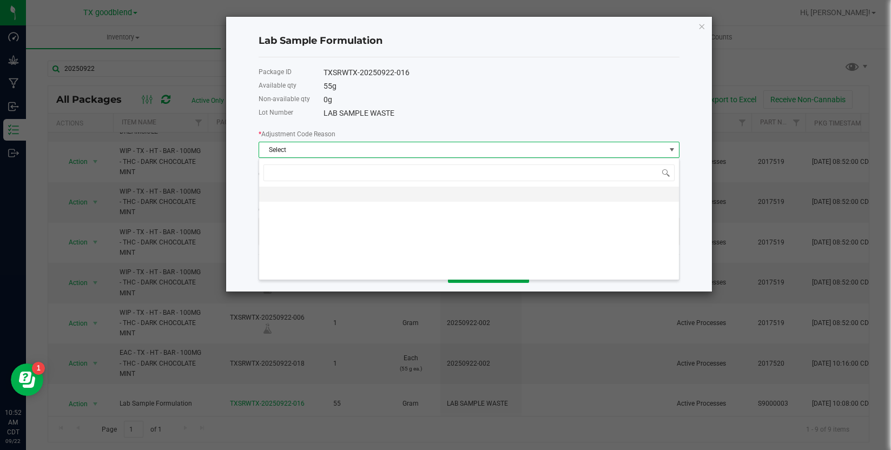
click at [503, 197] on li at bounding box center [469, 194] width 420 height 15
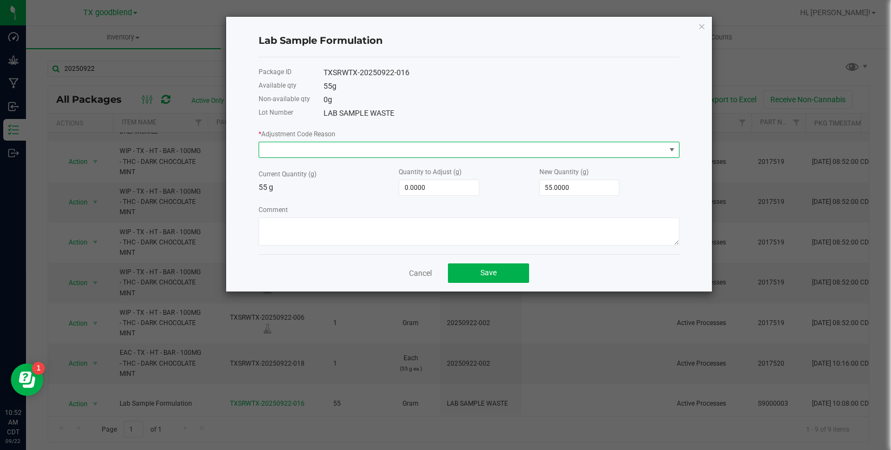
click at [528, 152] on span at bounding box center [462, 149] width 406 height 15
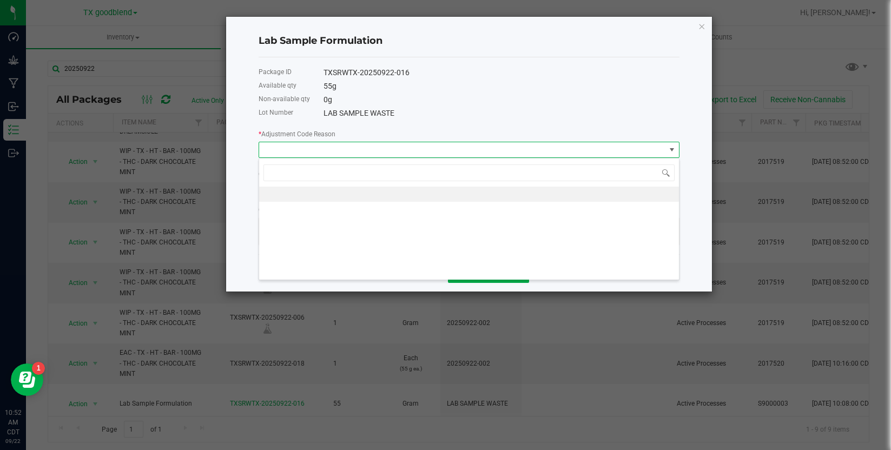
click at [495, 84] on div "55 g" at bounding box center [501, 86] width 356 height 11
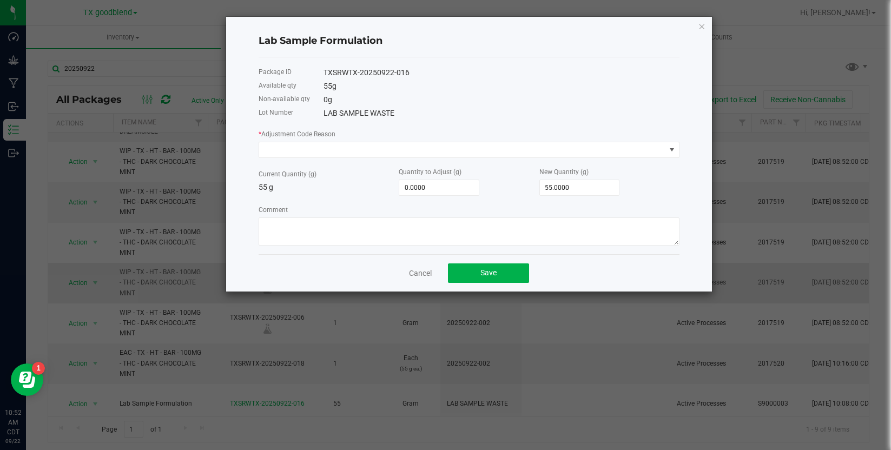
click at [426, 273] on link "Cancel" at bounding box center [420, 273] width 23 height 11
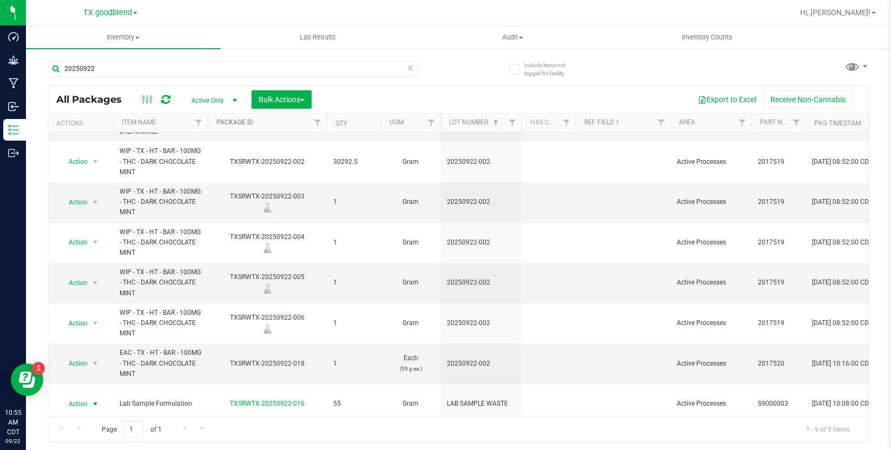
click at [237, 122] on link "Package ID" at bounding box center [234, 122] width 37 height 8
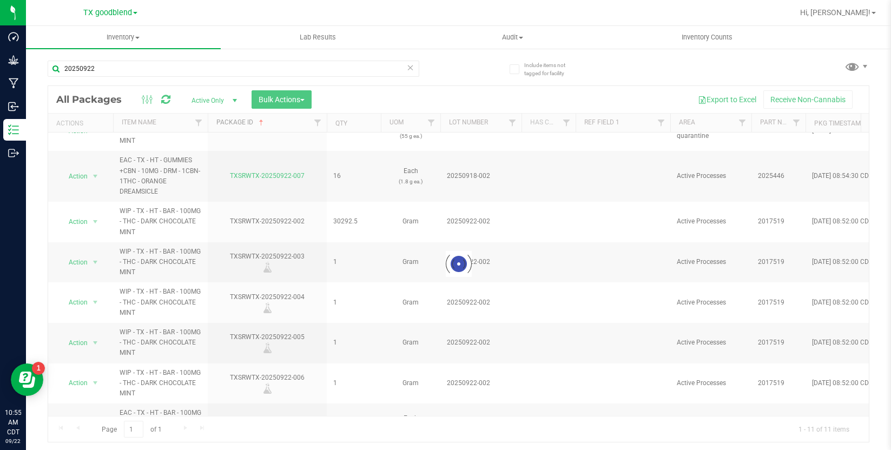
scroll to position [0, 0]
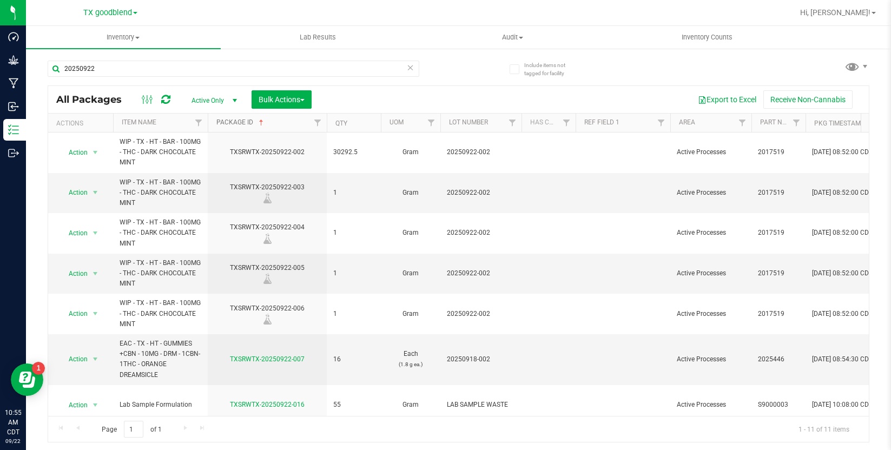
click at [229, 119] on link "Package ID" at bounding box center [240, 122] width 49 height 8
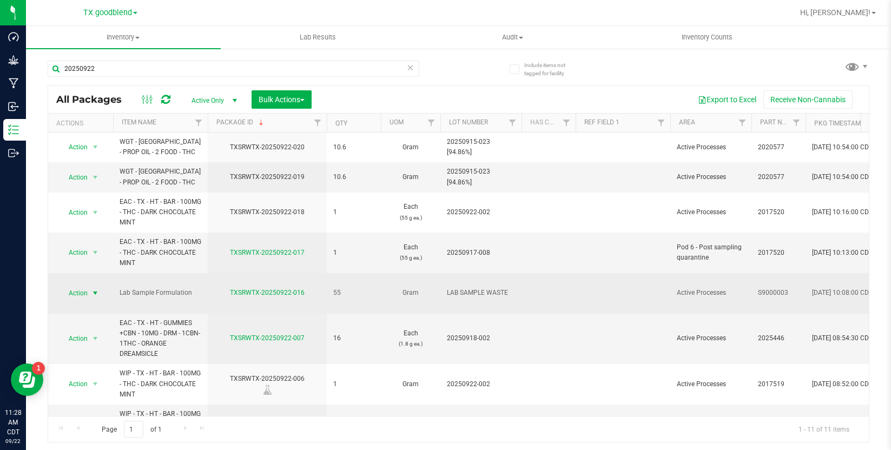
click at [95, 289] on span "select" at bounding box center [95, 293] width 9 height 9
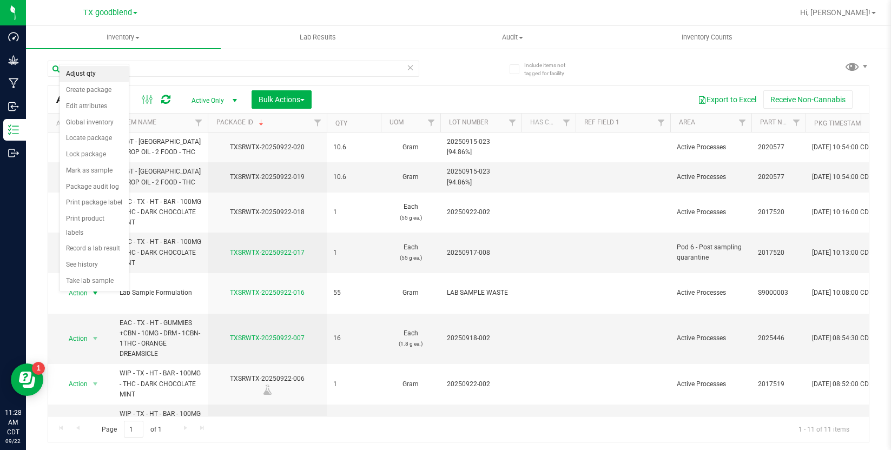
click at [78, 71] on li "Adjust qty" at bounding box center [93, 74] width 69 height 16
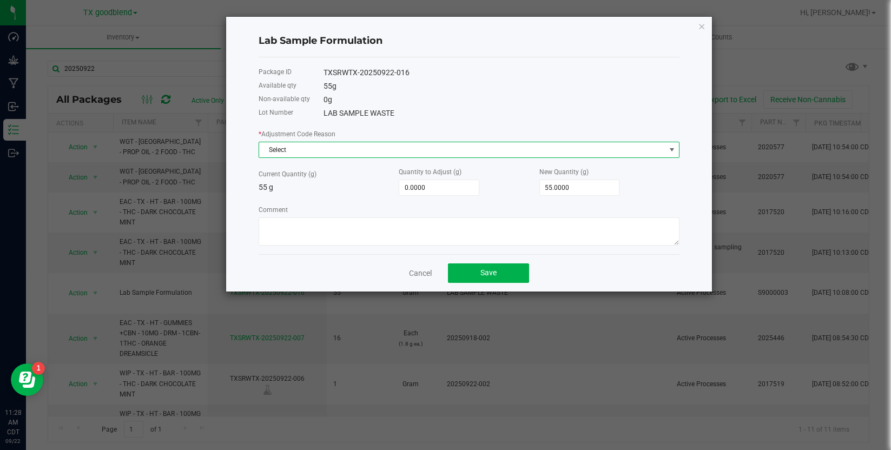
click at [307, 157] on span "Select" at bounding box center [462, 149] width 406 height 15
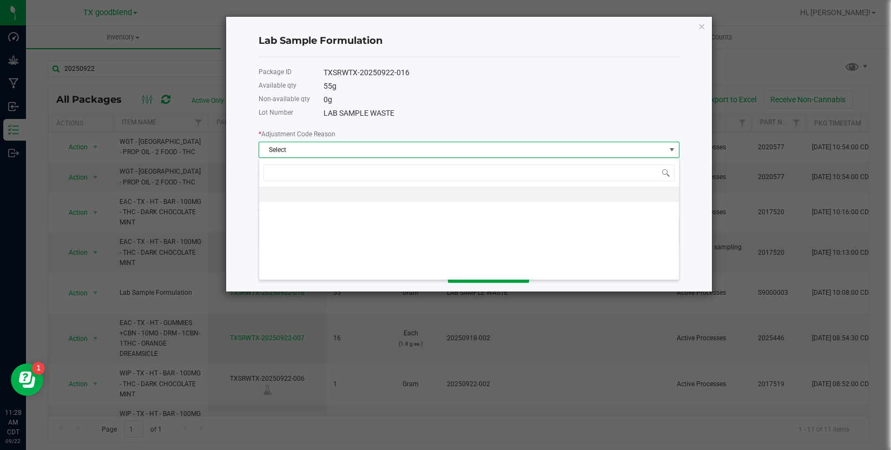
scroll to position [16, 421]
click at [699, 28] on icon "button" at bounding box center [702, 25] width 8 height 13
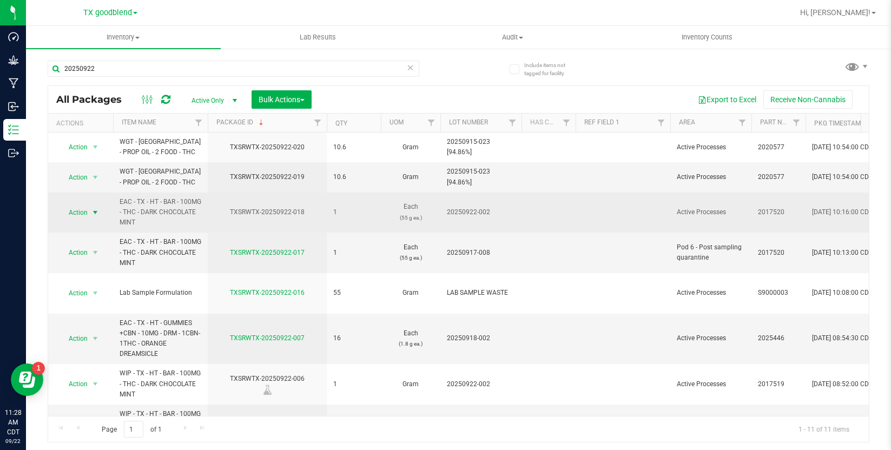
click at [86, 214] on span "Action" at bounding box center [73, 212] width 29 height 15
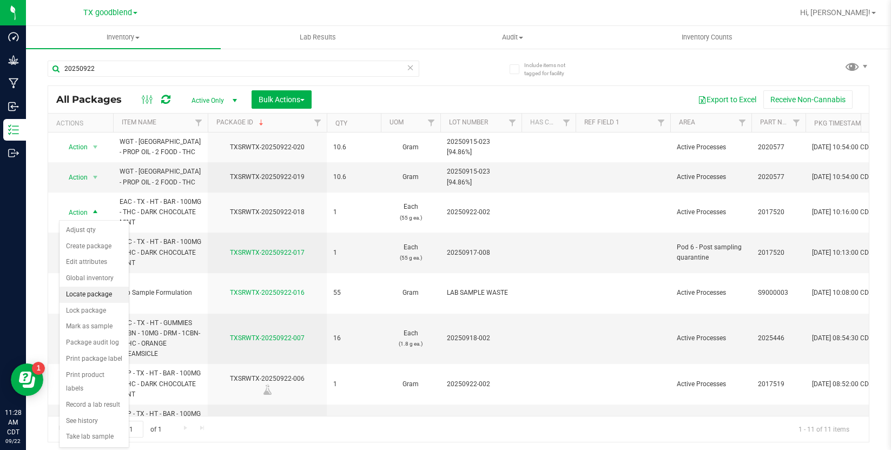
click at [93, 296] on li "Locate package" at bounding box center [93, 295] width 69 height 16
